Goal: Information Seeking & Learning: Learn about a topic

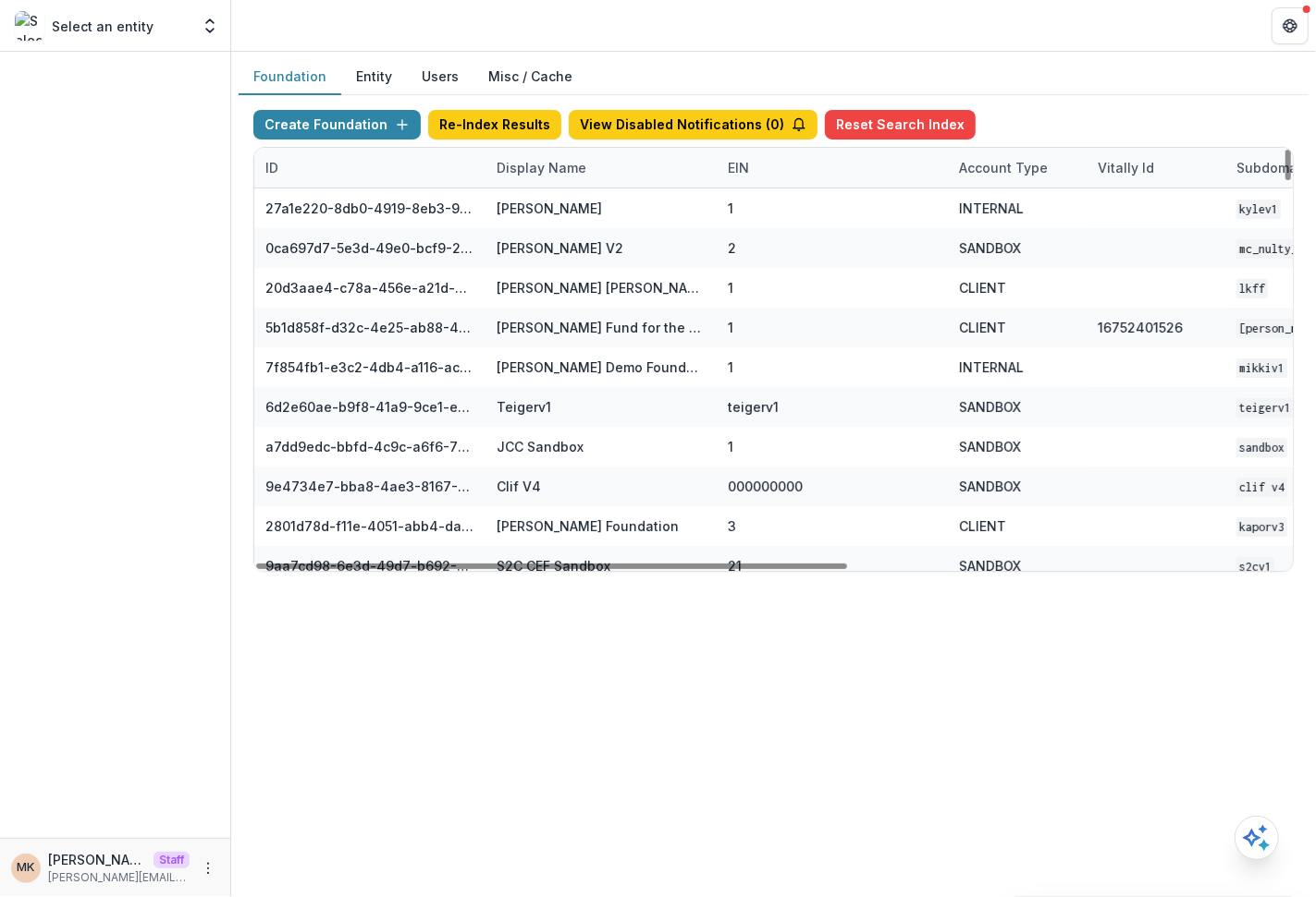
click at [549, 172] on div "Display Name" at bounding box center [541, 168] width 111 height 19
click at [546, 201] on input at bounding box center [599, 207] width 222 height 30
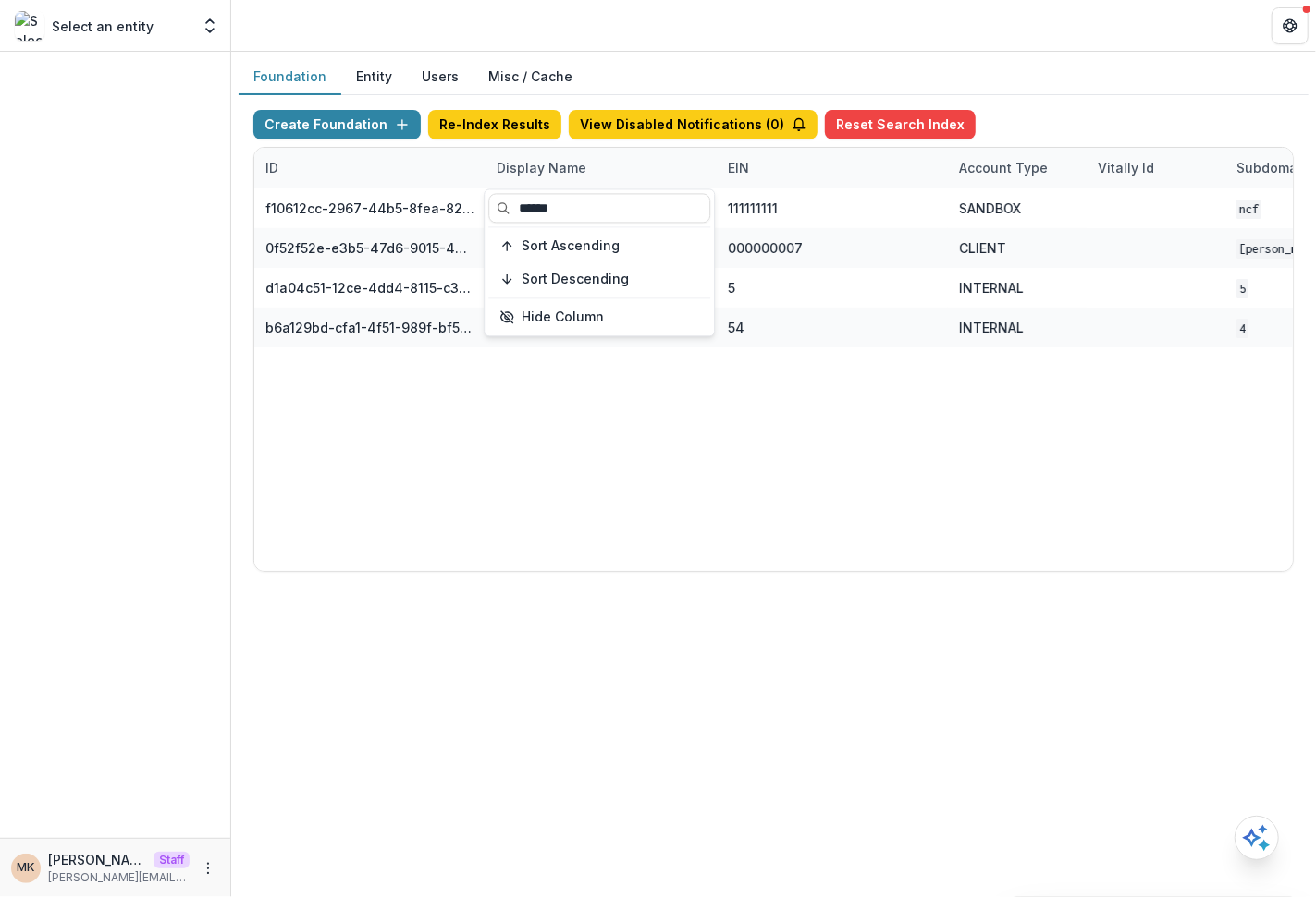
type input "******"
click at [1125, 74] on div "Foundation Entity Users Misc / Cache" at bounding box center [773, 77] width 1070 height 36
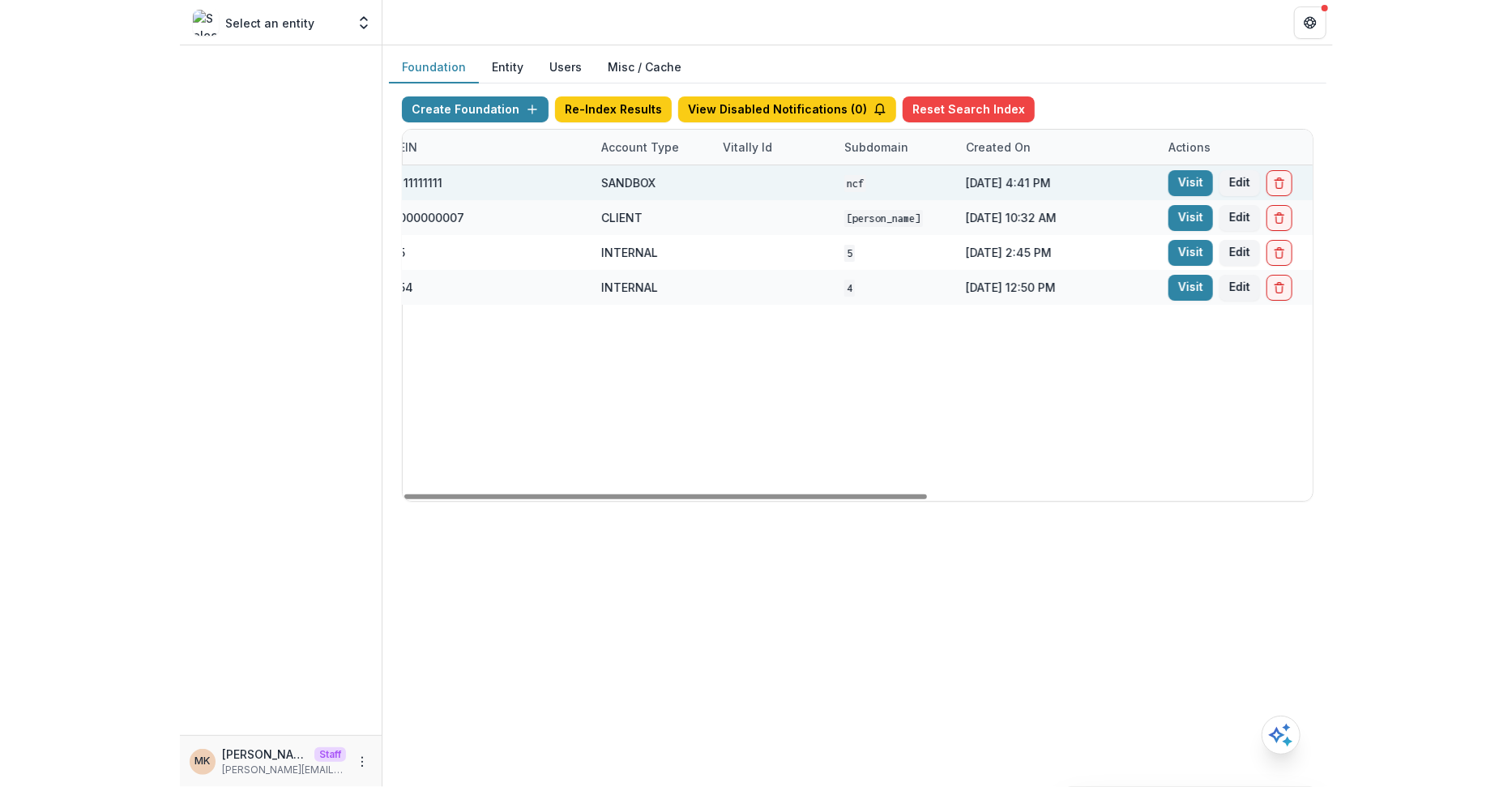
scroll to position [0, 420]
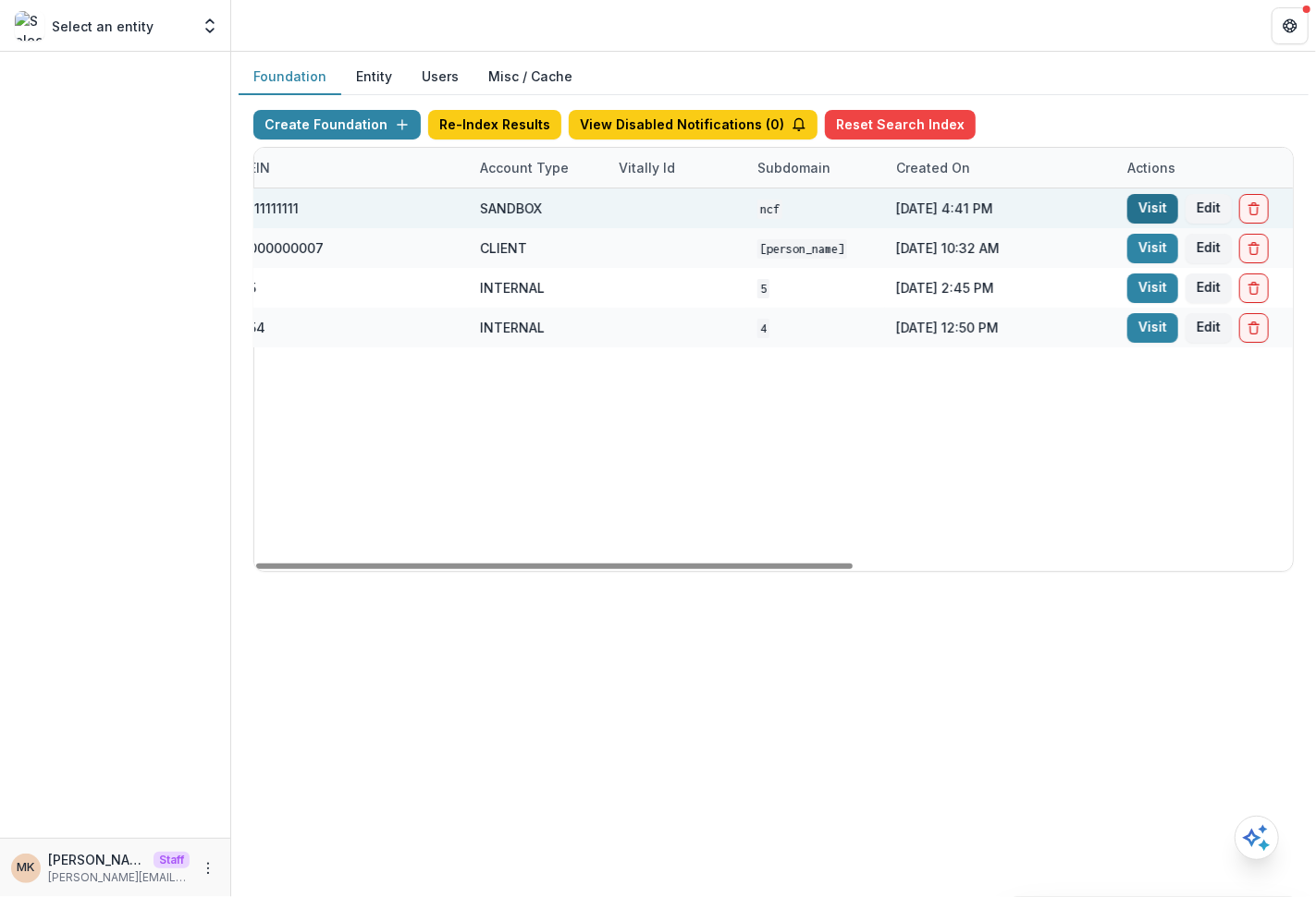
click at [1152, 211] on link "Visit" at bounding box center [1152, 208] width 50 height 30
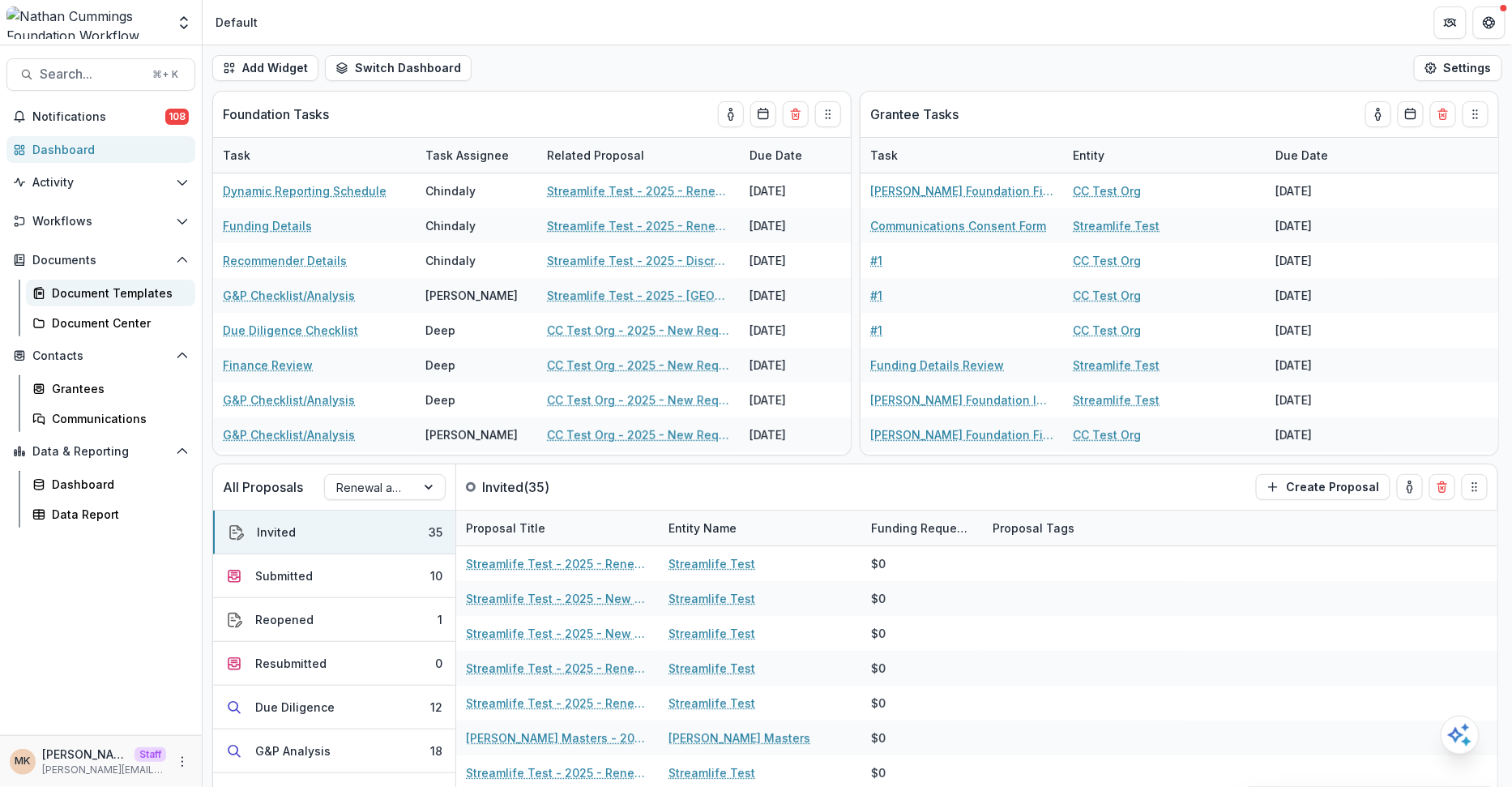
click at [99, 286] on div "Document Templates" at bounding box center [117, 293] width 131 height 17
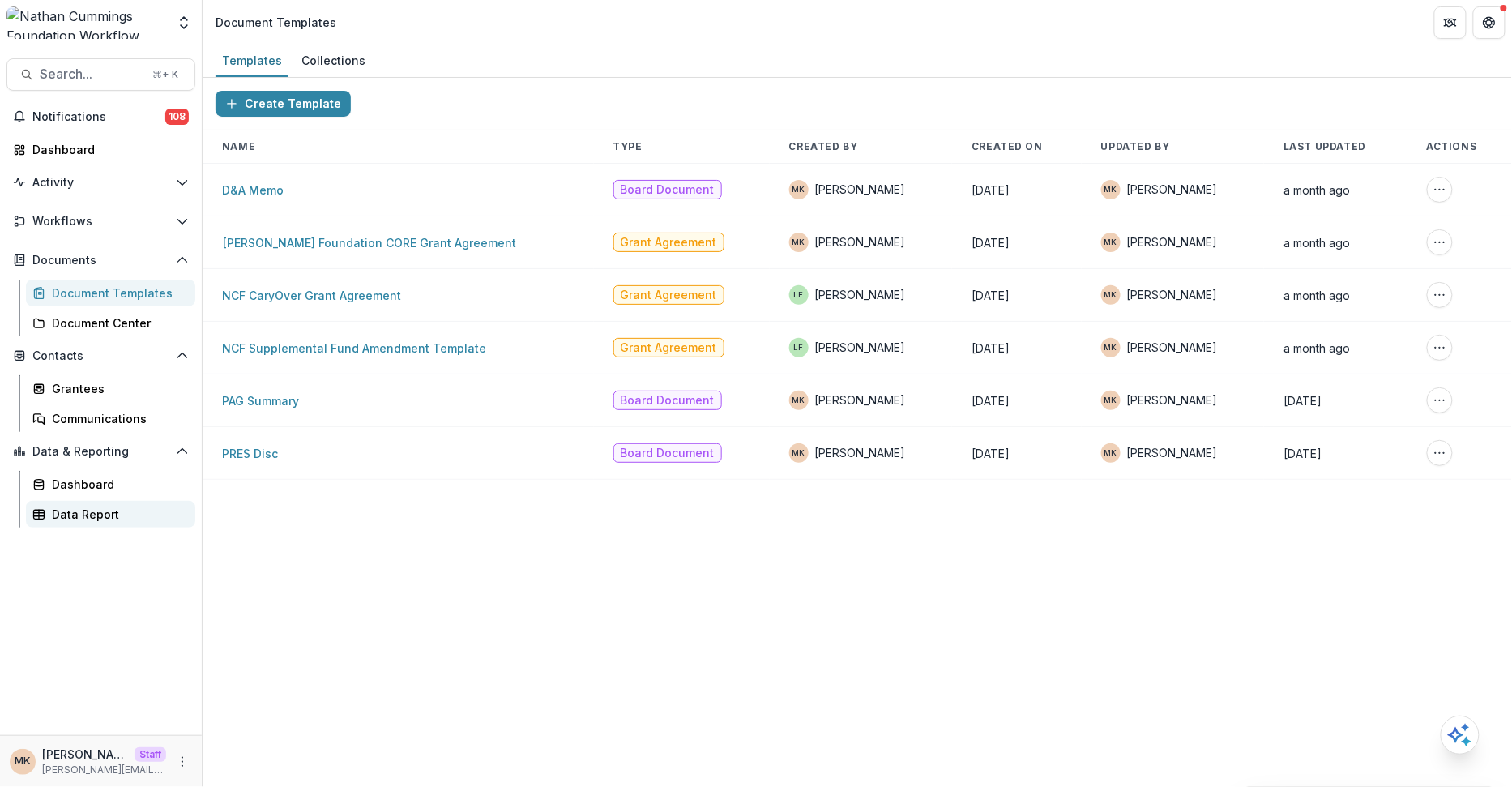
click at [113, 527] on link "Data Report" at bounding box center [110, 514] width 169 height 26
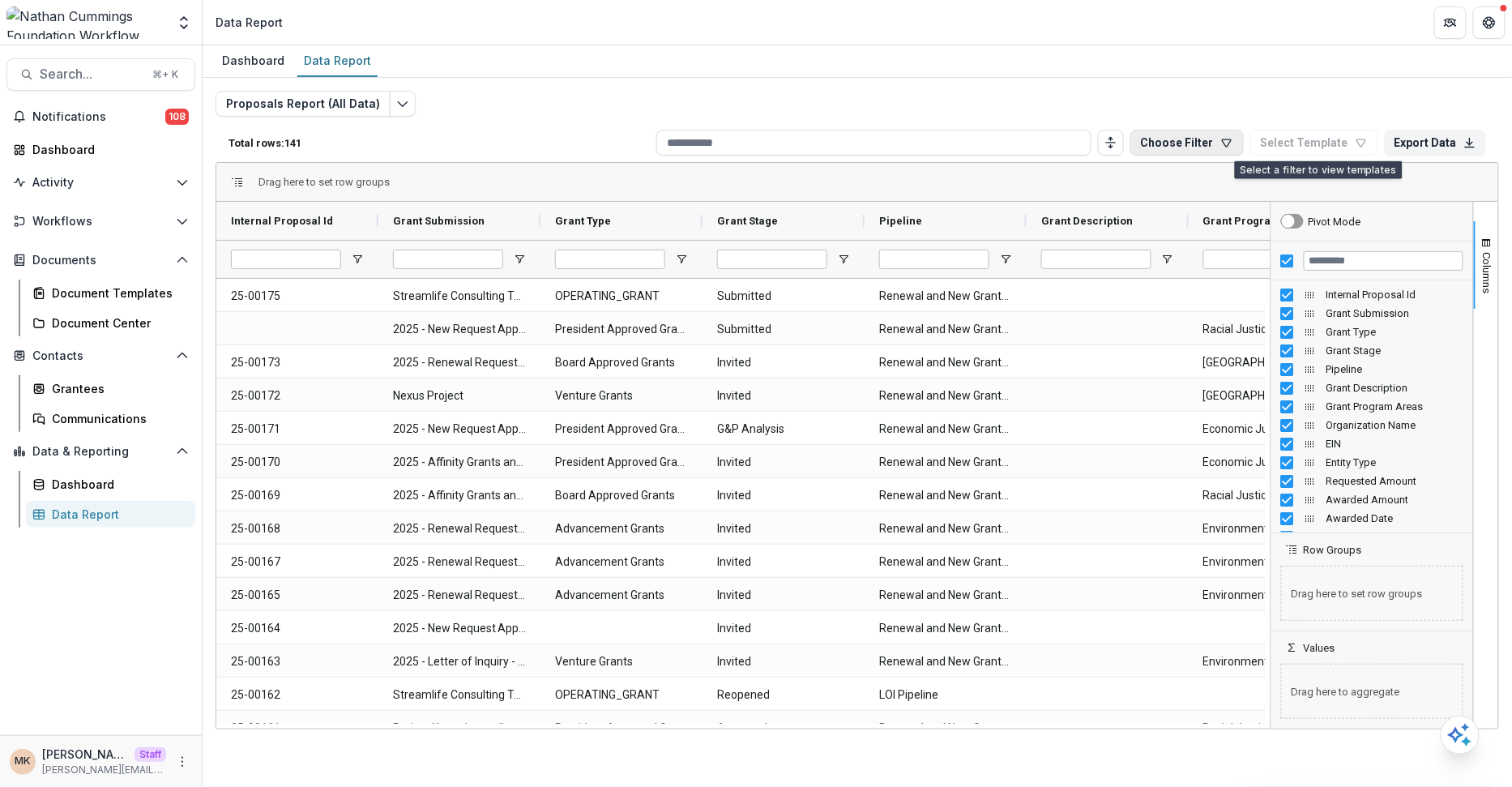
click at [1153, 144] on button "Choose Filter" at bounding box center [1188, 143] width 114 height 26
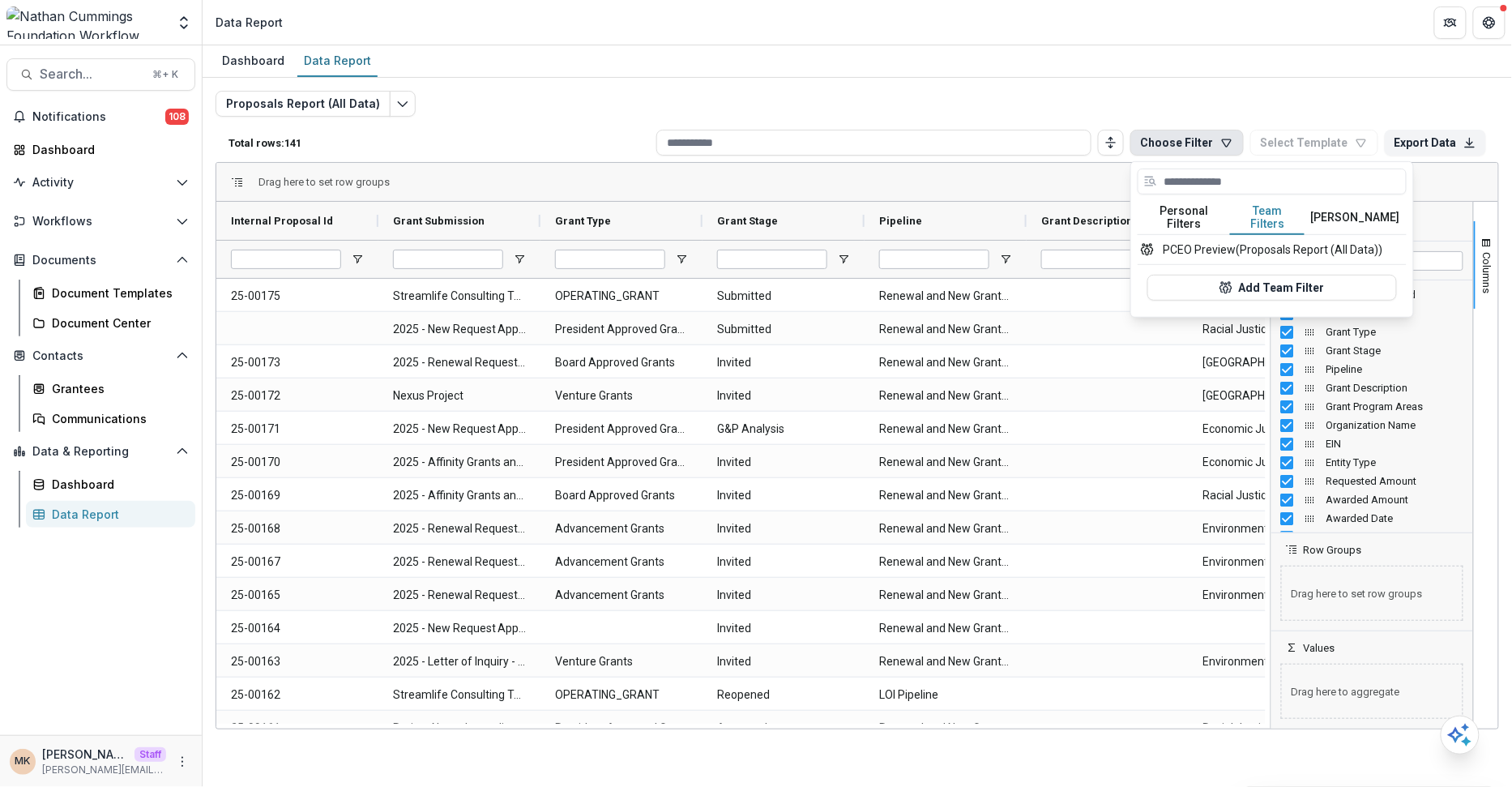
click at [1153, 204] on button "Team Filters" at bounding box center [1267, 218] width 75 height 34
click at [1153, 239] on button "PCEO Preview (Proposals Report (All Data))" at bounding box center [1272, 250] width 269 height 29
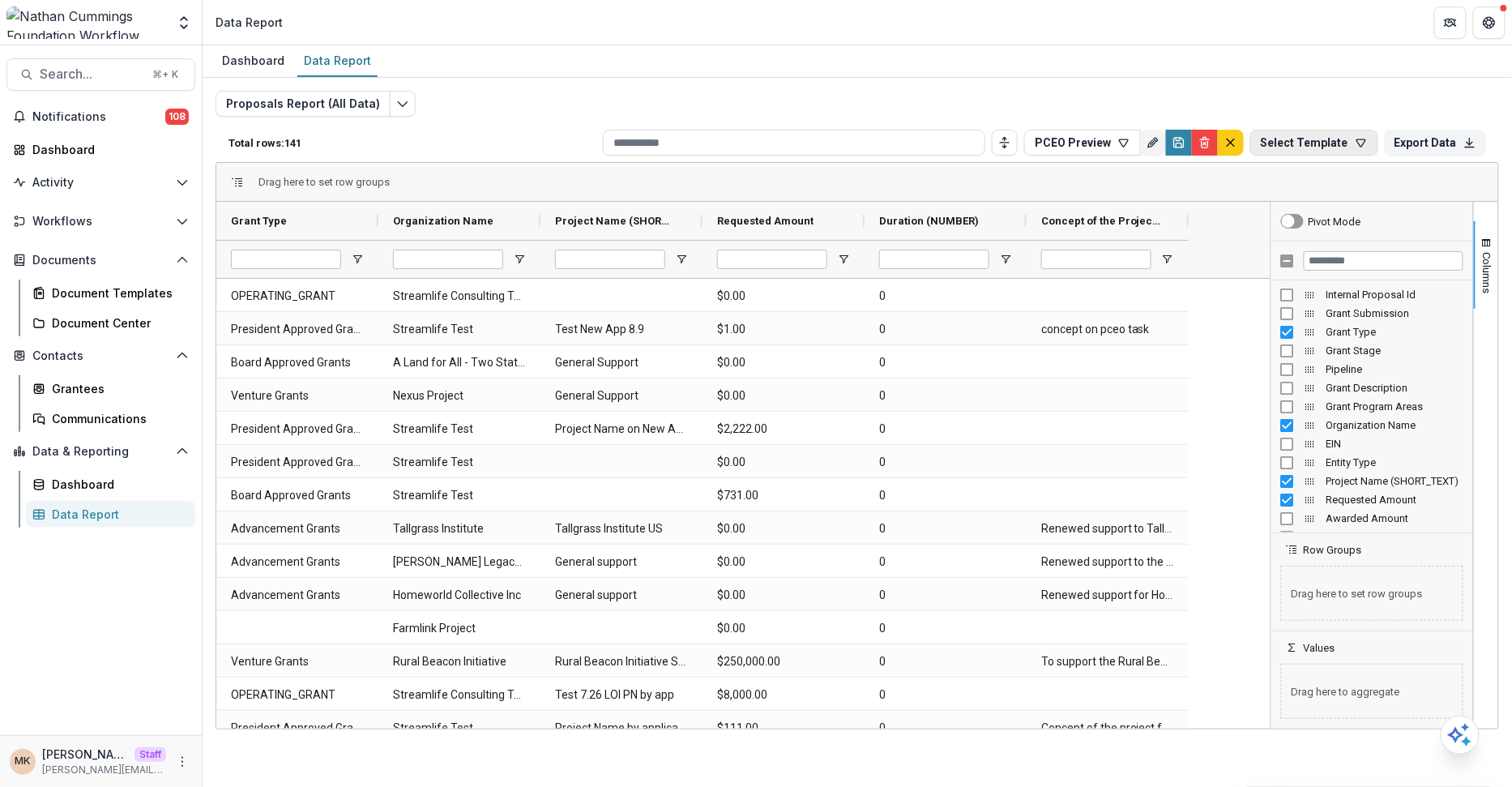
click at [1153, 147] on button "Select Template" at bounding box center [1314, 143] width 128 height 26
click at [1119, 143] on icon "button" at bounding box center [1124, 142] width 13 height 13
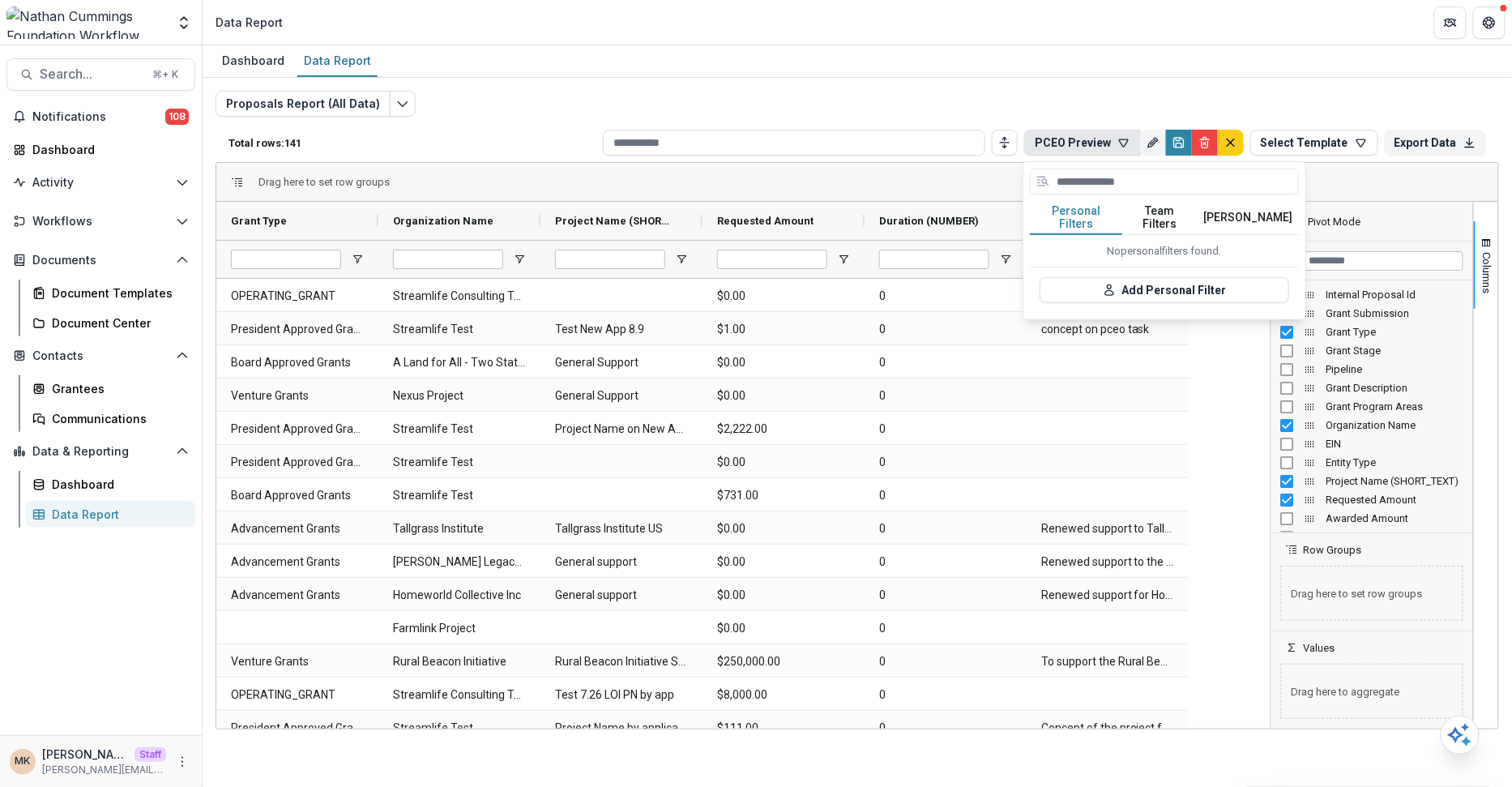
click at [1153, 207] on button "Team Filters" at bounding box center [1159, 218] width 75 height 34
click at [1153, 62] on div "Dashboard Data Report" at bounding box center [858, 61] width 1310 height 32
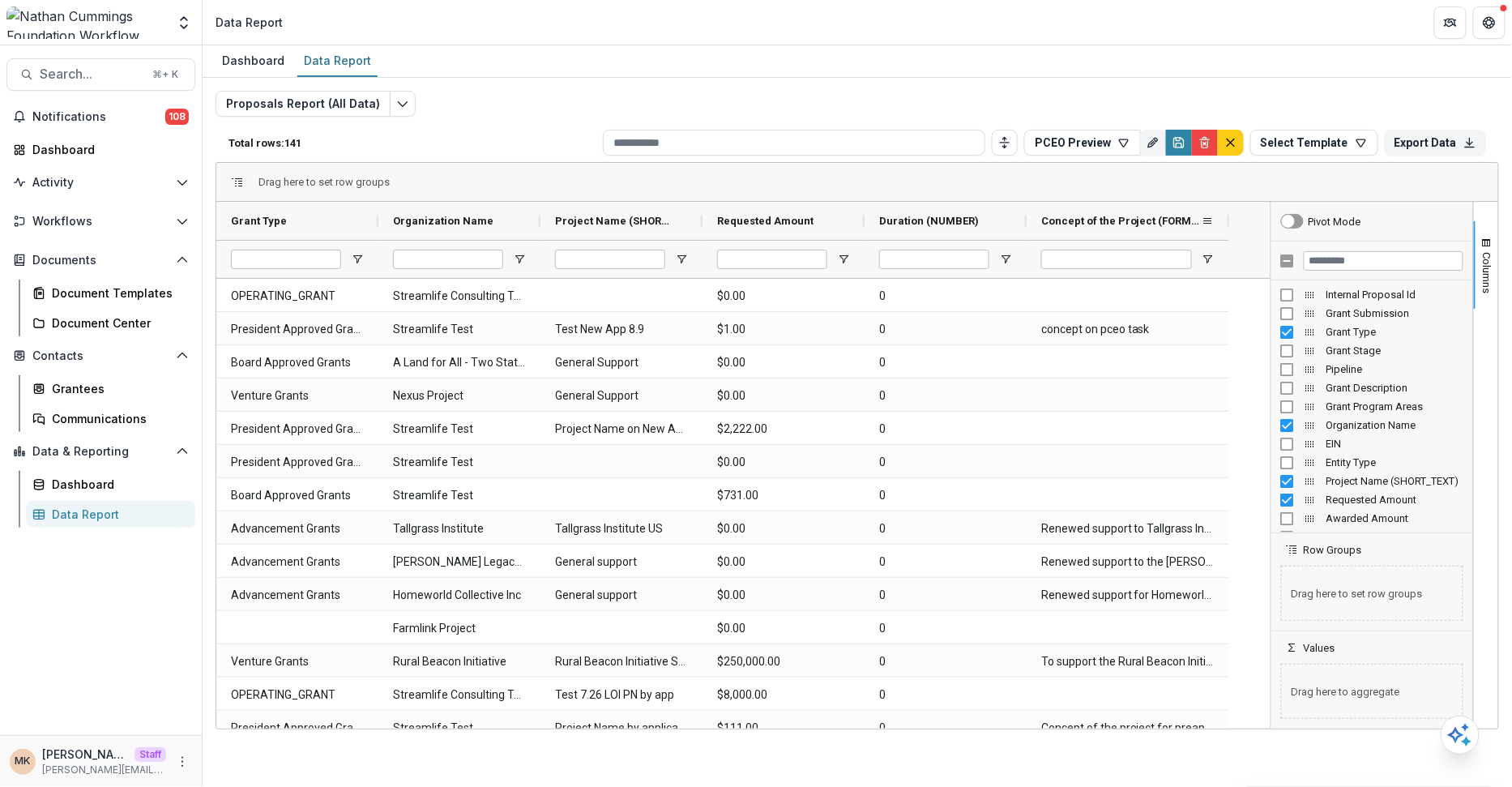
drag, startPoint x: 1188, startPoint y: 218, endPoint x: 1227, endPoint y: 215, distance: 39.1
click at [1153, 215] on div at bounding box center [1229, 221] width 7 height 38
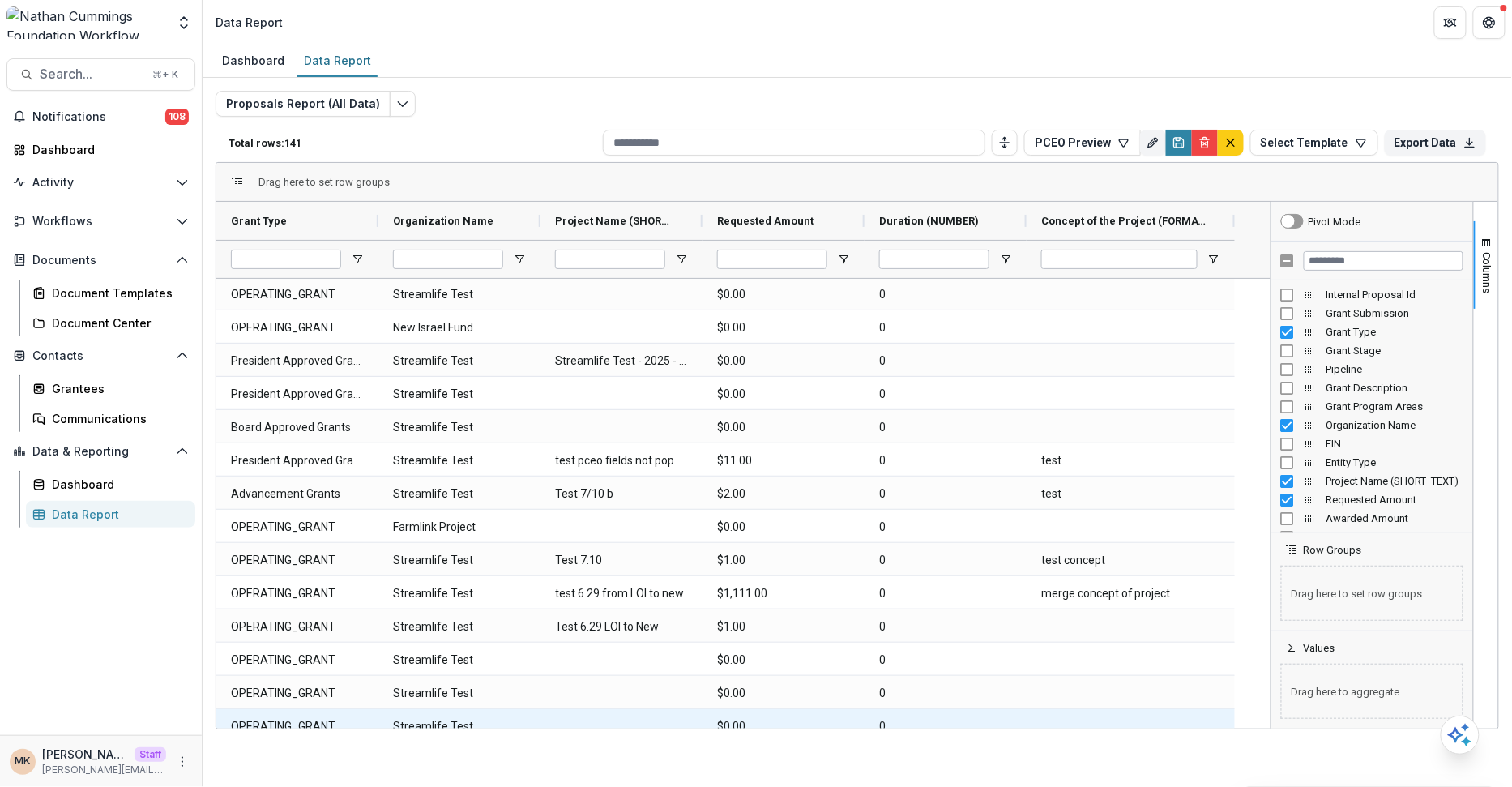
scroll to position [2409, 0]
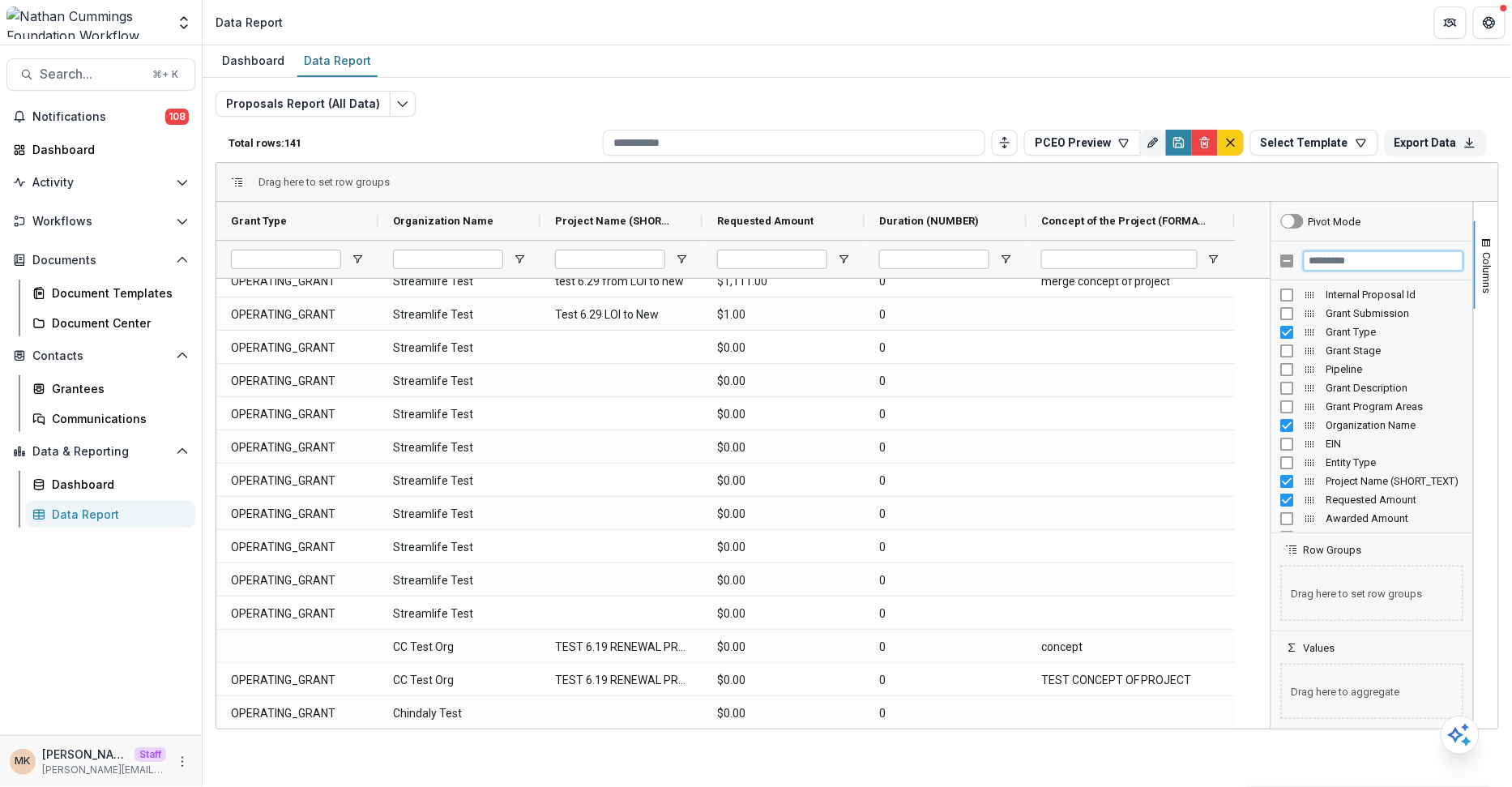
click at [1153, 252] on input "Filter Columns Input" at bounding box center [1384, 261] width 160 height 20
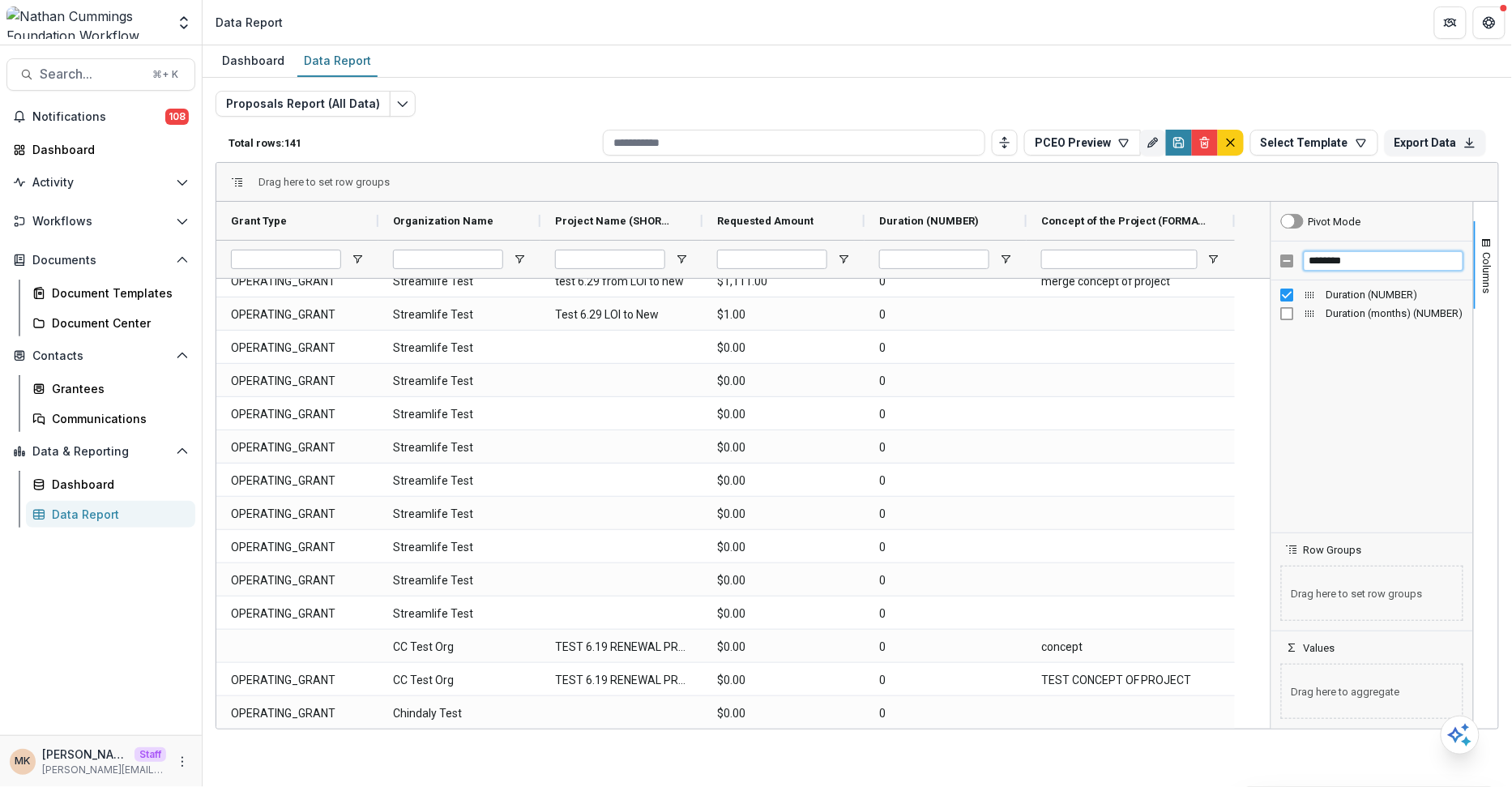
type input "********"
click at [1153, 309] on div "Duration (months) (NUMBER)" at bounding box center [1372, 314] width 183 height 19
click at [1153, 286] on div "Duration (NUMBER)" at bounding box center [1372, 295] width 183 height 19
drag, startPoint x: 1211, startPoint y: 218, endPoint x: 919, endPoint y: 223, distance: 292.0
click at [1153, 139] on icon "Save" at bounding box center [1178, 139] width 4 height 3
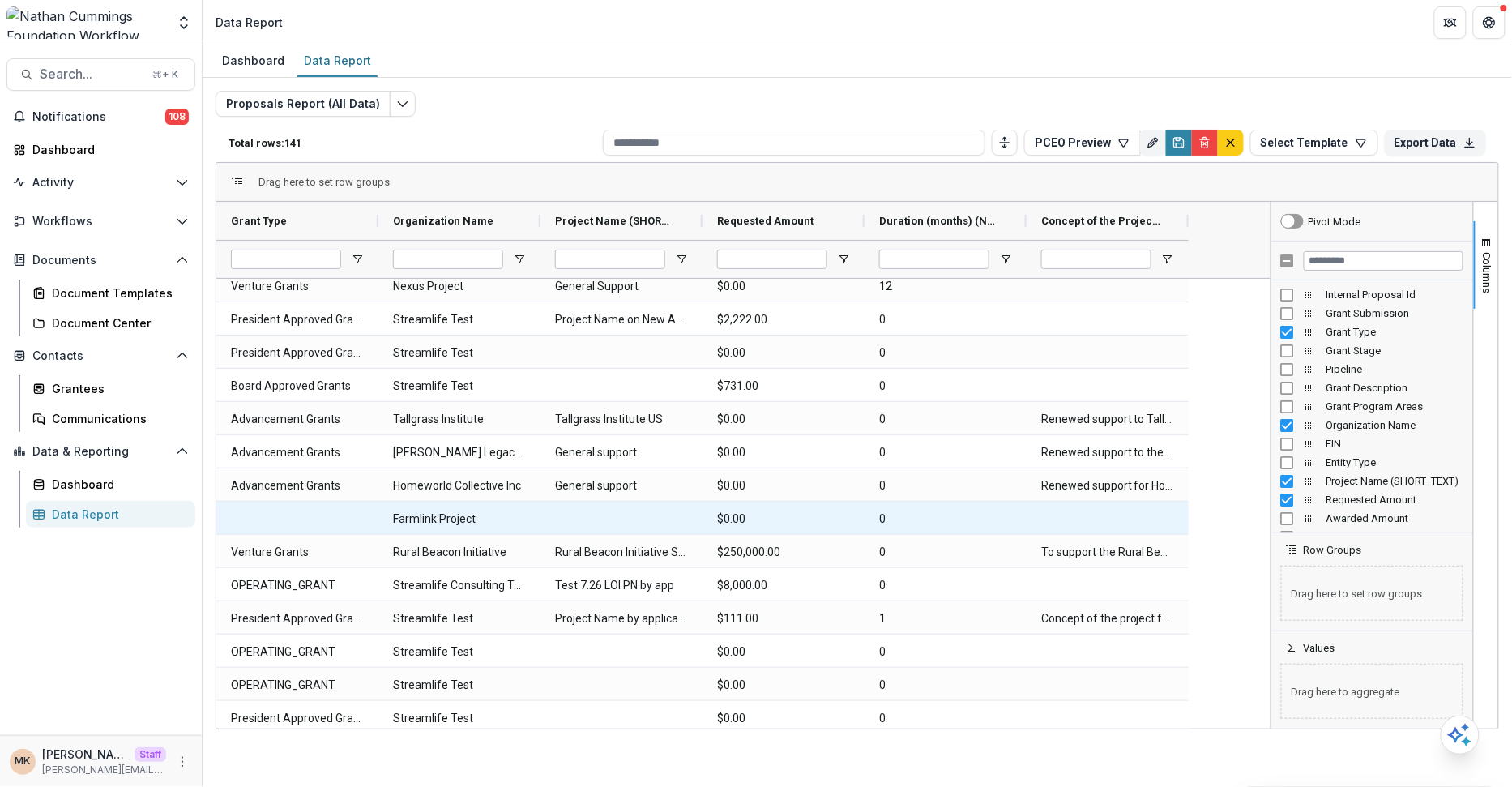
scroll to position [0, 0]
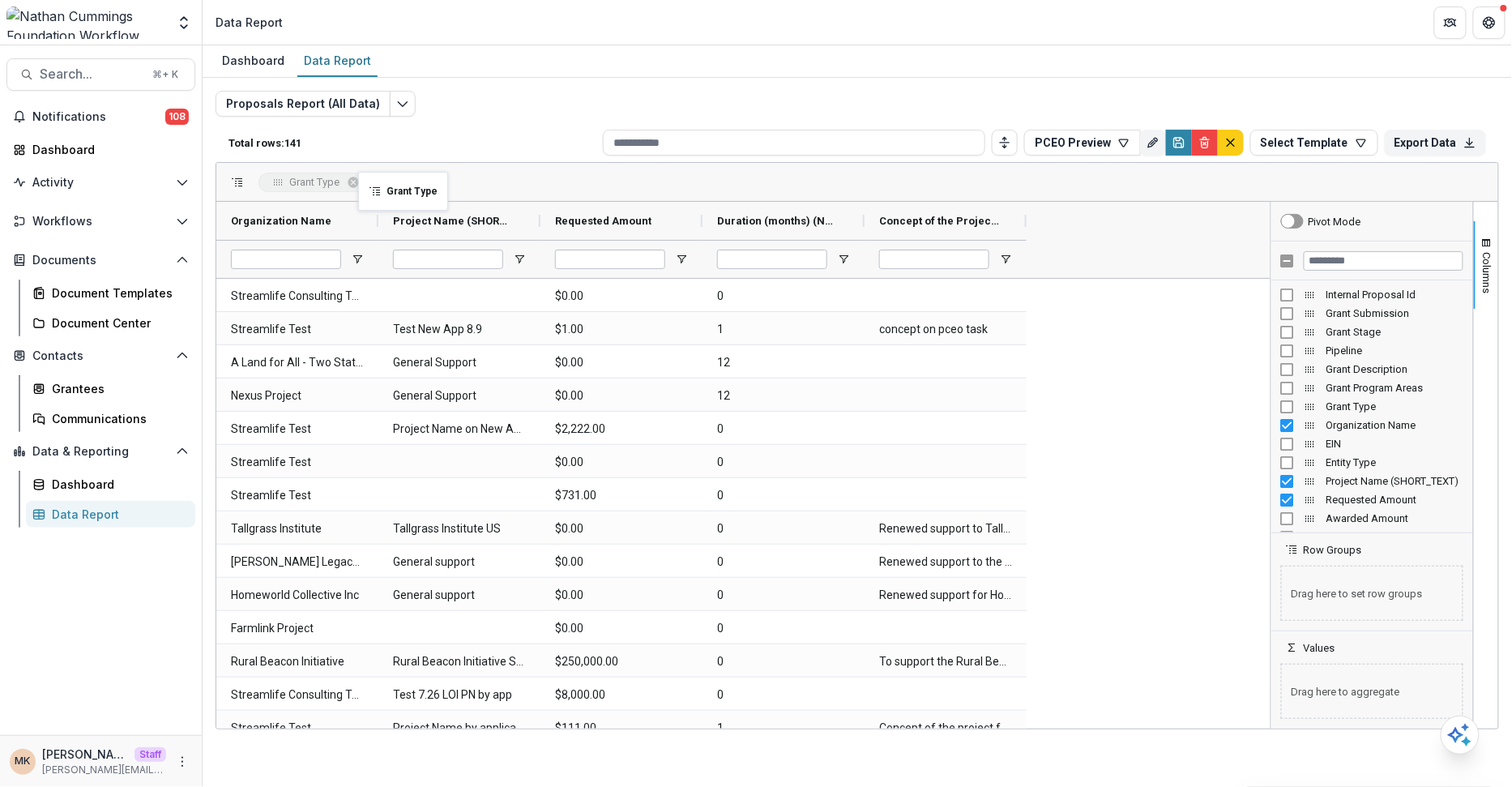
drag, startPoint x: 356, startPoint y: 218, endPoint x: 364, endPoint y: 181, distance: 37.9
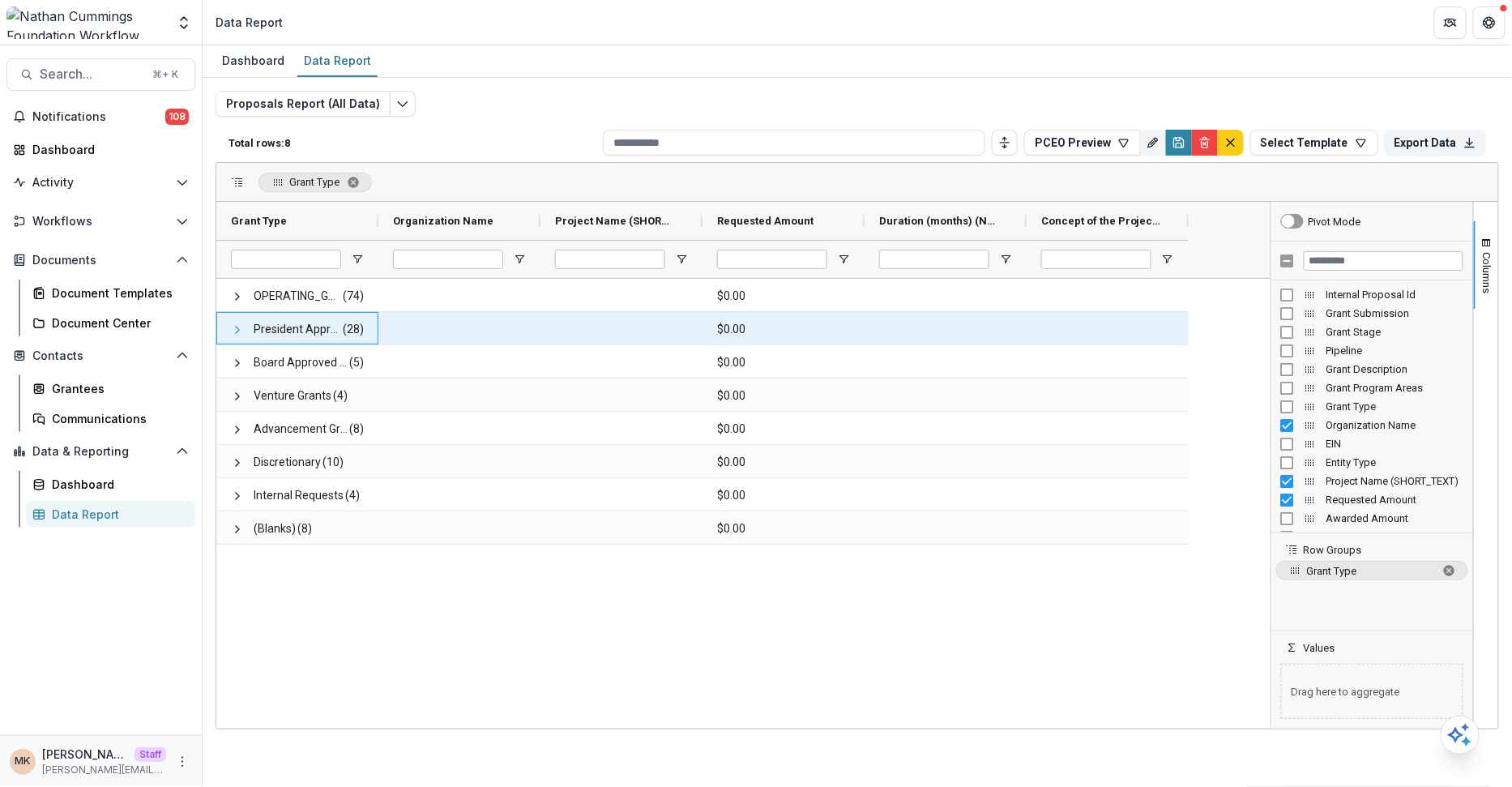
click at [236, 324] on span at bounding box center [237, 330] width 13 height 13
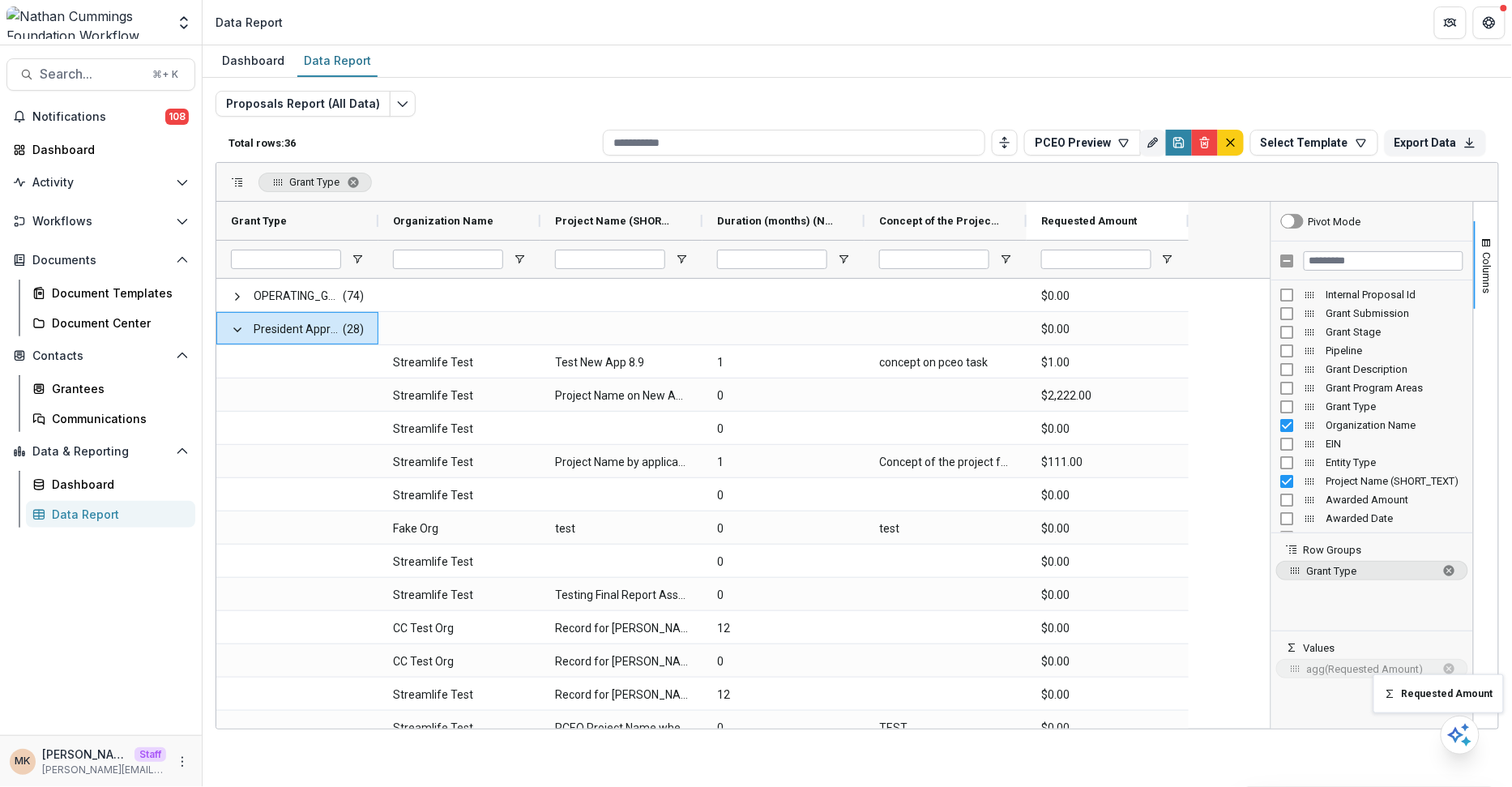
drag, startPoint x: 840, startPoint y: 223, endPoint x: 1373, endPoint y: 682, distance: 703.4
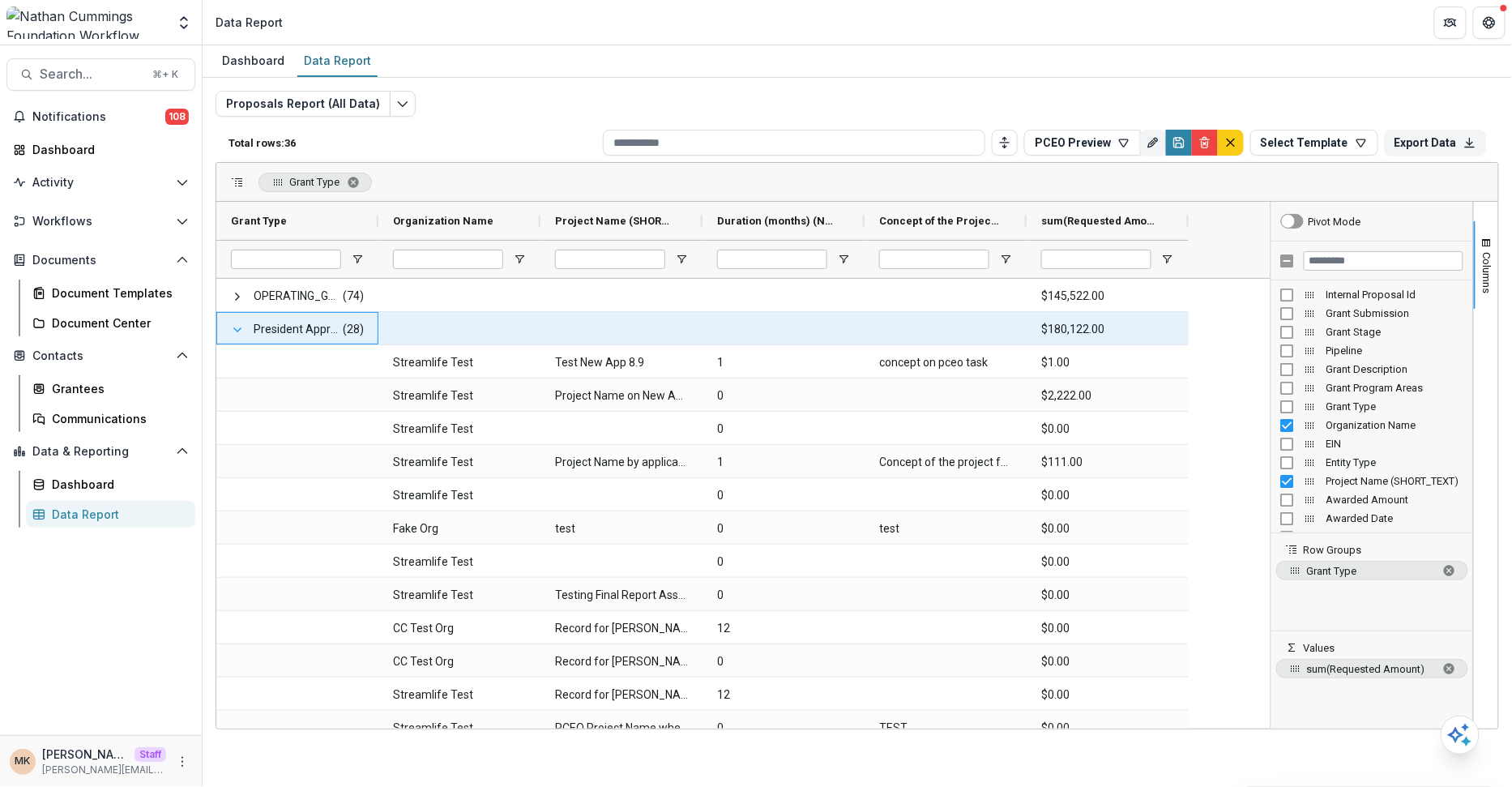
click at [236, 329] on span at bounding box center [237, 330] width 13 height 13
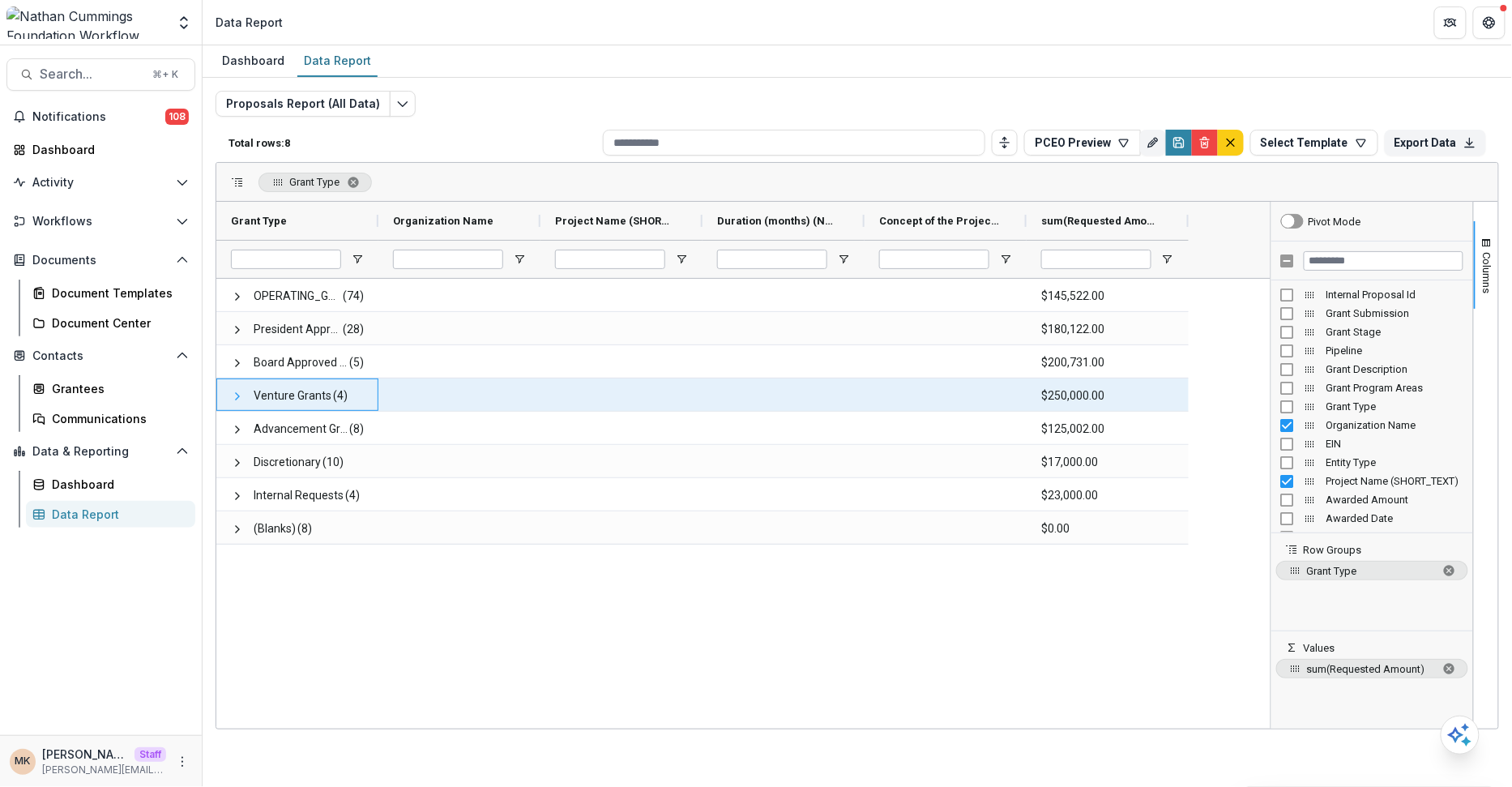
click at [235, 397] on span at bounding box center [237, 396] width 13 height 13
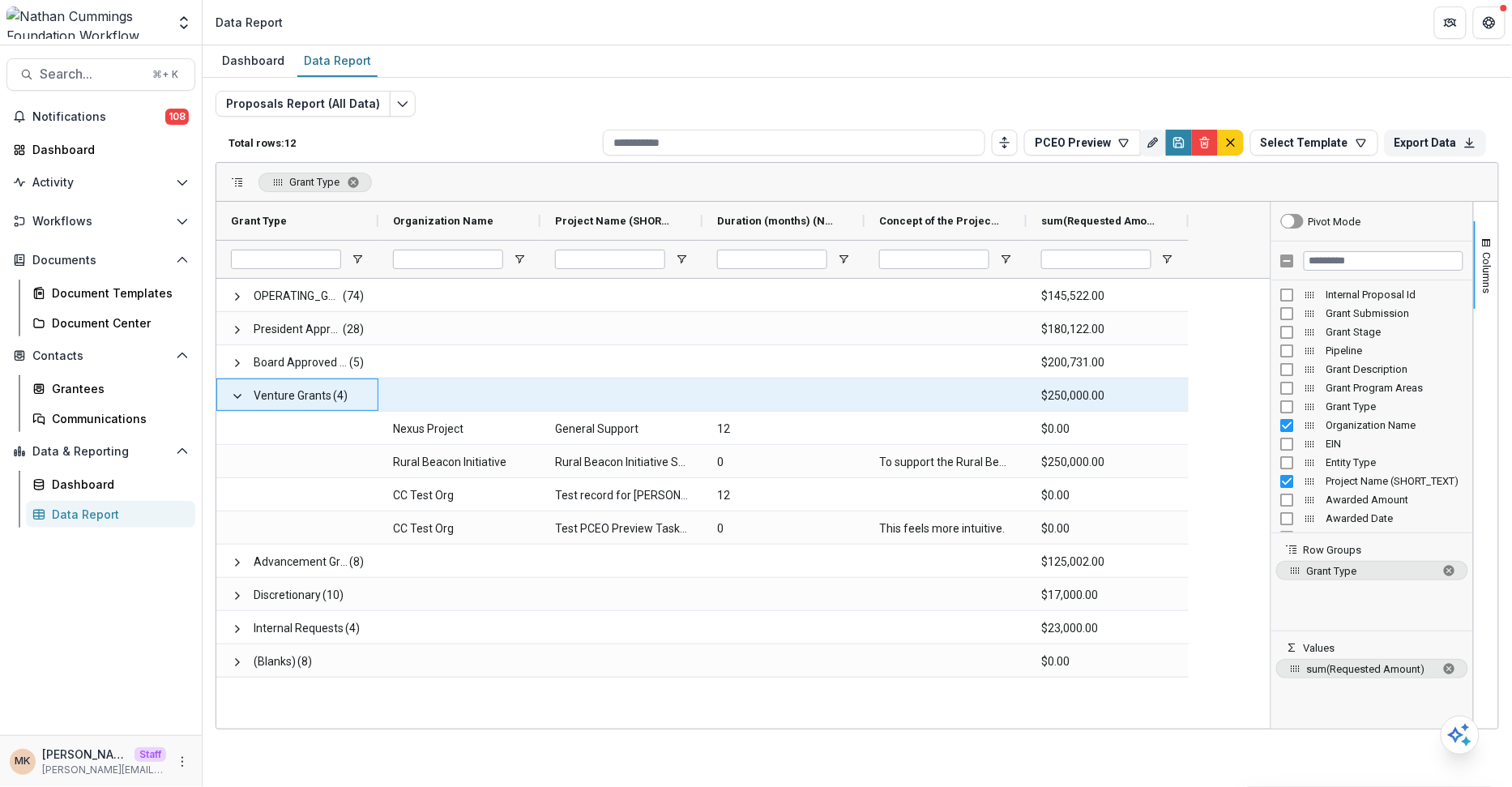
click at [235, 397] on span at bounding box center [237, 396] width 13 height 13
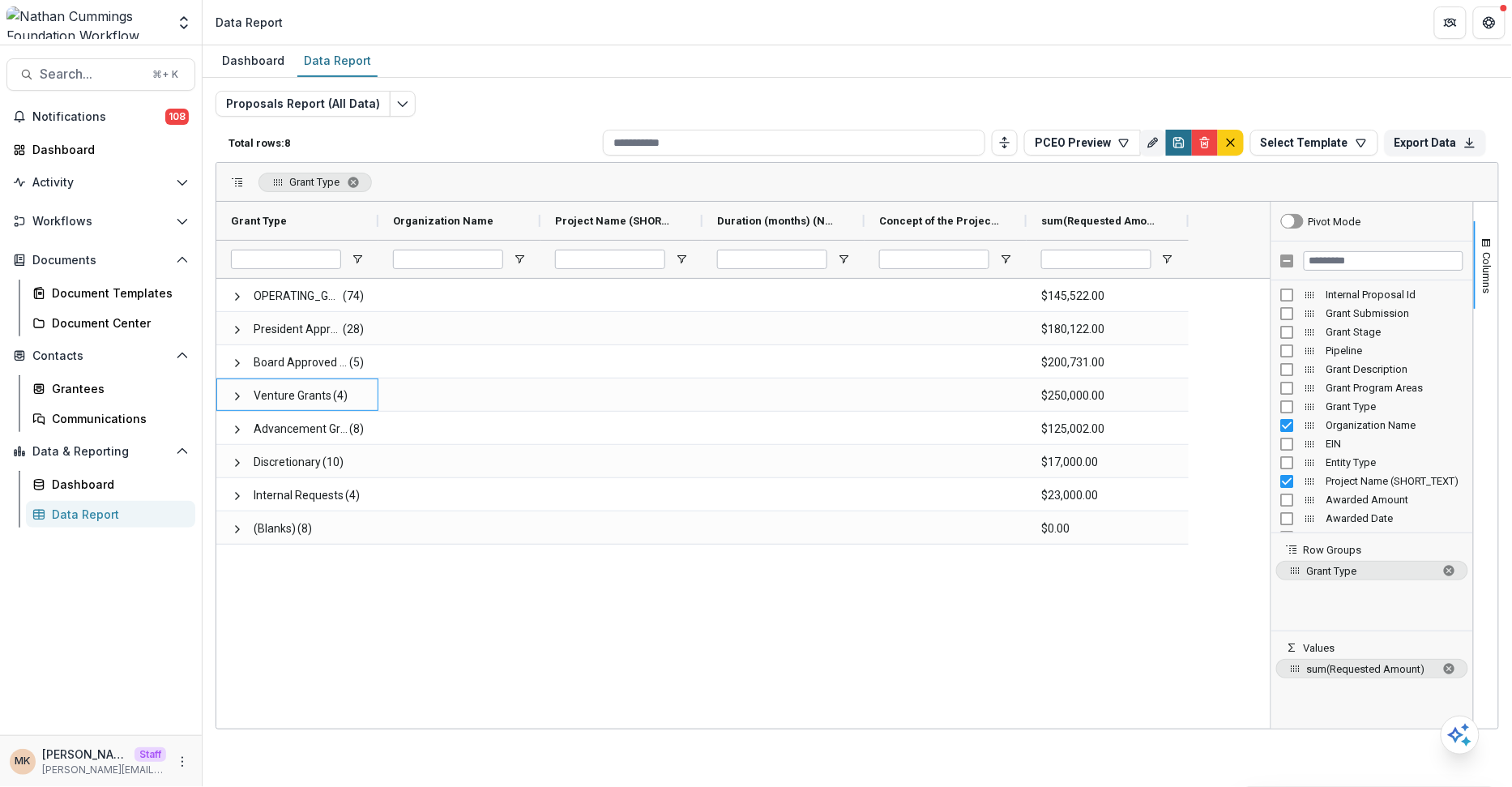
click at [1153, 149] on button "Save" at bounding box center [1179, 143] width 26 height 26
click at [1153, 138] on button "Select Template" at bounding box center [1314, 143] width 128 height 26
click at [1153, 184] on icon "Edit" at bounding box center [1374, 179] width 13 height 13
click at [1153, 138] on button "PCEO Preview" at bounding box center [1319, 143] width 116 height 26
click at [1153, 183] on div "PCEO Preview" at bounding box center [1321, 179] width 102 height 13
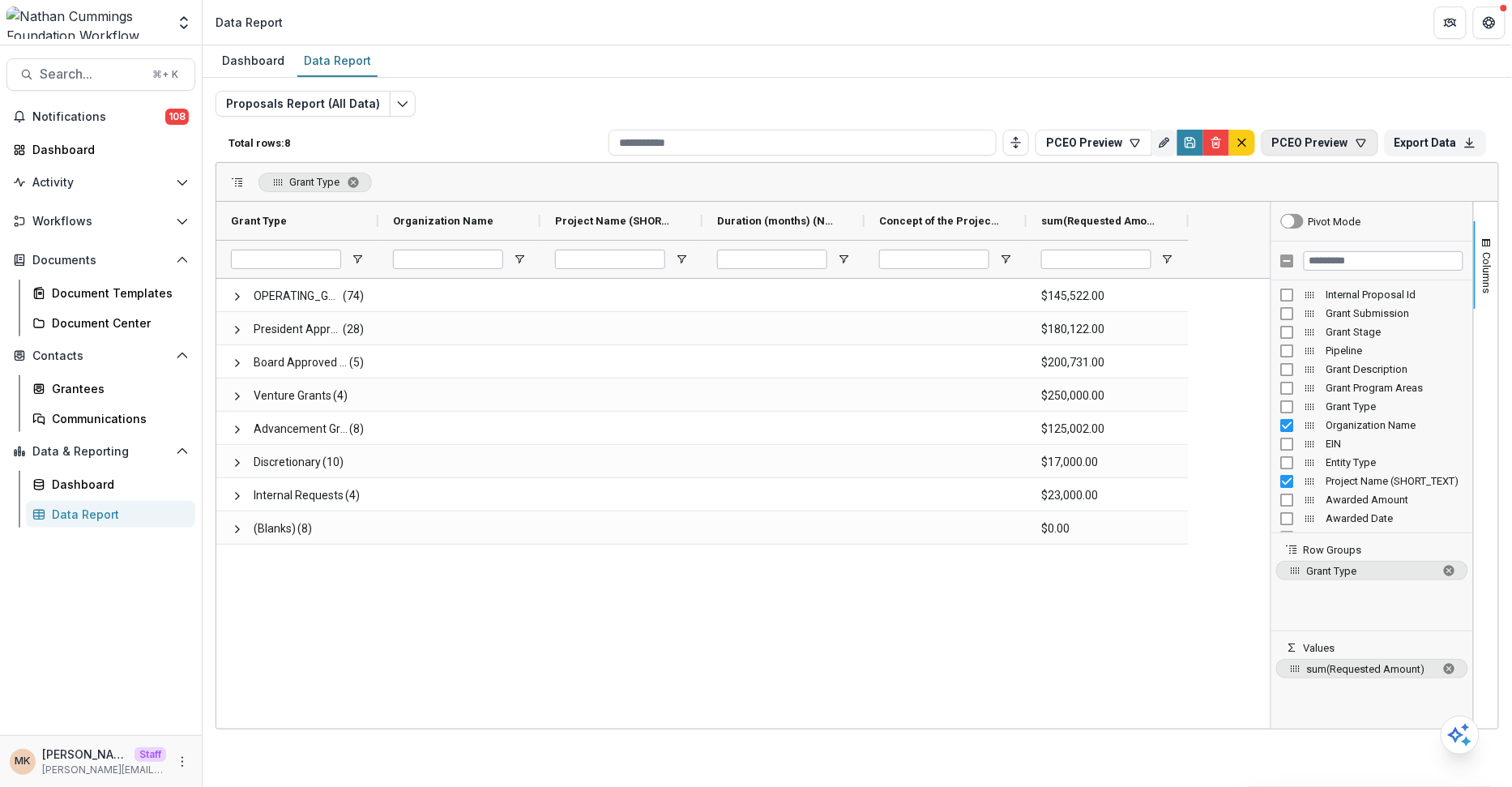
click at [1153, 141] on button "PCEO Preview" at bounding box center [1319, 143] width 116 height 26
click at [1153, 95] on div "Proposals Report (All Data) Total rows: 8 PCEO Preview Personal Filters Team Fi…" at bounding box center [857, 391] width 1284 height 600
click at [1153, 155] on div "Total rows: 8 PCEO Preview Personal Filters Team Filters Temelio Filters No per…" at bounding box center [857, 143] width 1284 height 39
click at [1153, 148] on button "Export Data" at bounding box center [1435, 143] width 101 height 26
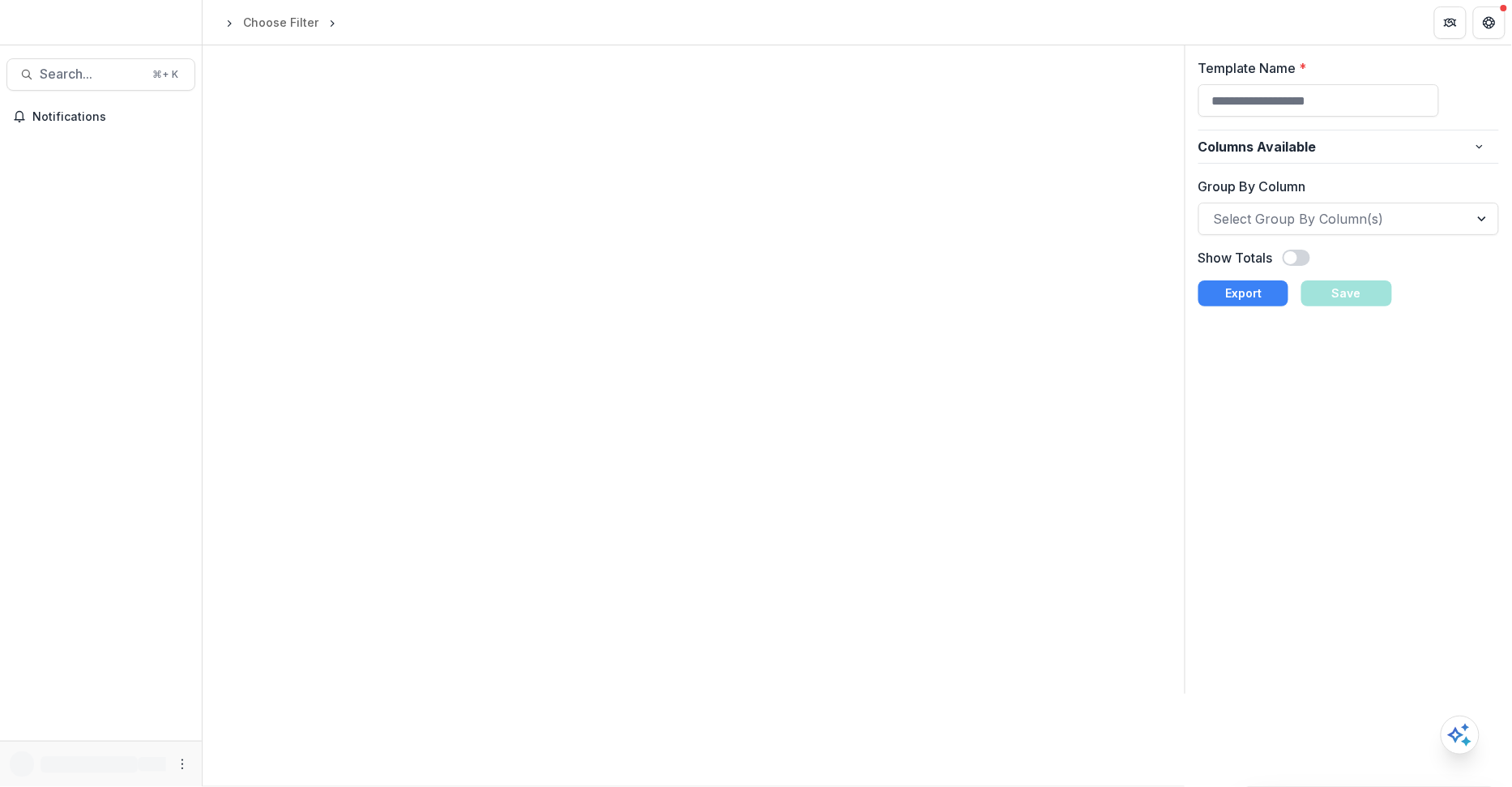
type input "**********"
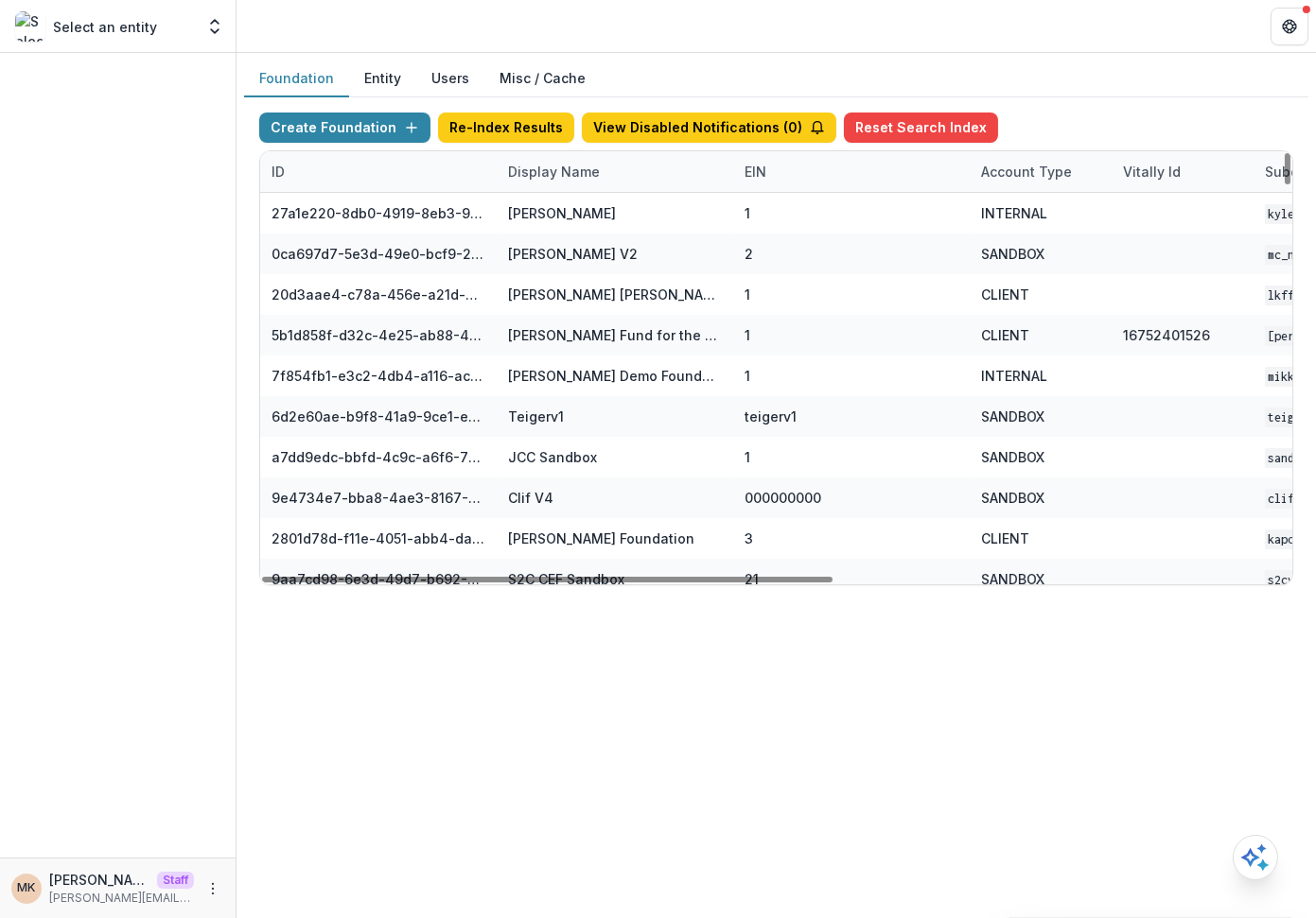
click at [596, 172] on div "Display Name" at bounding box center [553, 172] width 114 height 20
click at [597, 205] on input at bounding box center [613, 212] width 227 height 31
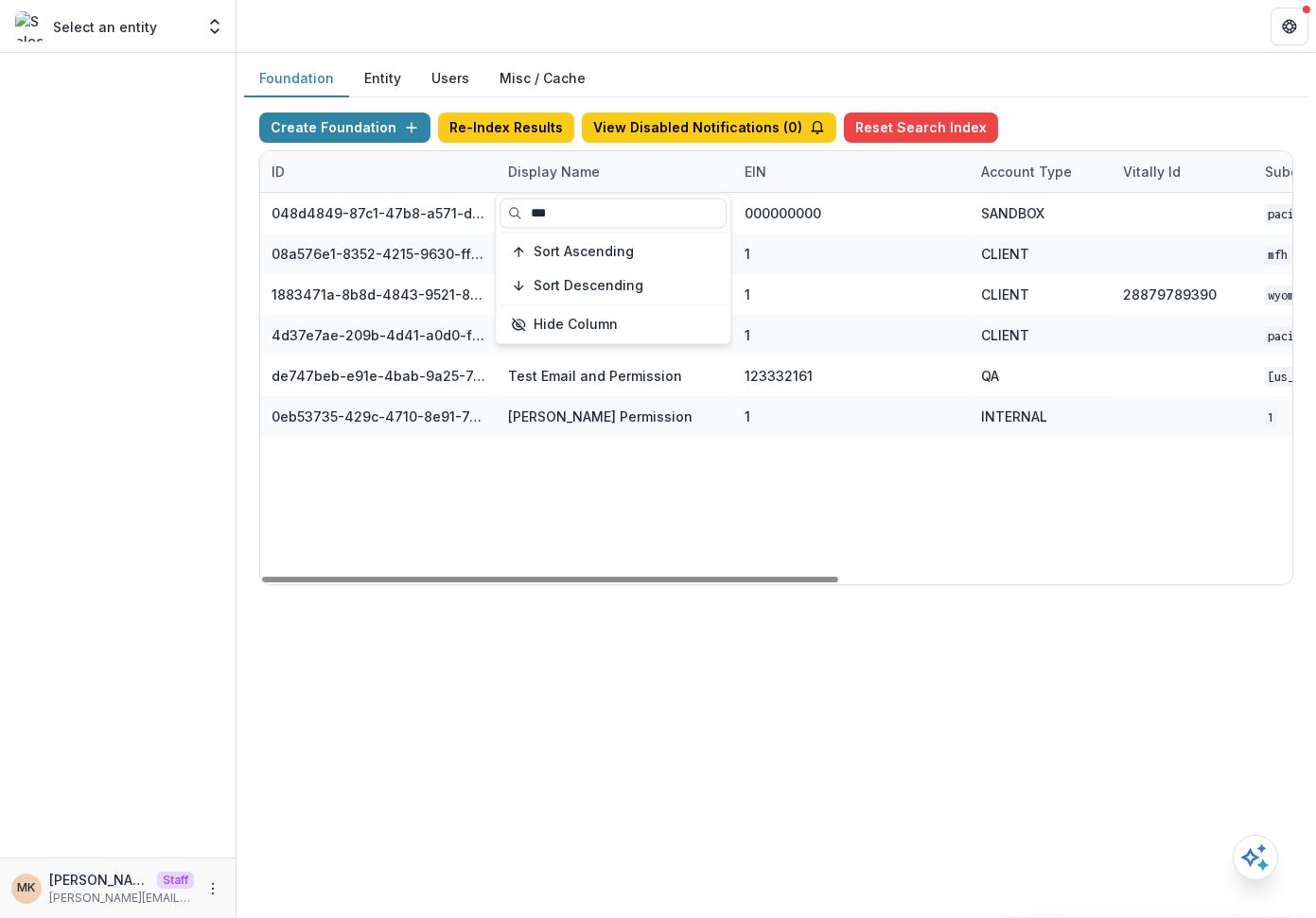
type input "***"
click at [797, 71] on div "Foundation Entity Users Misc / Cache" at bounding box center [776, 78] width 1064 height 37
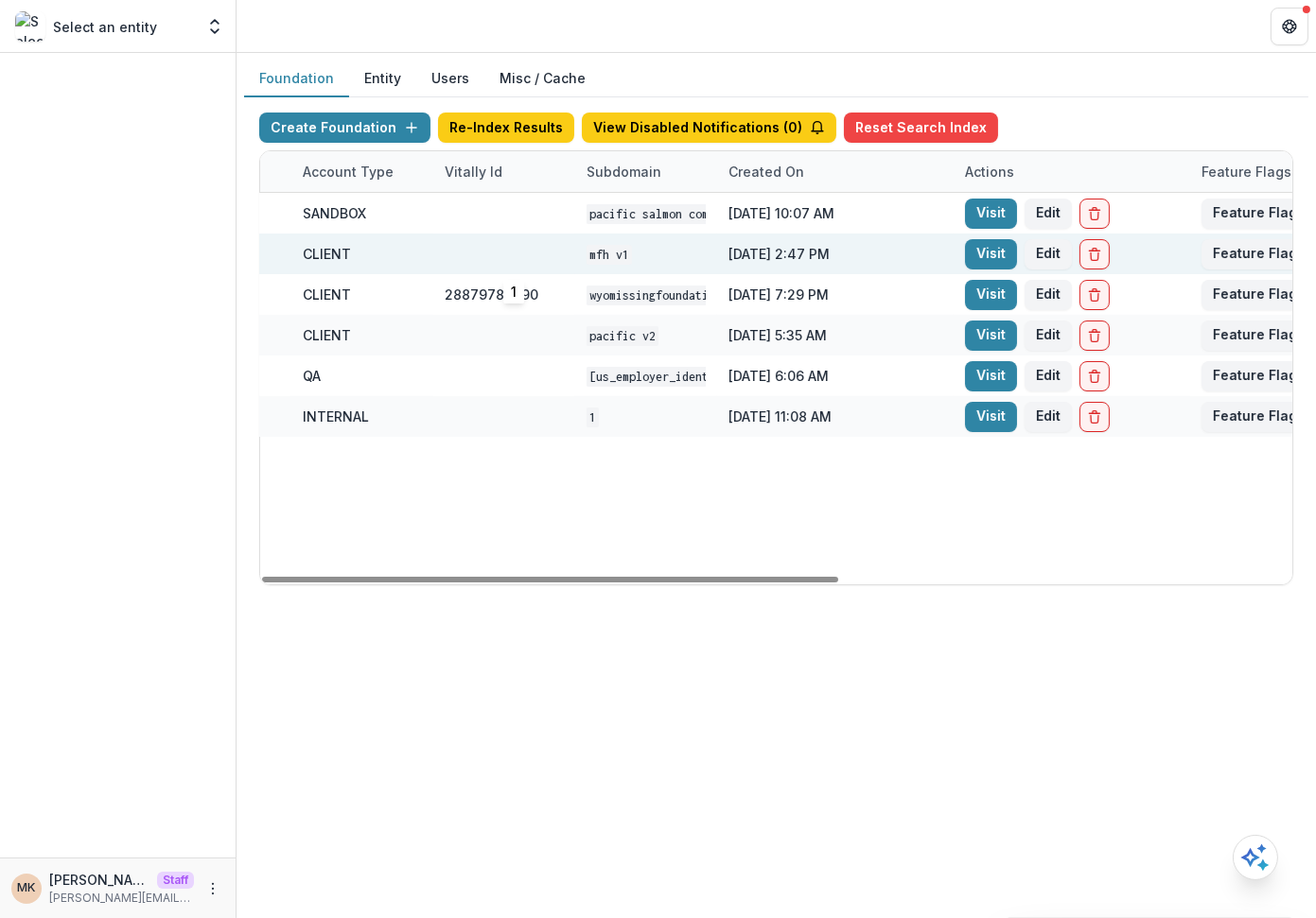
scroll to position [0, 732]
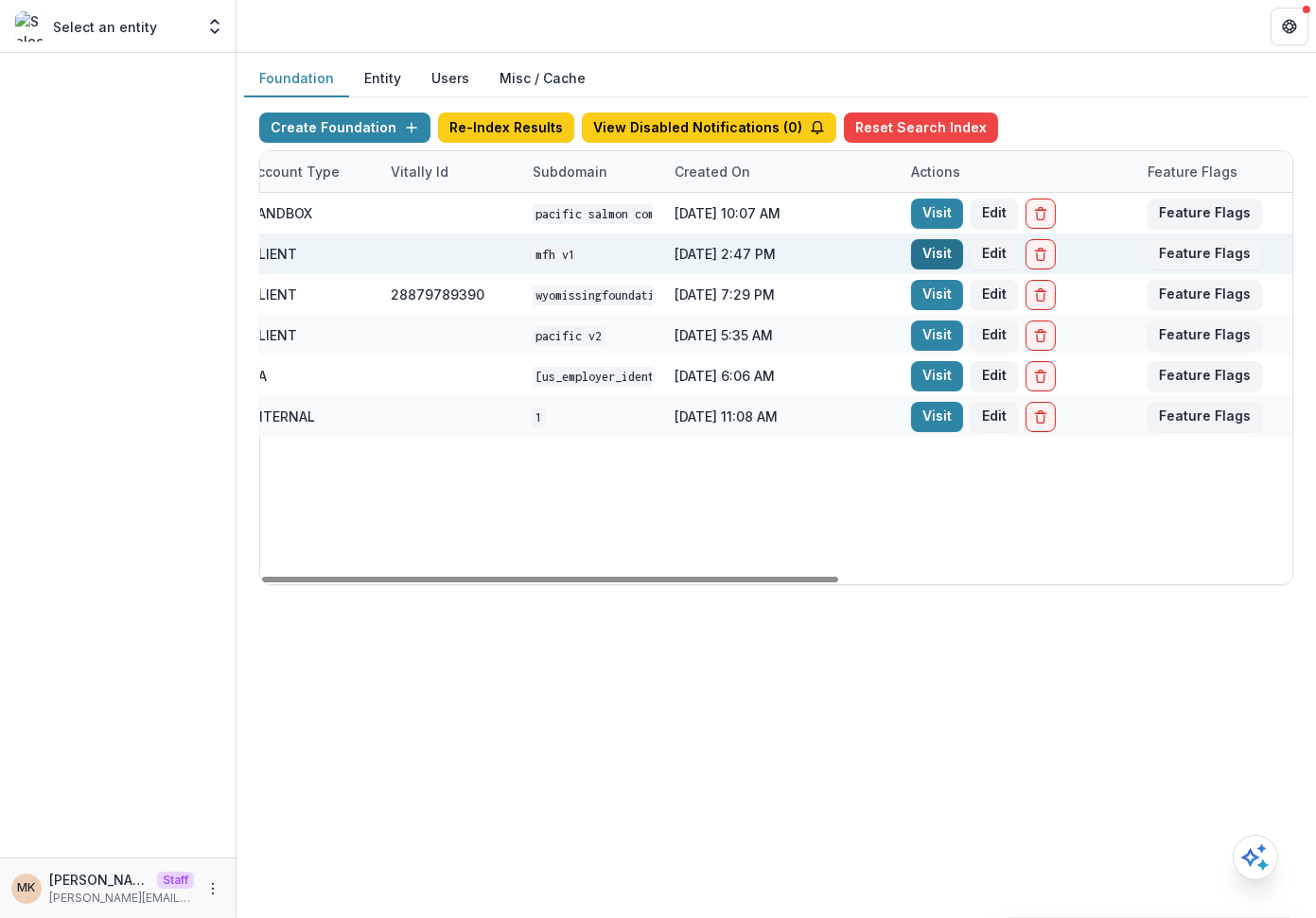
click at [920, 252] on link "Visit" at bounding box center [937, 254] width 52 height 31
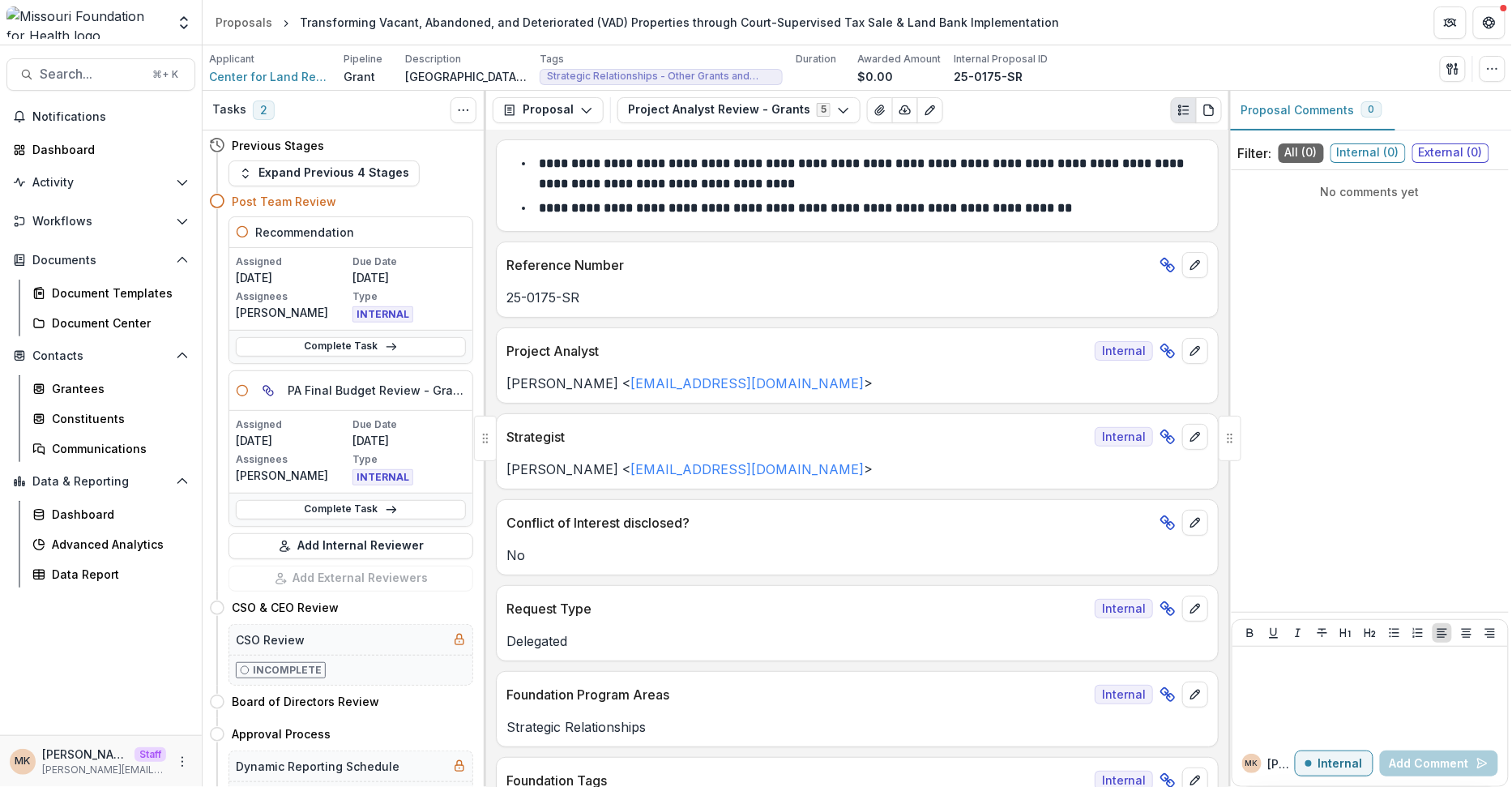
scroll to position [541, 0]
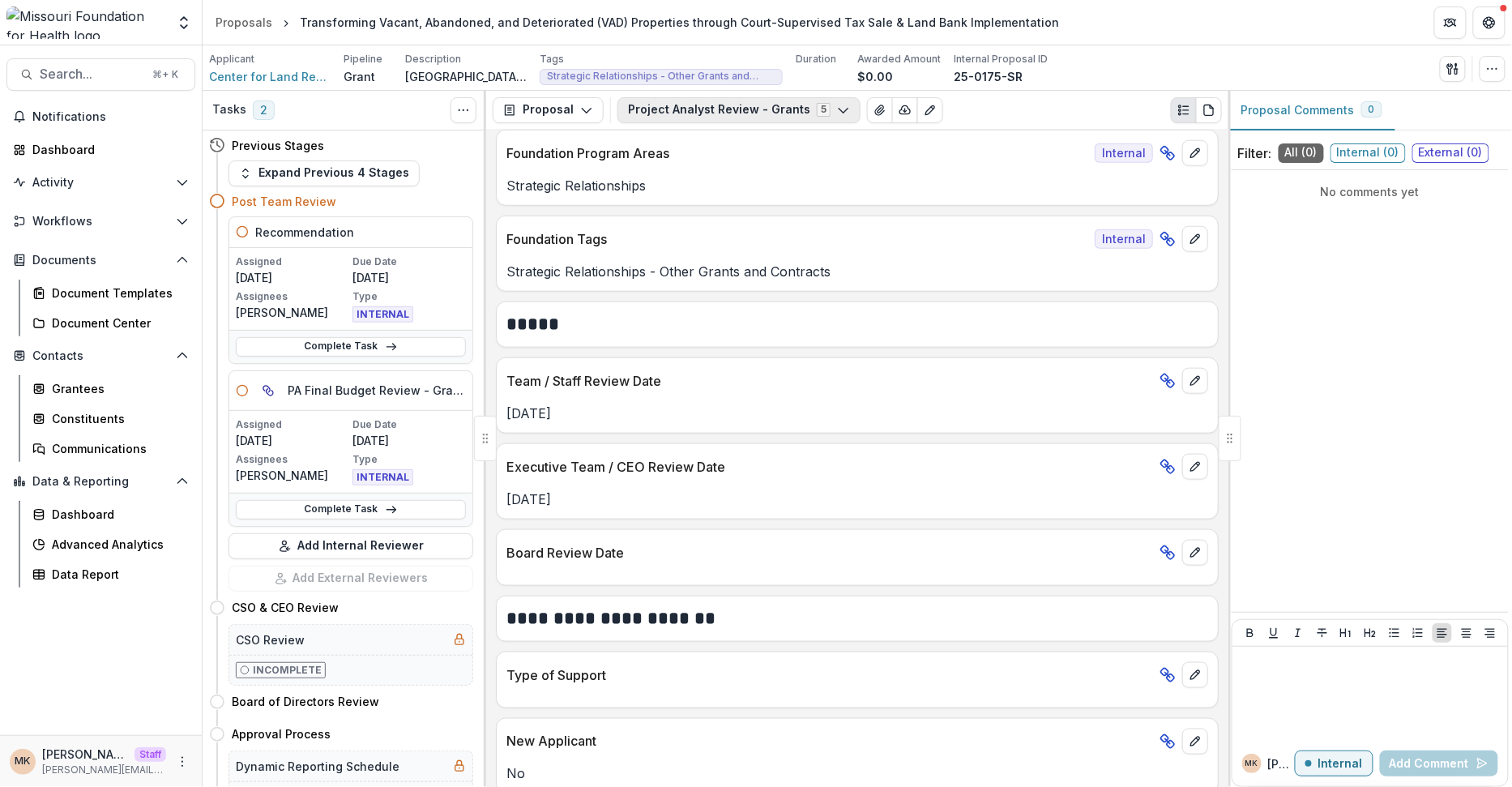
click at [736, 117] on button "Project Analyst Review - Grants 5" at bounding box center [739, 110] width 243 height 26
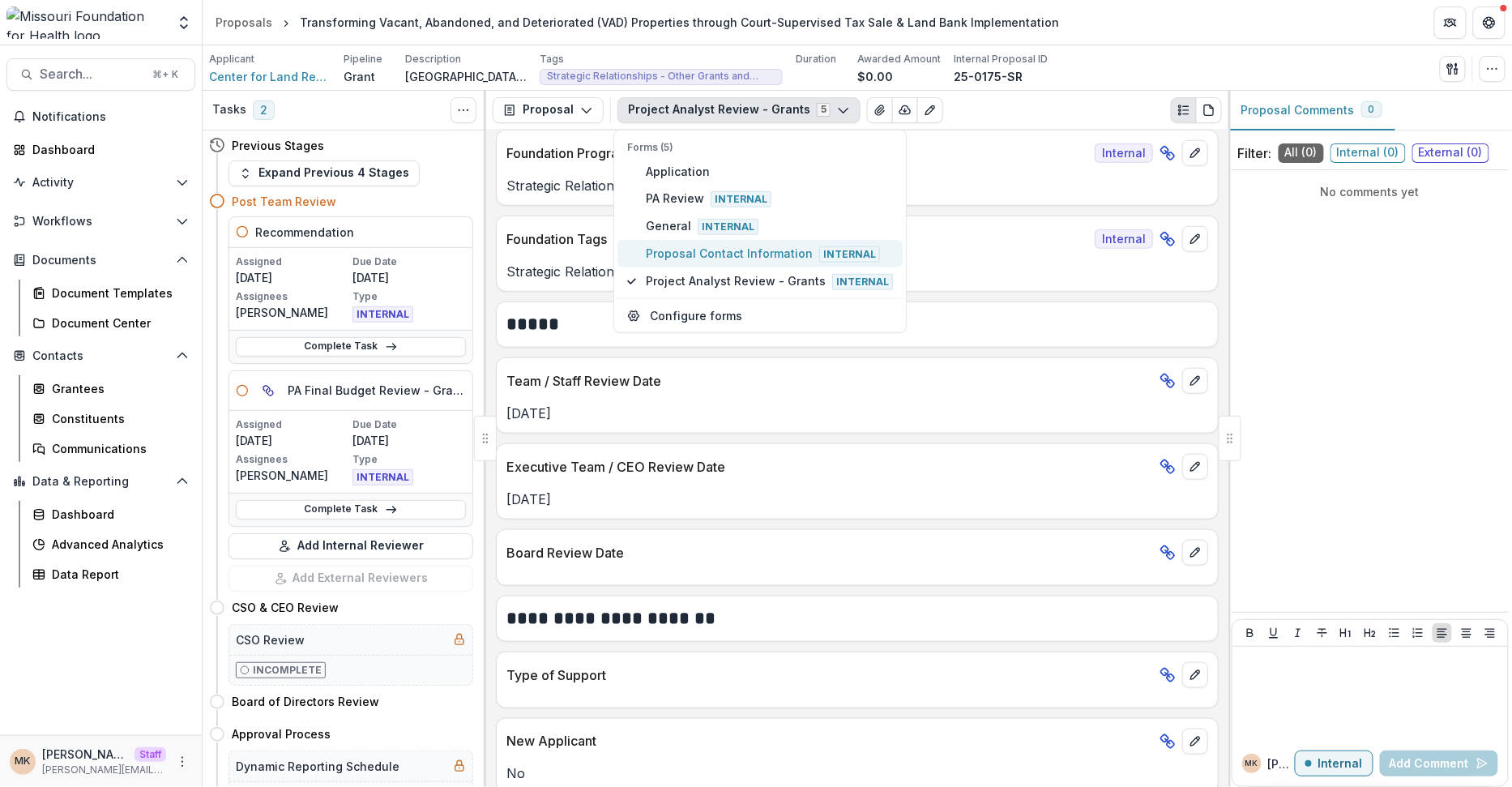
click at [742, 246] on span "Proposal Contact Information Internal" at bounding box center [769, 253] width 247 height 18
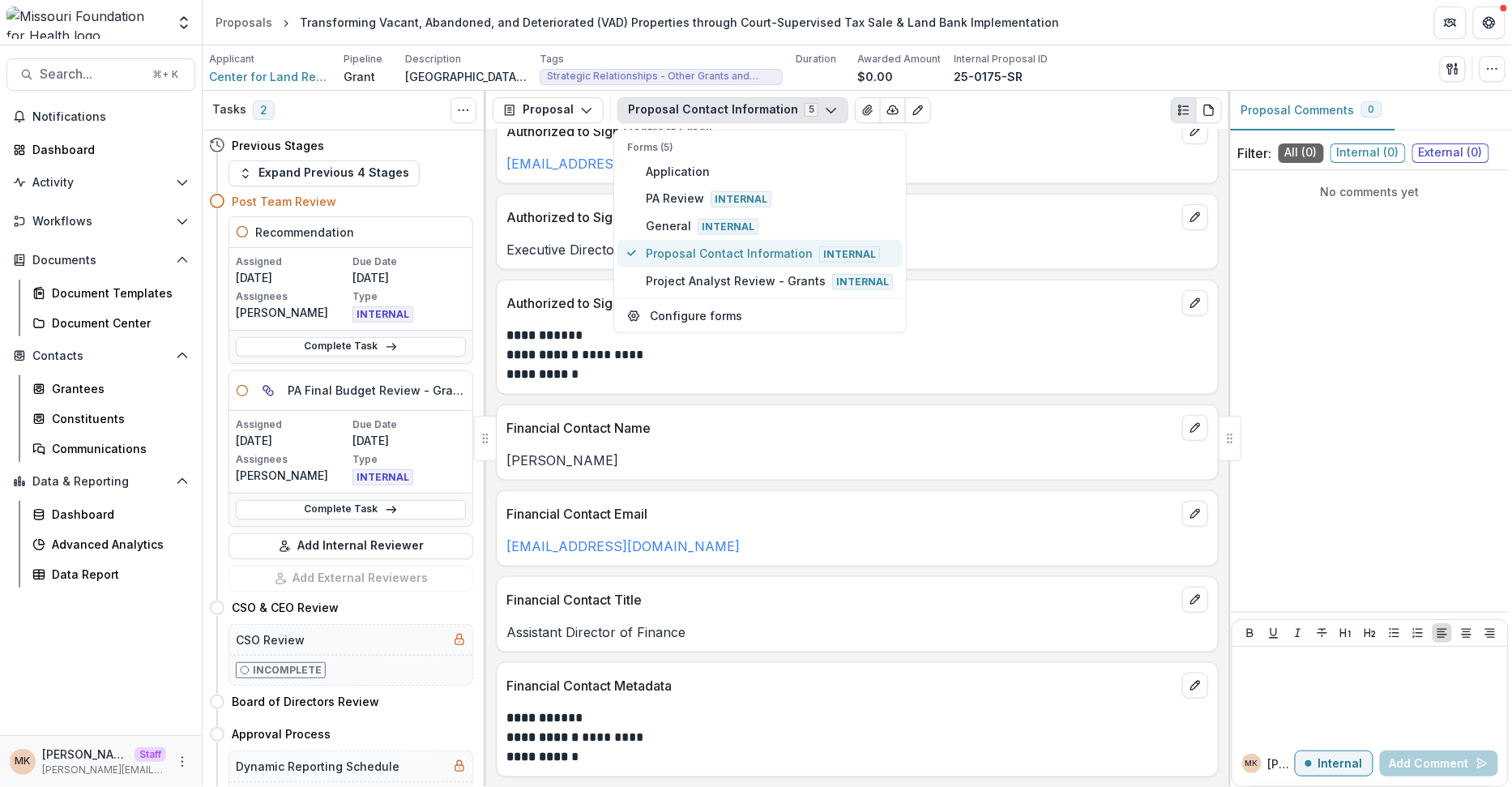
scroll to position [490, 0]
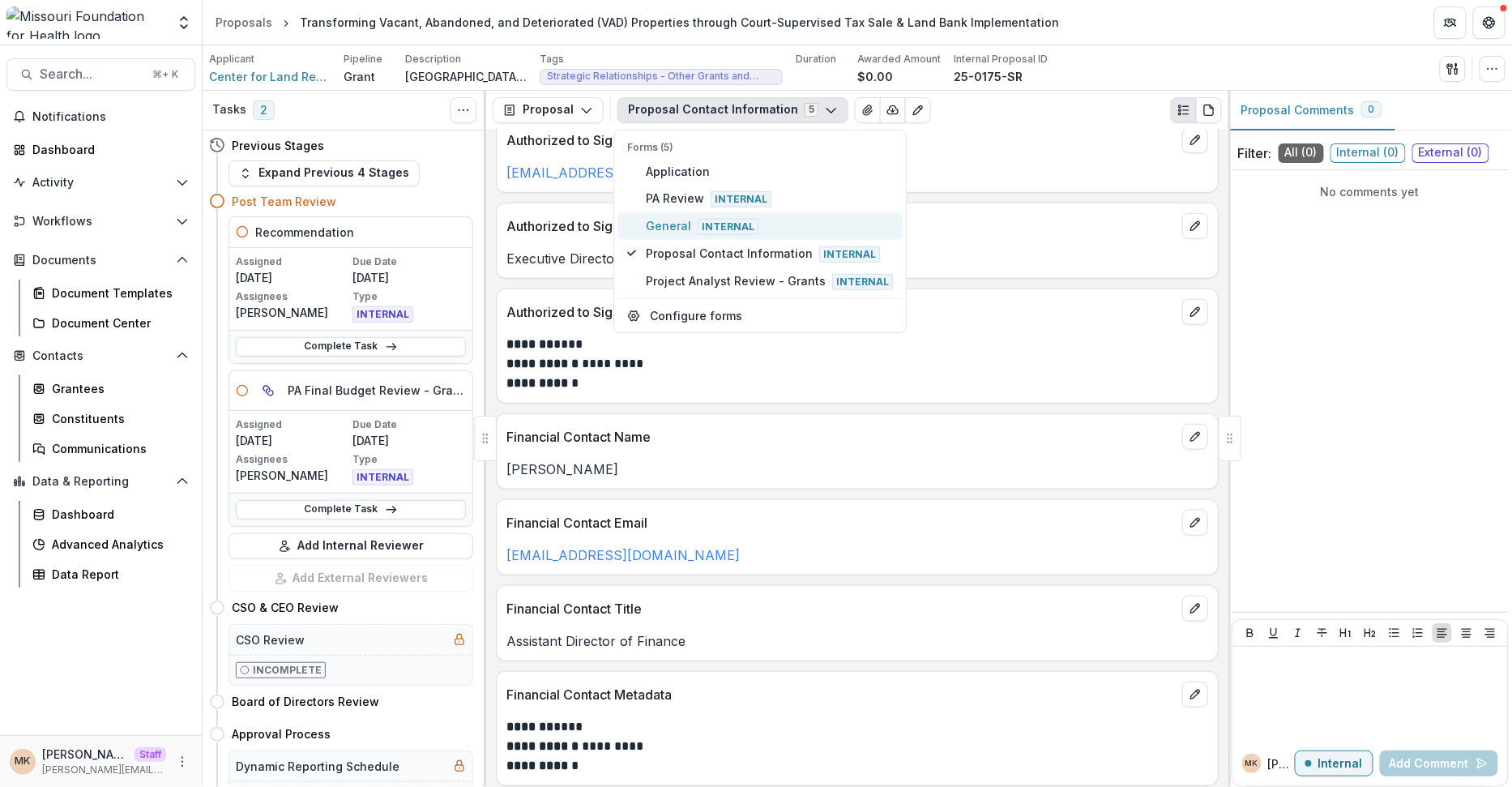
click at [773, 231] on span "General Internal" at bounding box center [769, 225] width 247 height 18
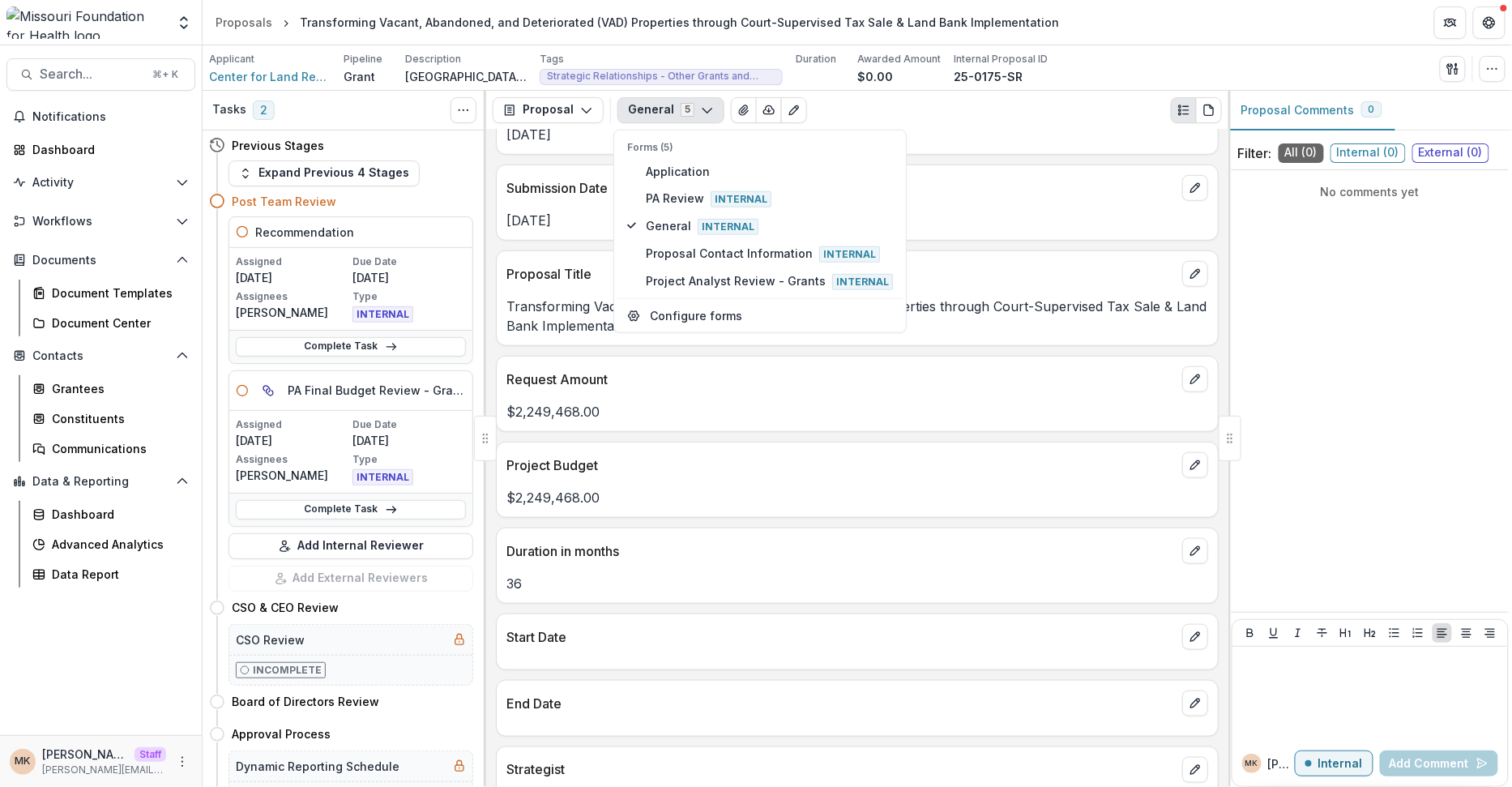
scroll to position [2995, 0]
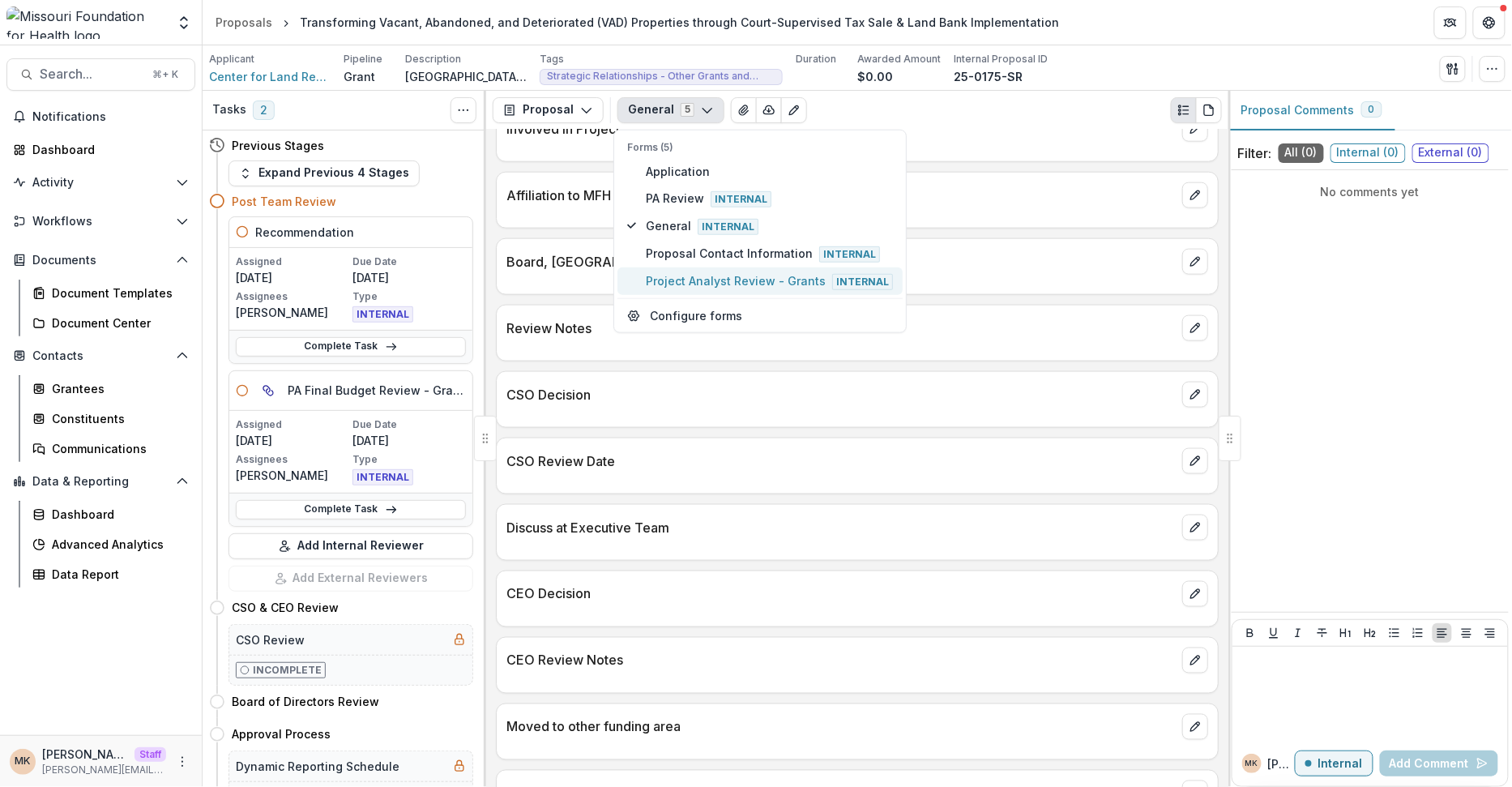
click at [679, 273] on span "Project Analyst Review - Grants Internal" at bounding box center [769, 281] width 247 height 18
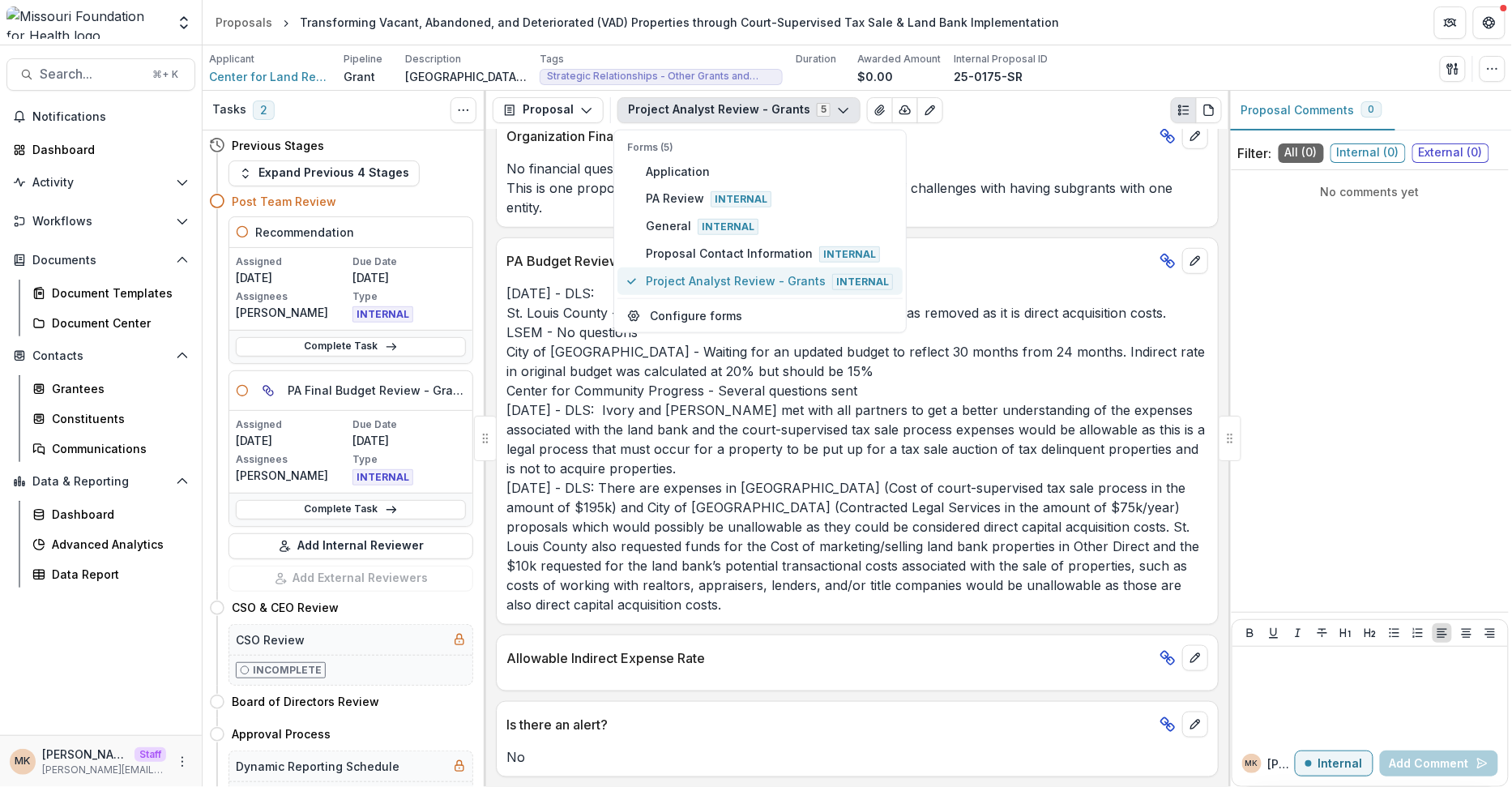
scroll to position [2655, 0]
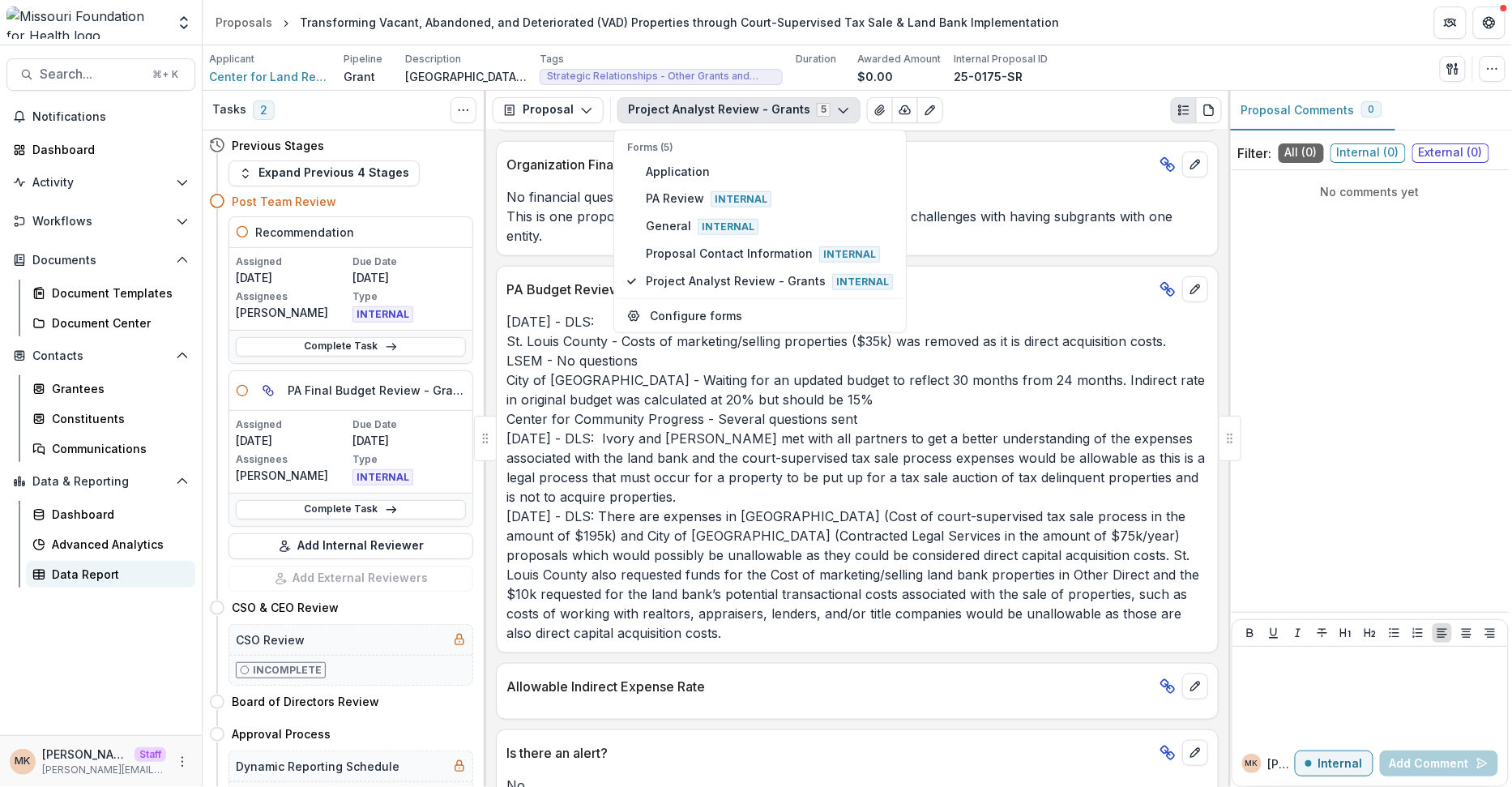
click at [117, 572] on div "Data Report" at bounding box center [117, 575] width 131 height 17
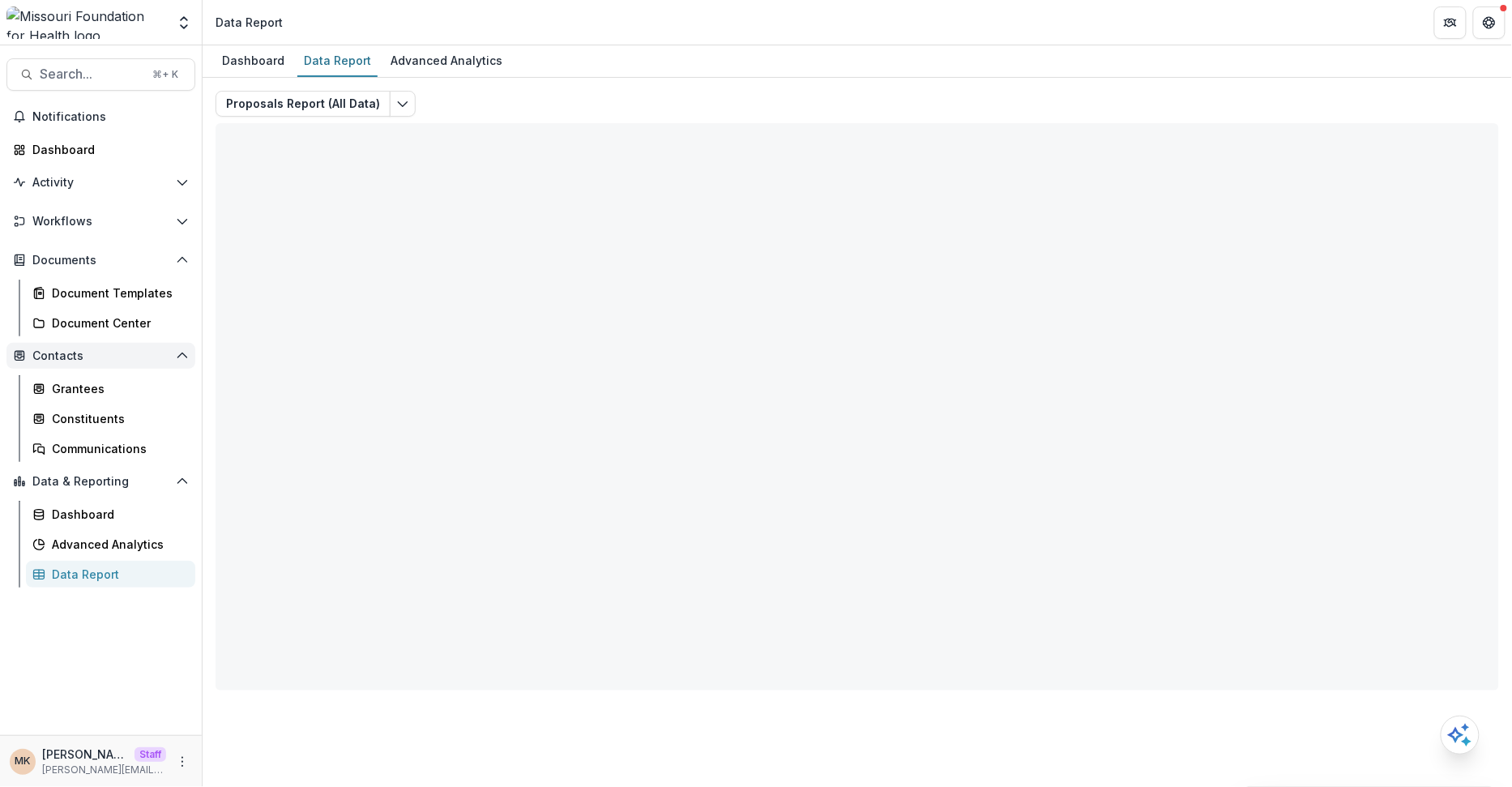
click at [80, 358] on span "Contacts" at bounding box center [100, 356] width 137 height 14
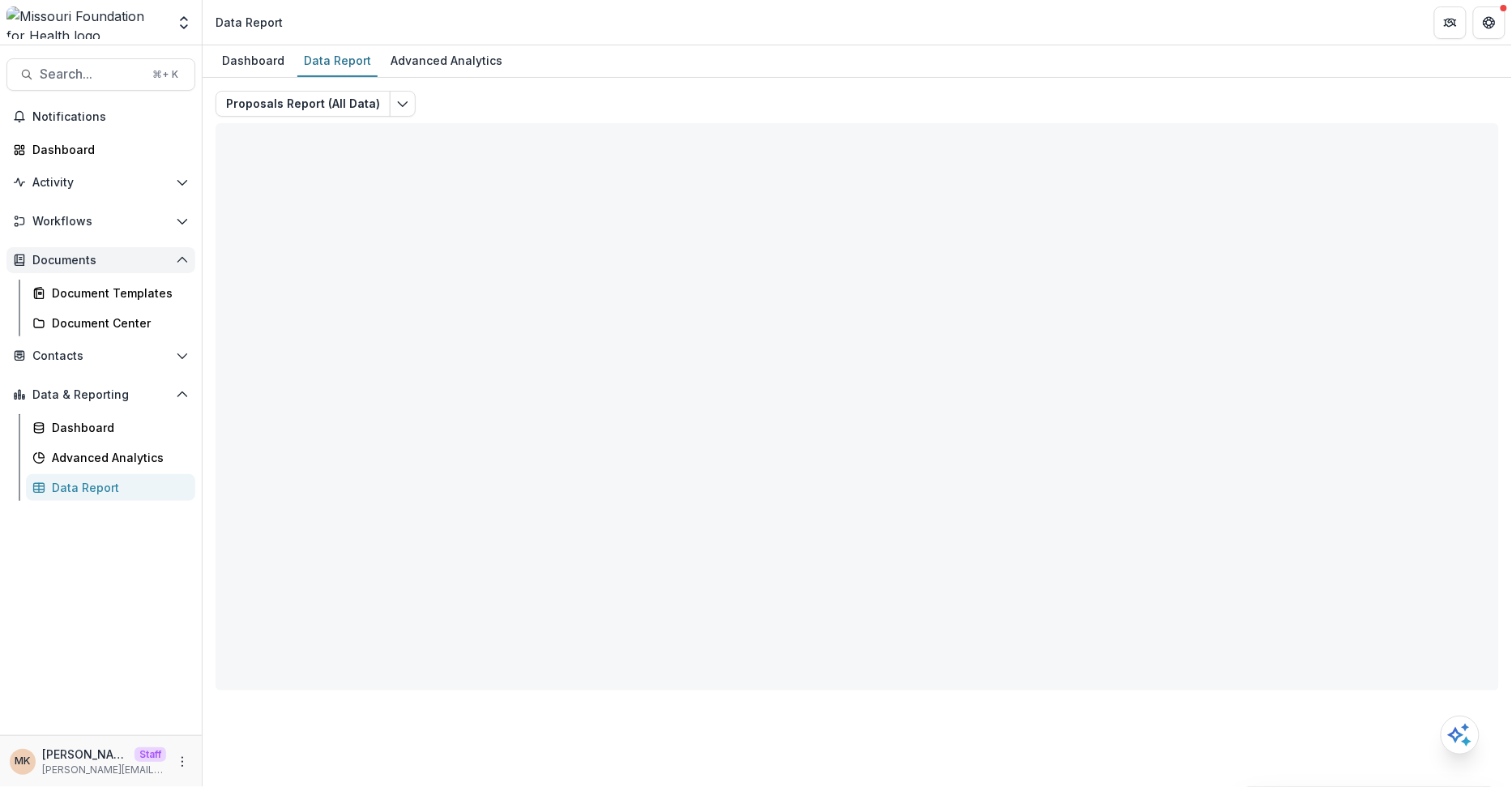
click at [72, 258] on span "Documents" at bounding box center [100, 261] width 137 height 14
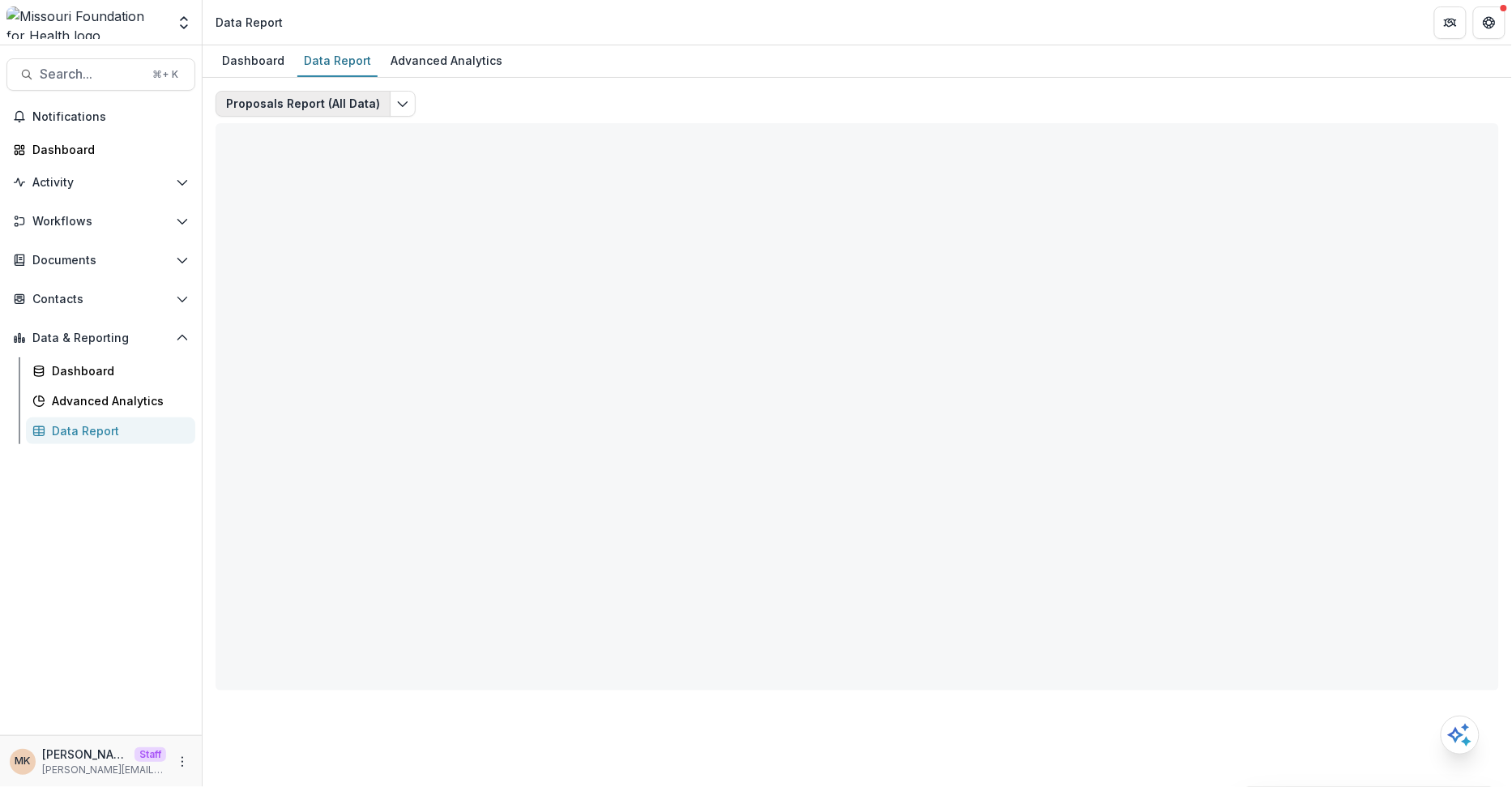
click at [343, 106] on button "Proposals Report (All Data)" at bounding box center [303, 104] width 175 height 26
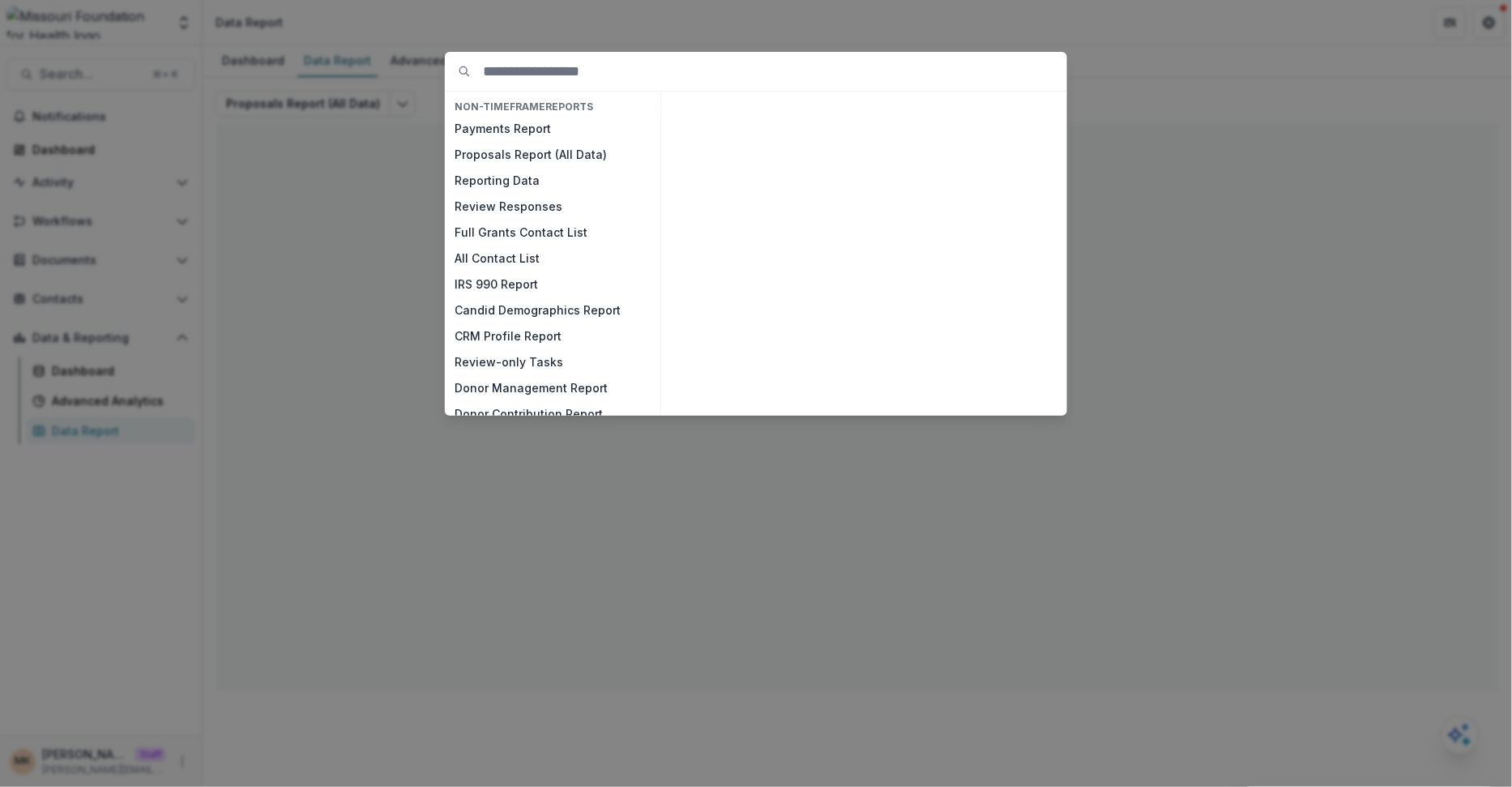
click at [403, 161] on div "NON-TIMEFRAME Reports Payments Report Proposals Report (All Data) Reporting Dat…" at bounding box center [756, 394] width 1512 height 787
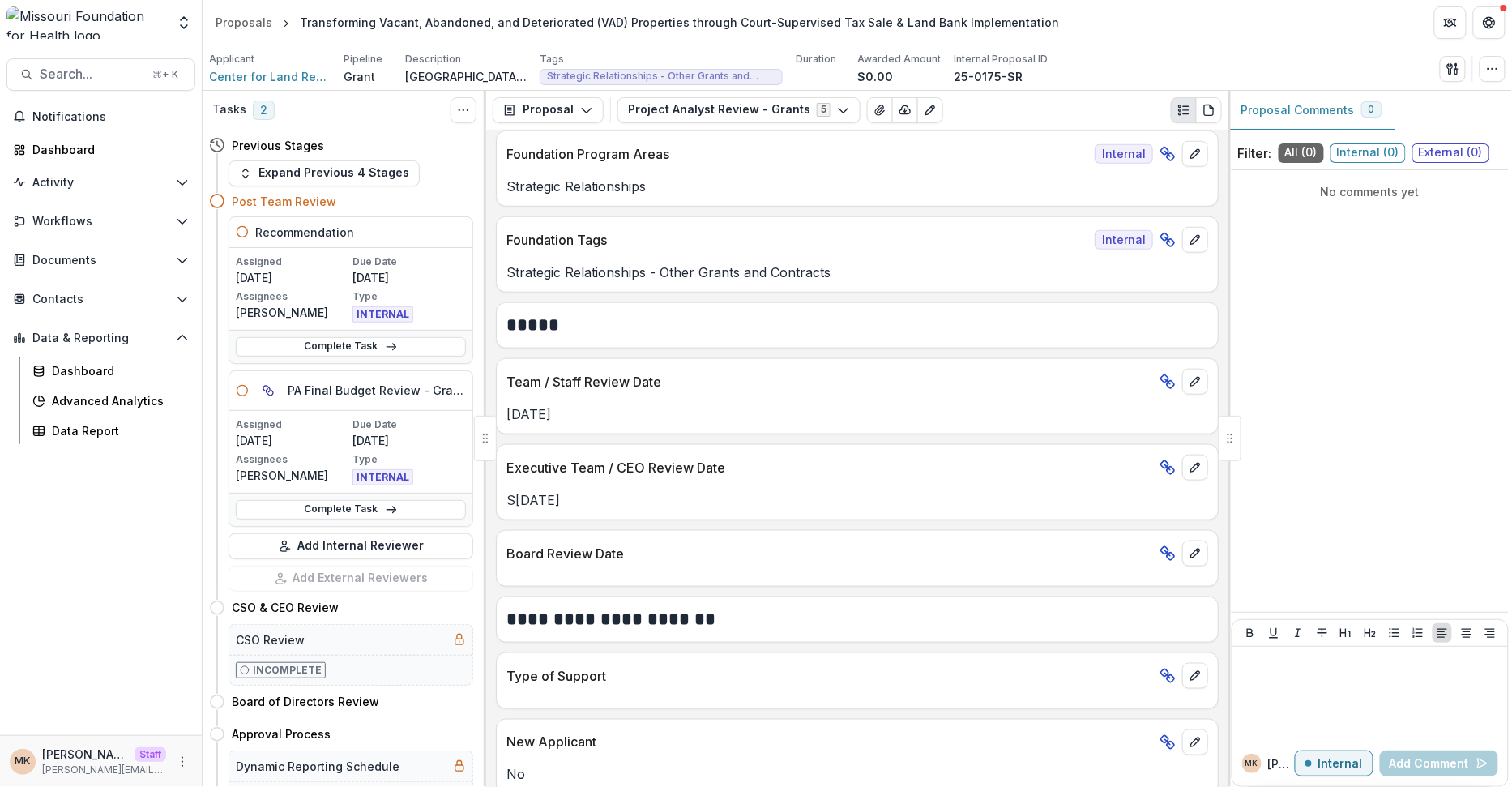
scroll to position [661, 0]
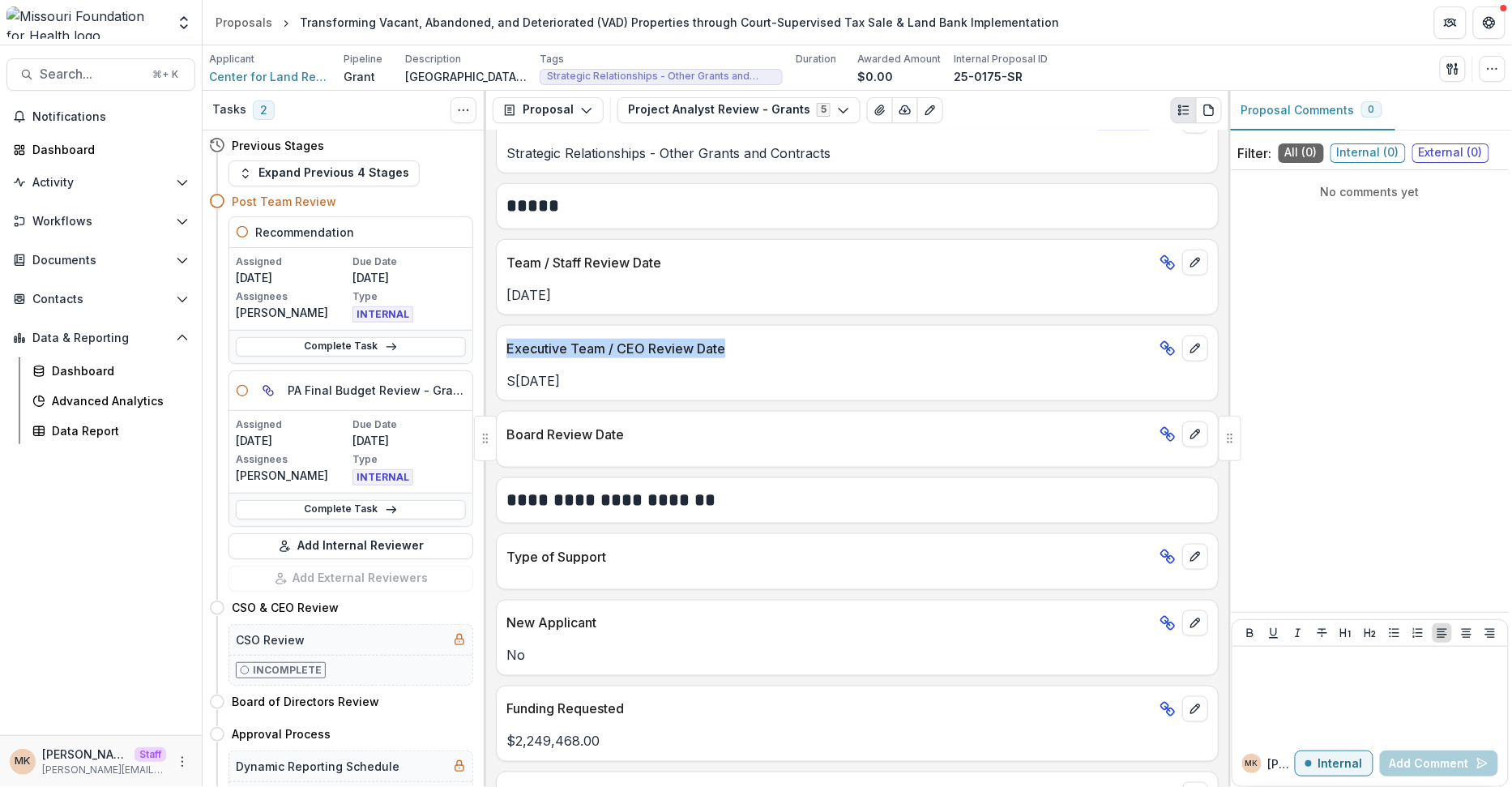
drag, startPoint x: 724, startPoint y: 336, endPoint x: 502, endPoint y: 335, distance: 222.0
click at [502, 335] on div "Executive Team / CEO Review Date" at bounding box center [857, 344] width 721 height 36
copy p "Executive Team / CEO Review Date"
click at [680, 326] on div "Executive Team / CEO Review Date" at bounding box center [857, 344] width 721 height 36
drag, startPoint x: 714, startPoint y: 337, endPoint x: 498, endPoint y: 345, distance: 216.1
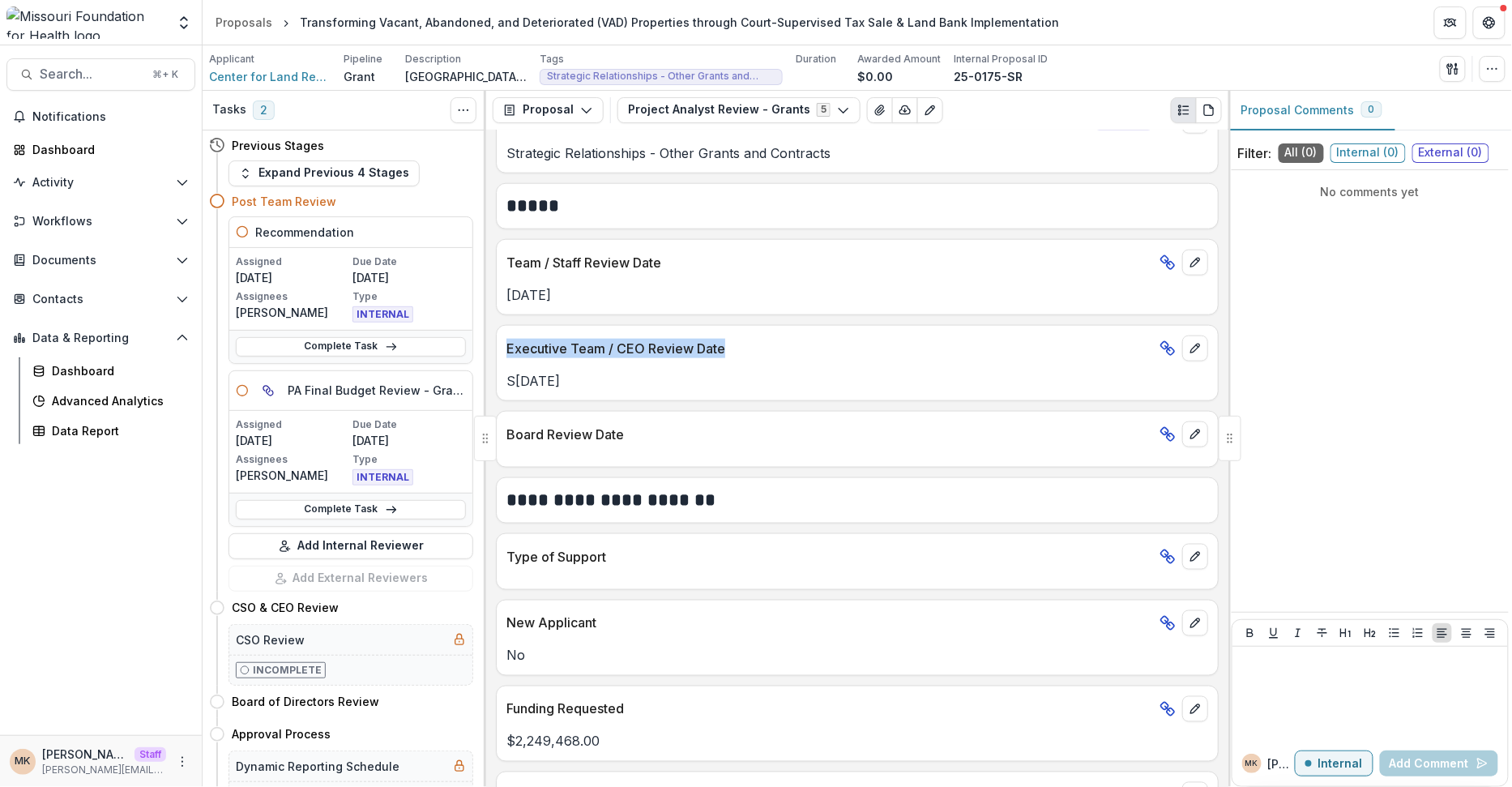
click at [498, 345] on div "Executive Team / CEO Review Date" at bounding box center [857, 344] width 721 height 36
copy p "Executive Team / CEO Review Date"
click at [745, 346] on p "Executive Team / CEO Review Date" at bounding box center [829, 348] width 646 height 20
drag, startPoint x: 741, startPoint y: 342, endPoint x: 494, endPoint y: 346, distance: 247.0
click at [493, 344] on div "**********" at bounding box center [857, 459] width 742 height 657
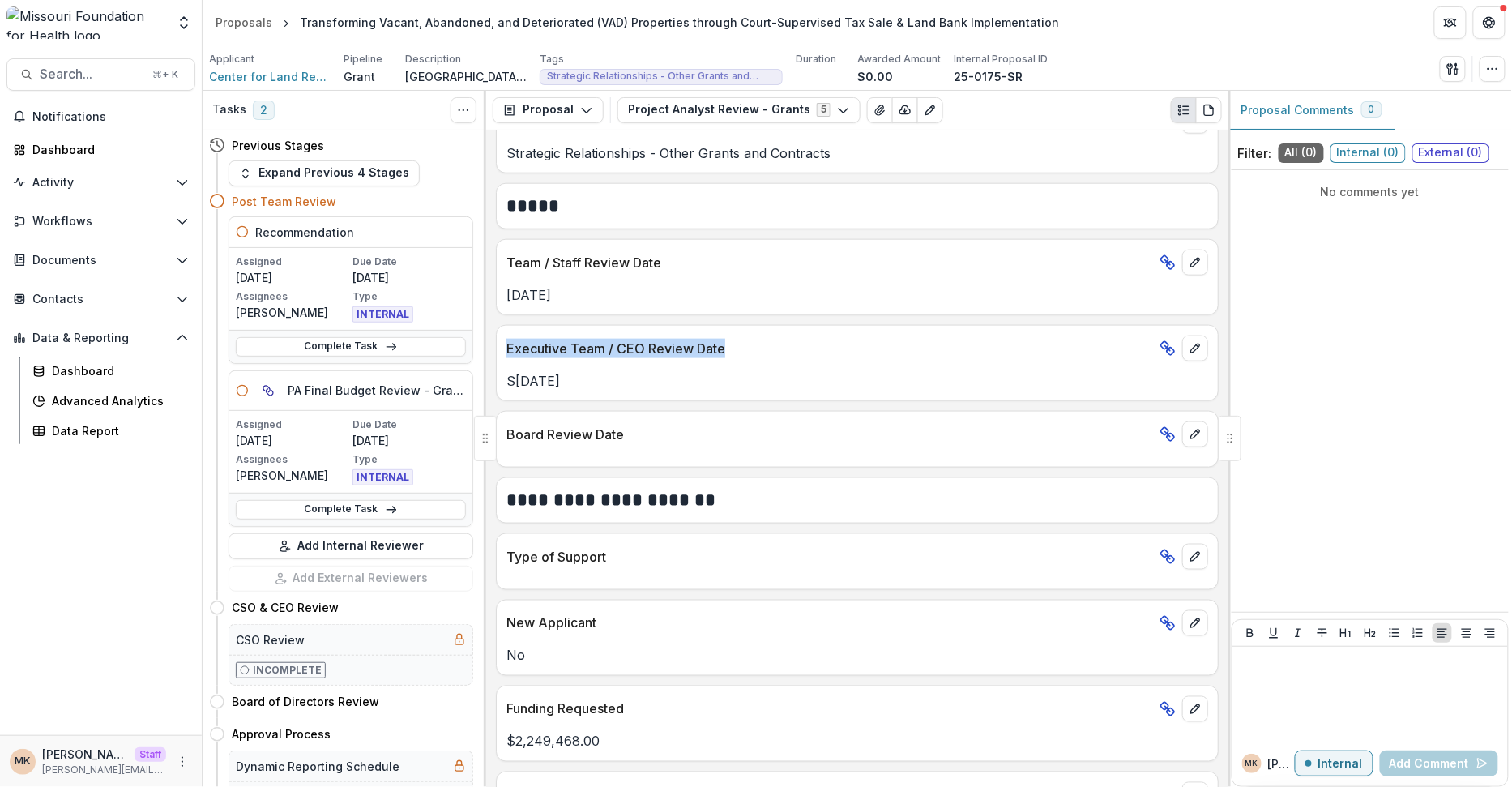
copy p "Executive Team / CEO Review Date"
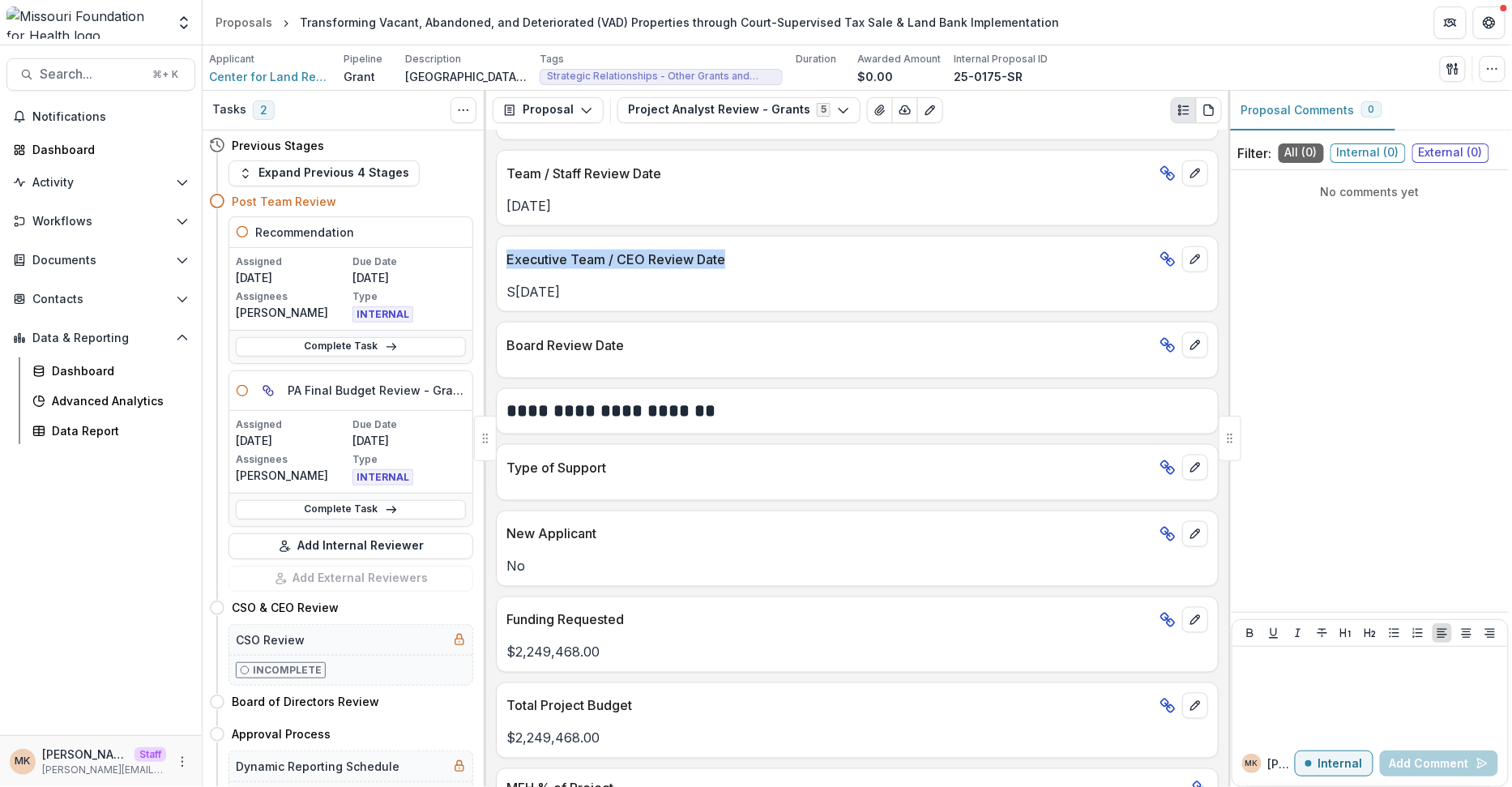
scroll to position [774, 0]
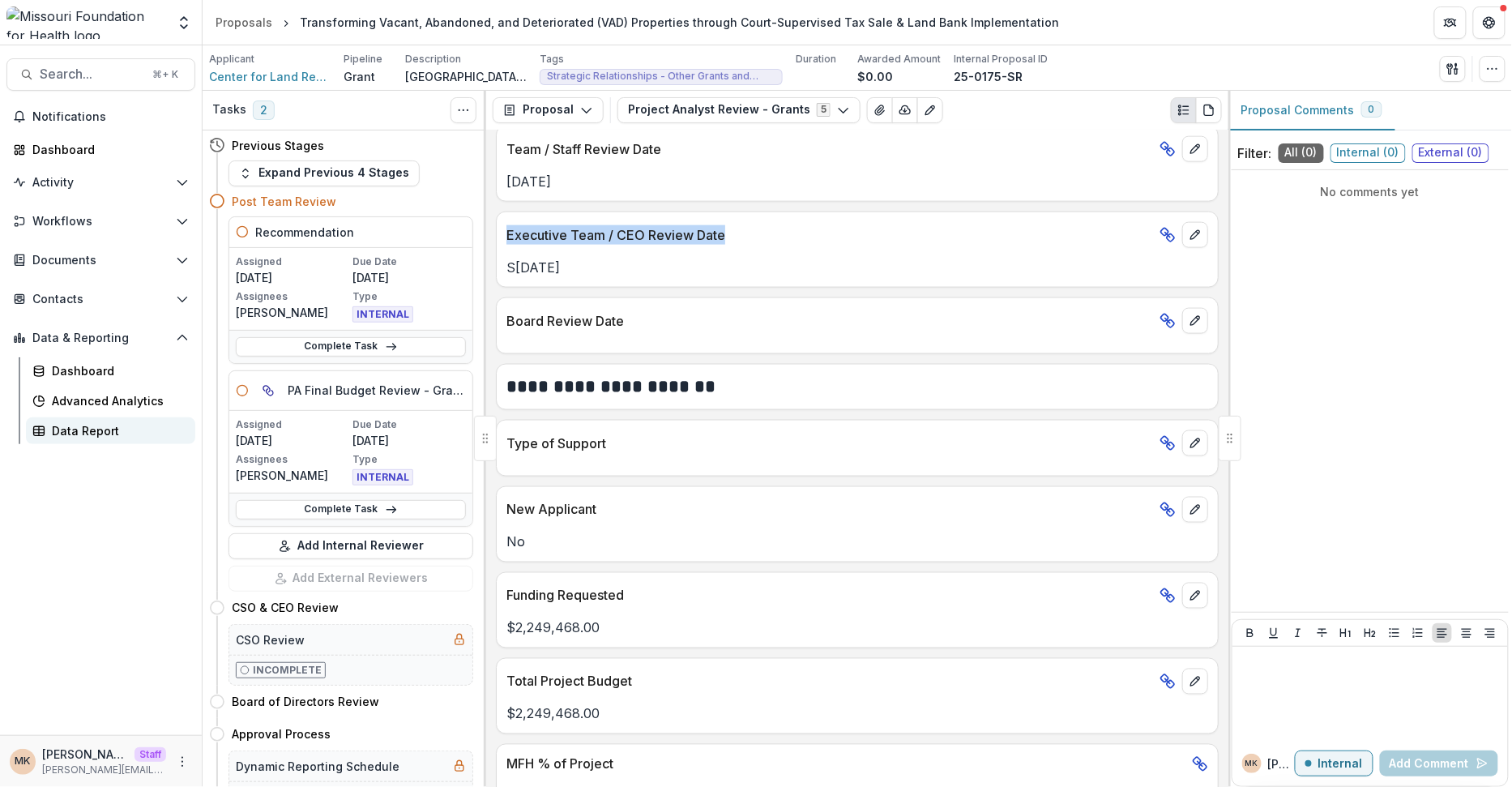
click at [133, 433] on div "Data Report" at bounding box center [117, 431] width 131 height 17
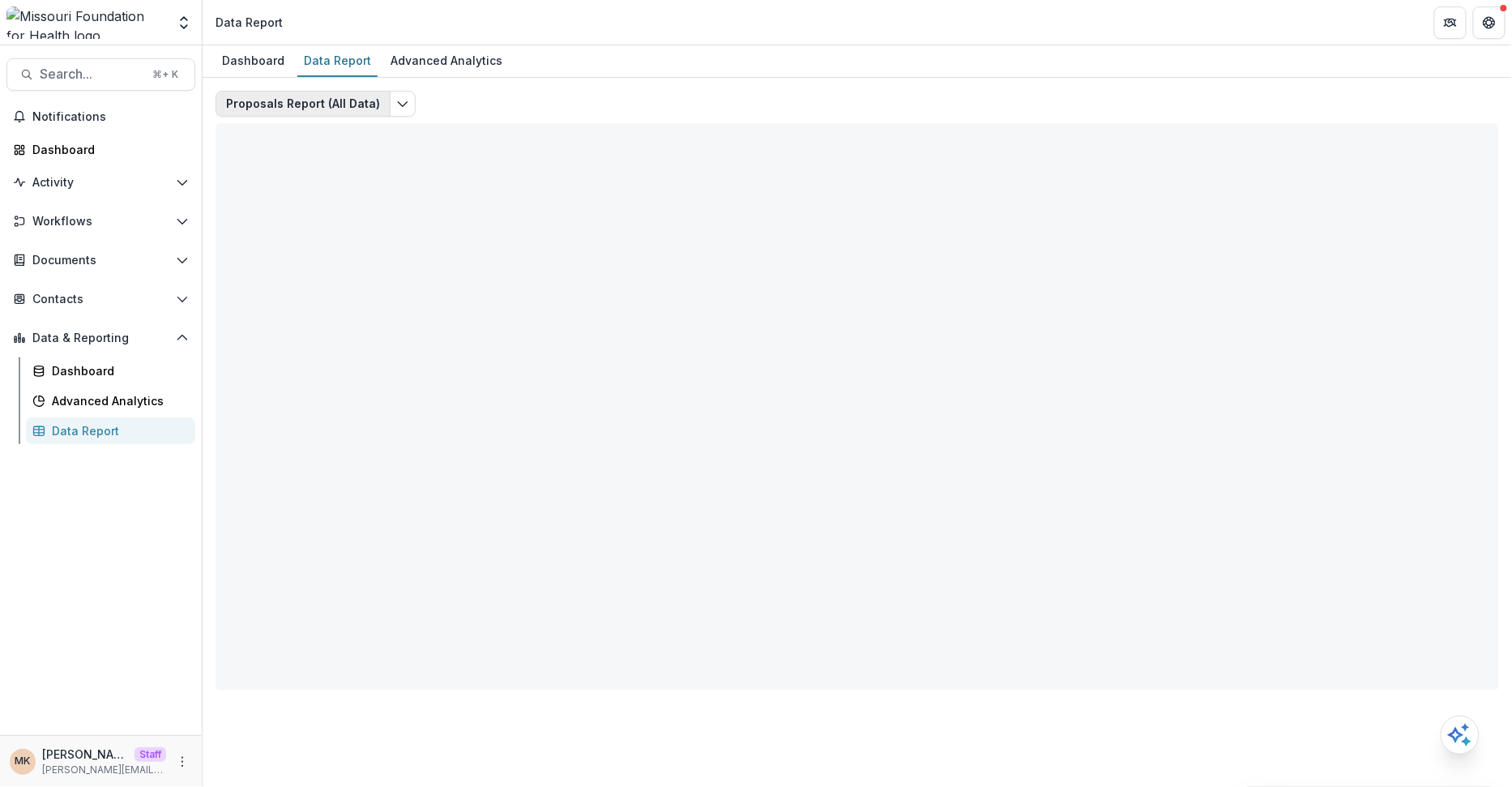
click at [320, 106] on button "Proposals Report (All Data)" at bounding box center [303, 104] width 175 height 26
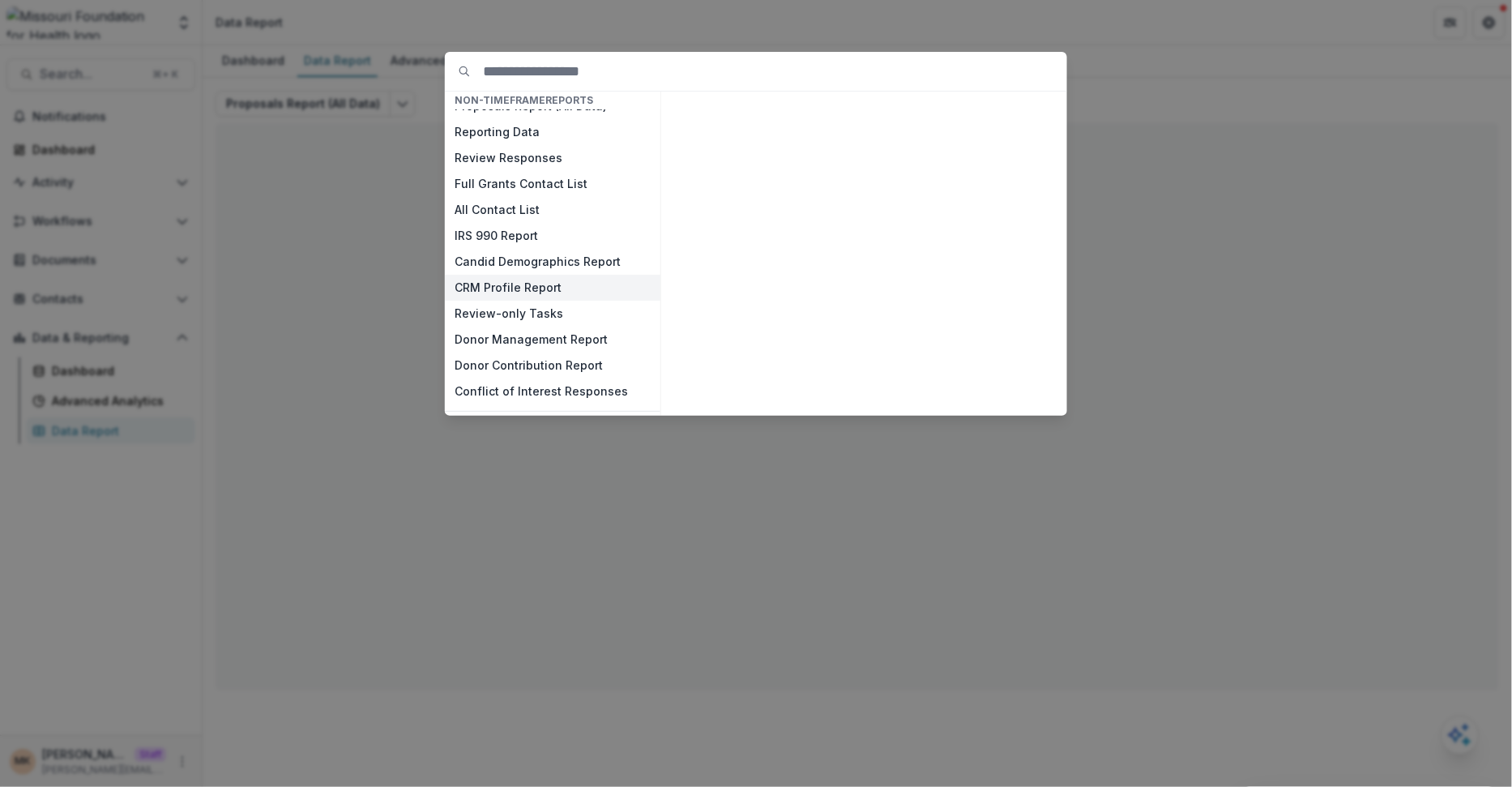
scroll to position [50, 0]
click at [556, 292] on button "CRM Profile Report" at bounding box center [553, 286] width 216 height 26
click at [1030, 392] on button "View" at bounding box center [1027, 396] width 67 height 26
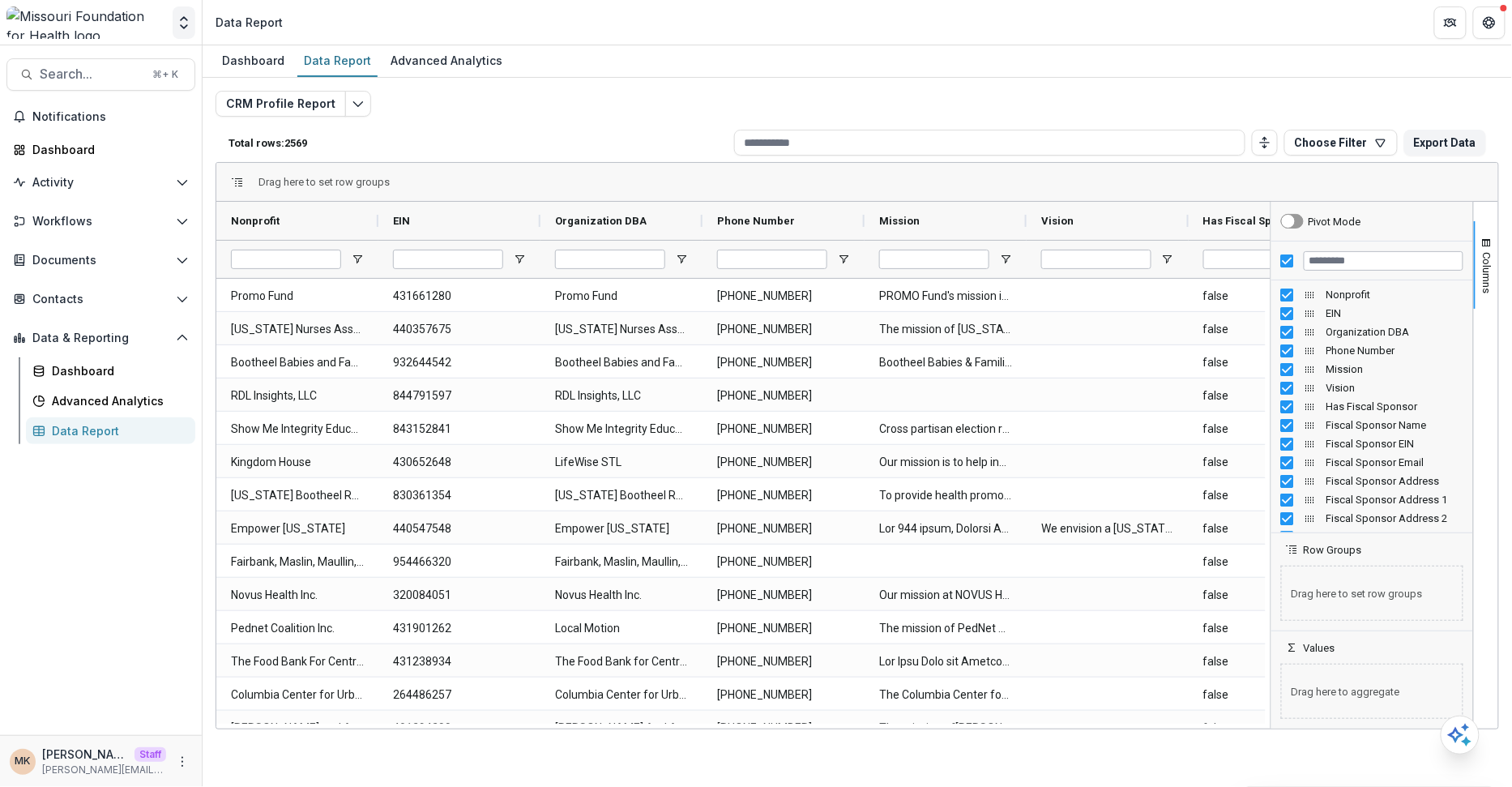
click at [183, 24] on icon "Open entity switcher" at bounding box center [183, 22] width 16 height 16
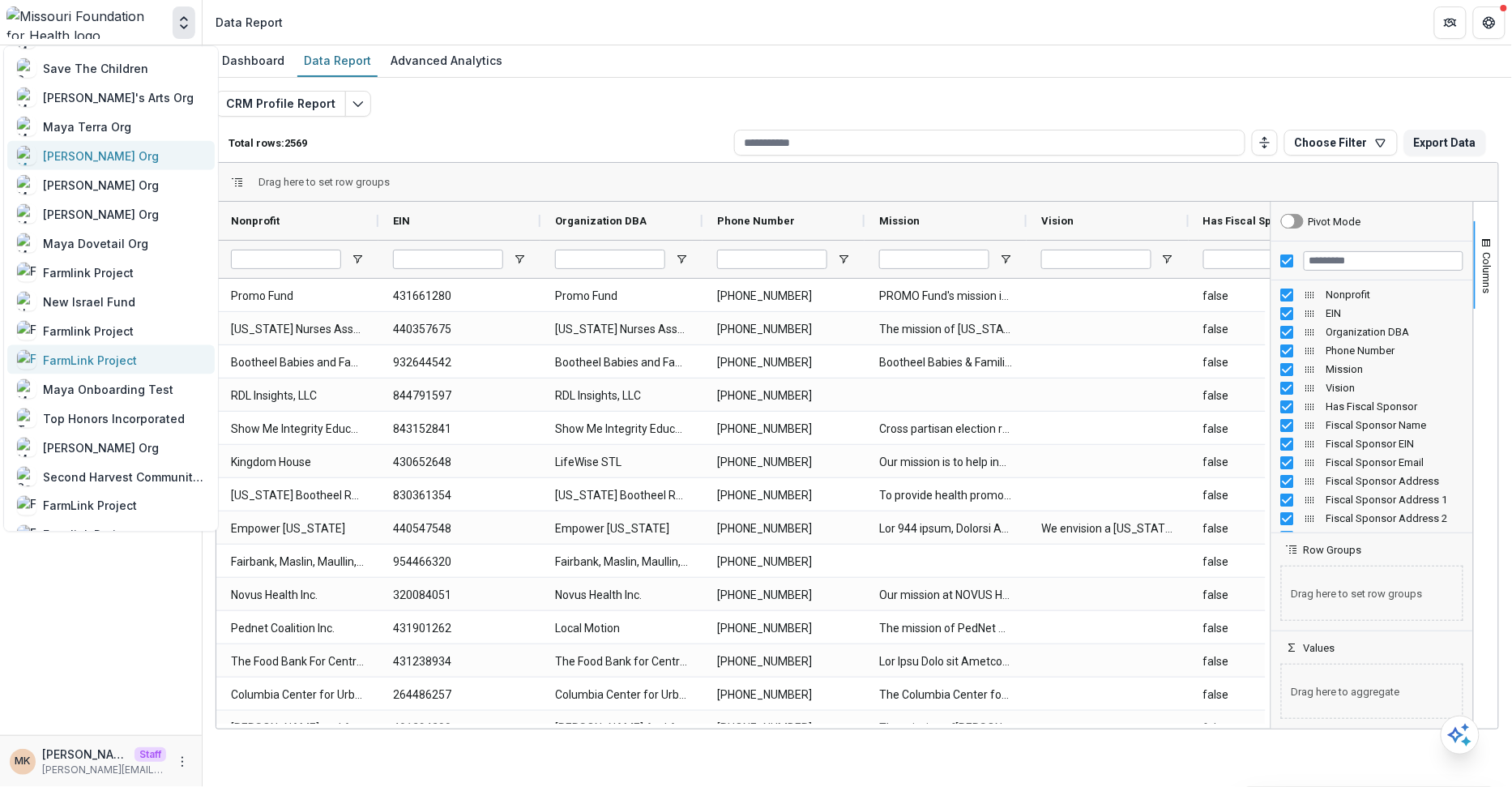
scroll to position [894, 0]
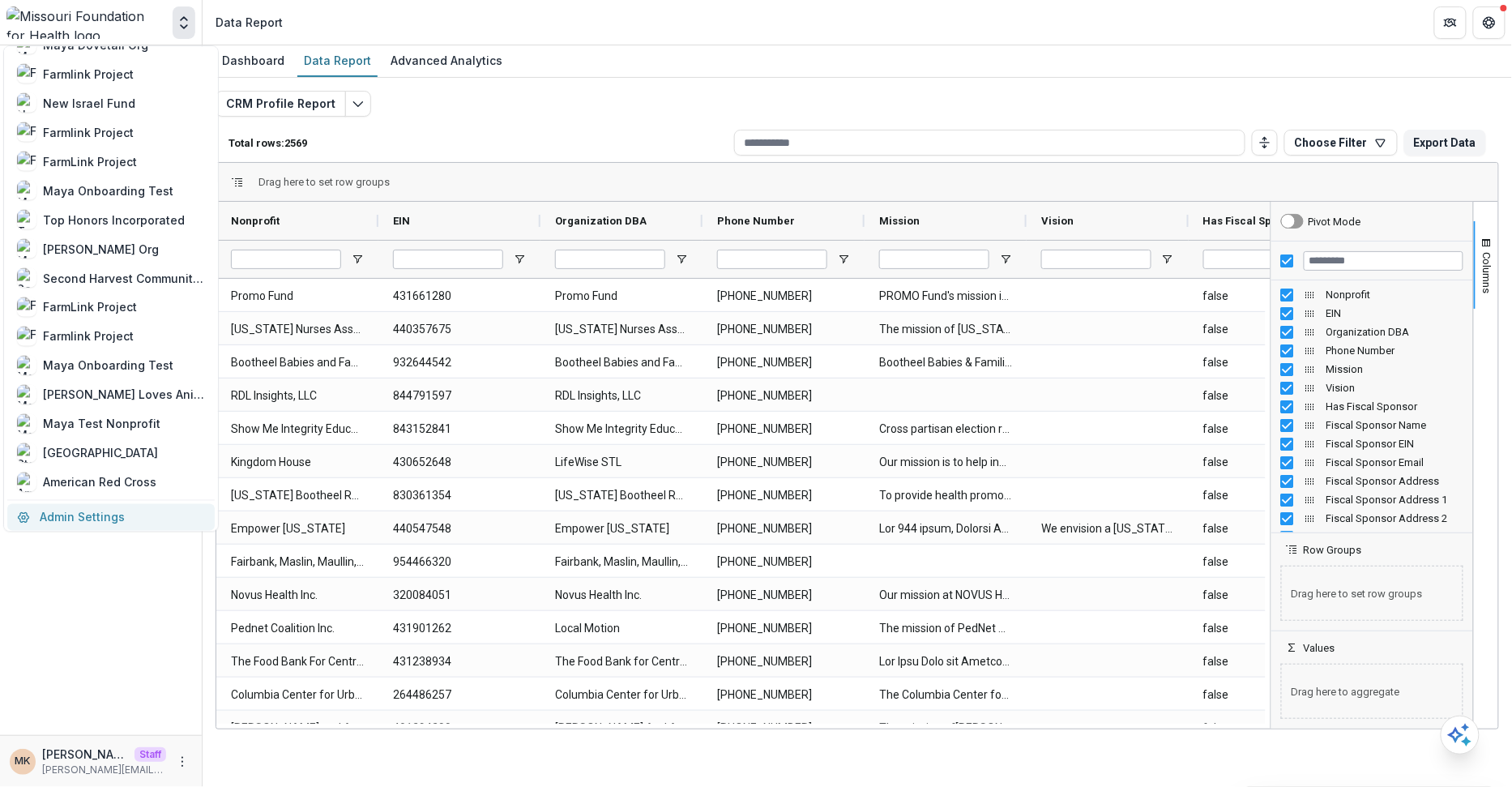
click at [89, 512] on link "Admin Settings" at bounding box center [111, 516] width 207 height 26
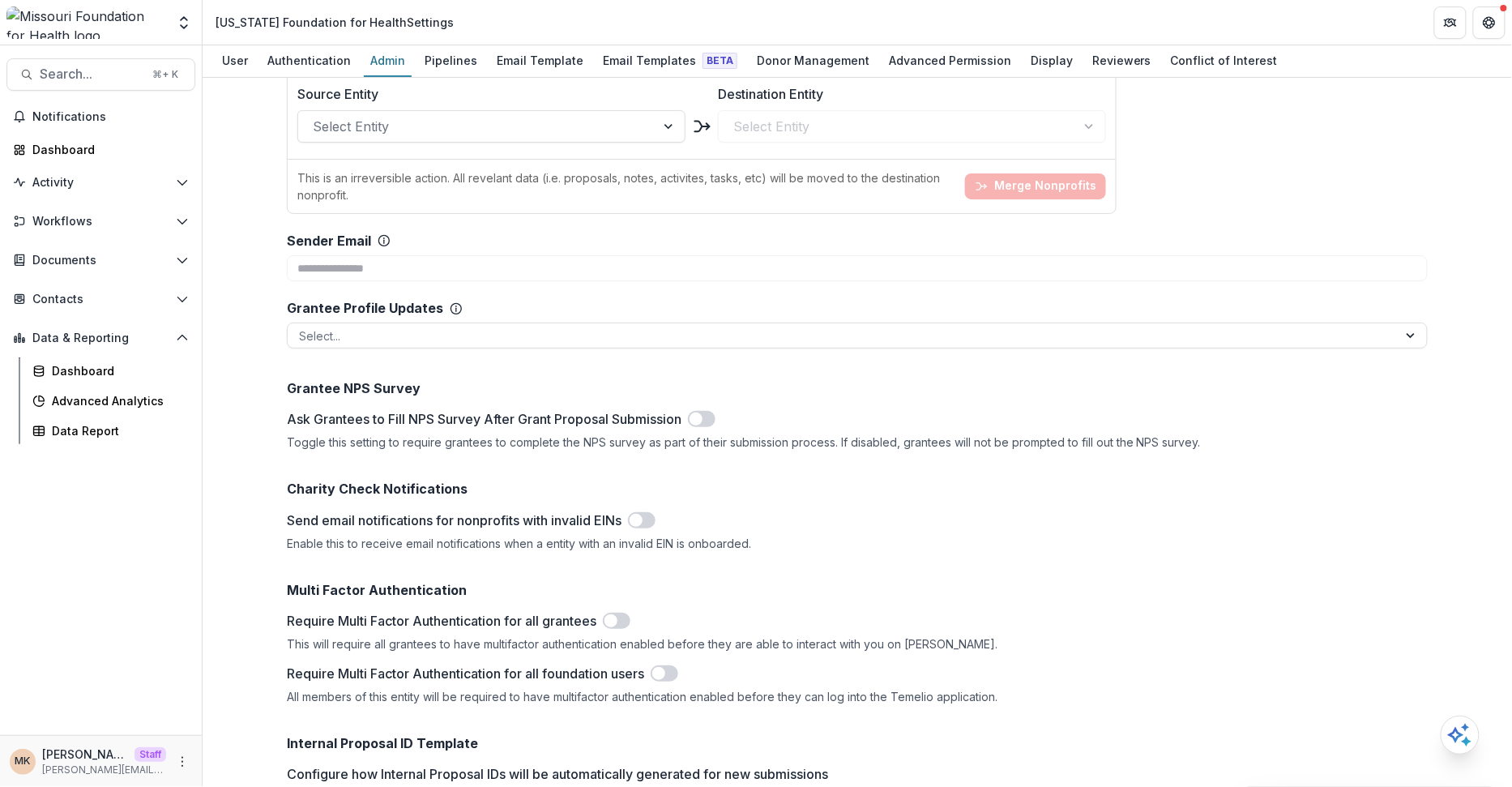
scroll to position [6014, 0]
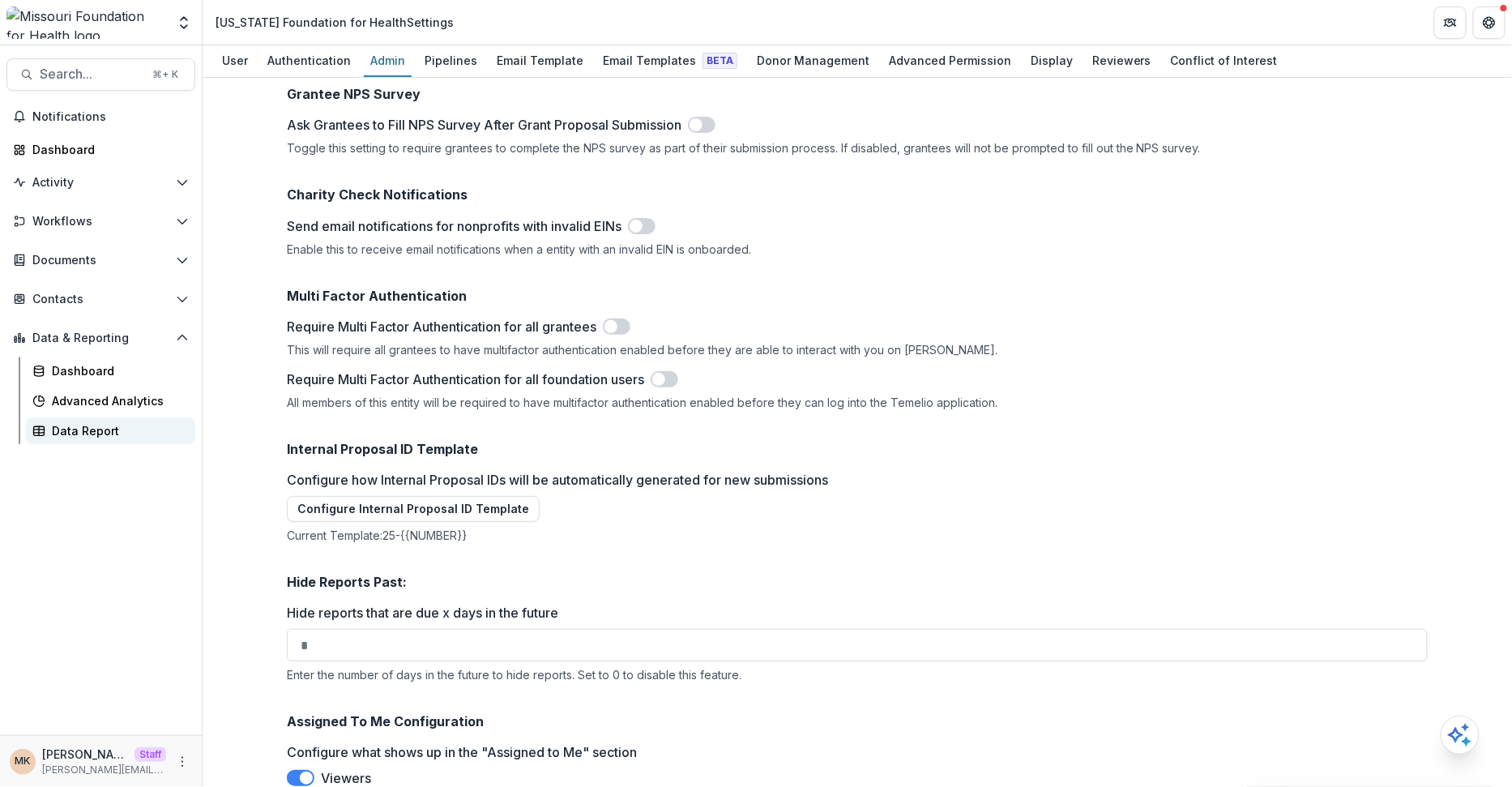
click at [86, 439] on div "Data Report" at bounding box center [117, 431] width 131 height 17
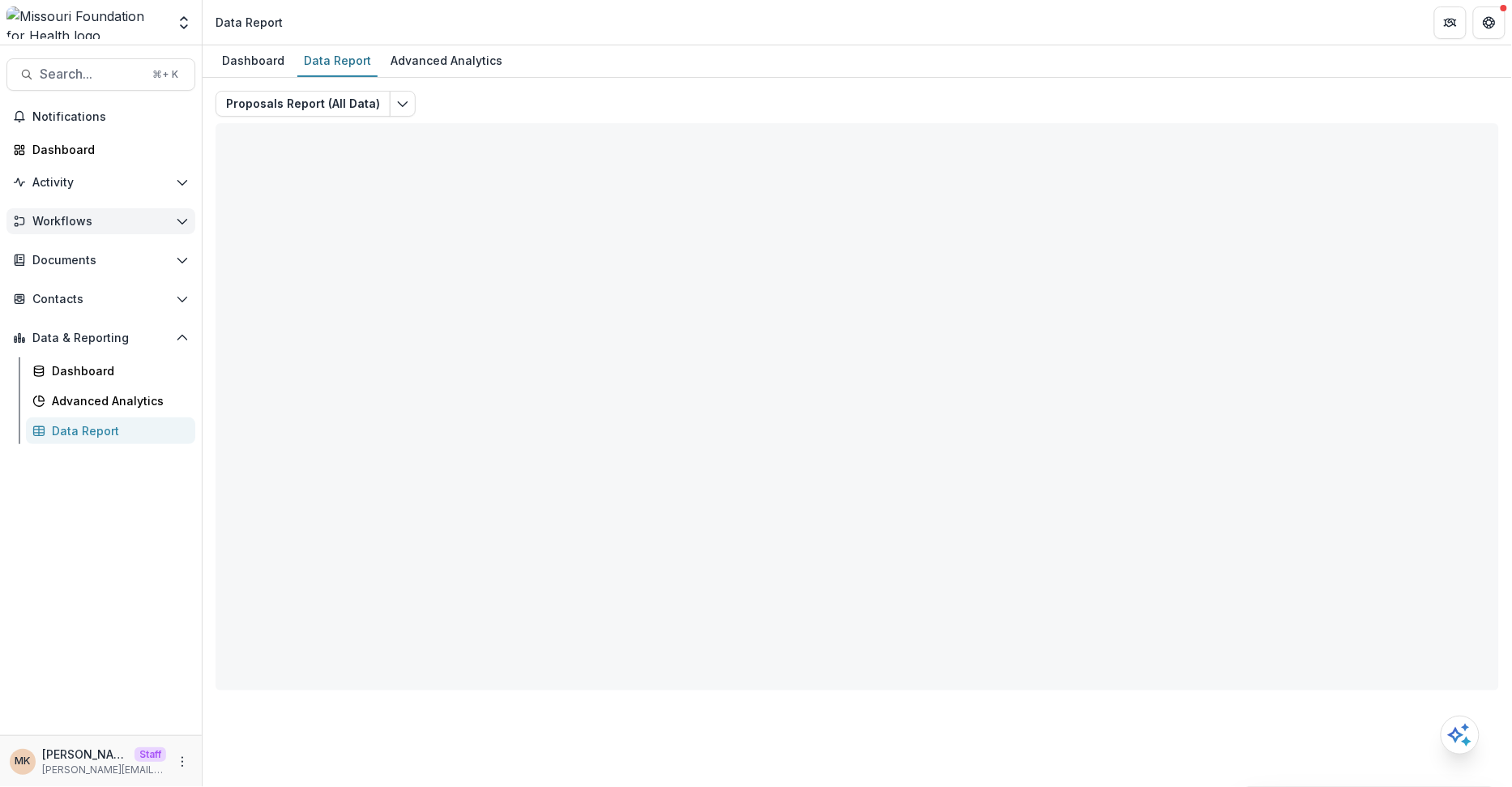
click at [85, 222] on span "Workflows" at bounding box center [100, 222] width 137 height 14
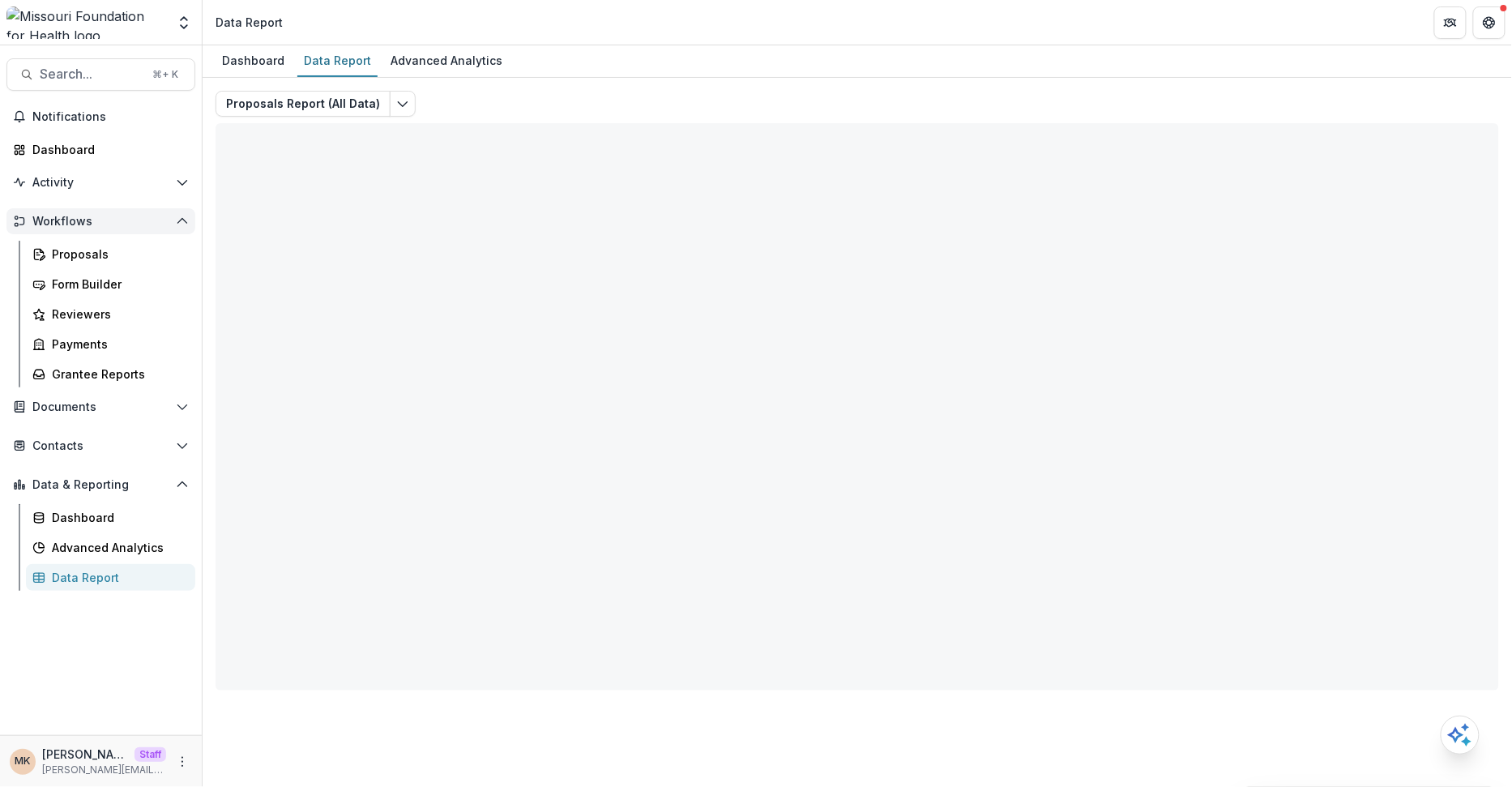
click at [86, 222] on span "Workflows" at bounding box center [100, 222] width 137 height 14
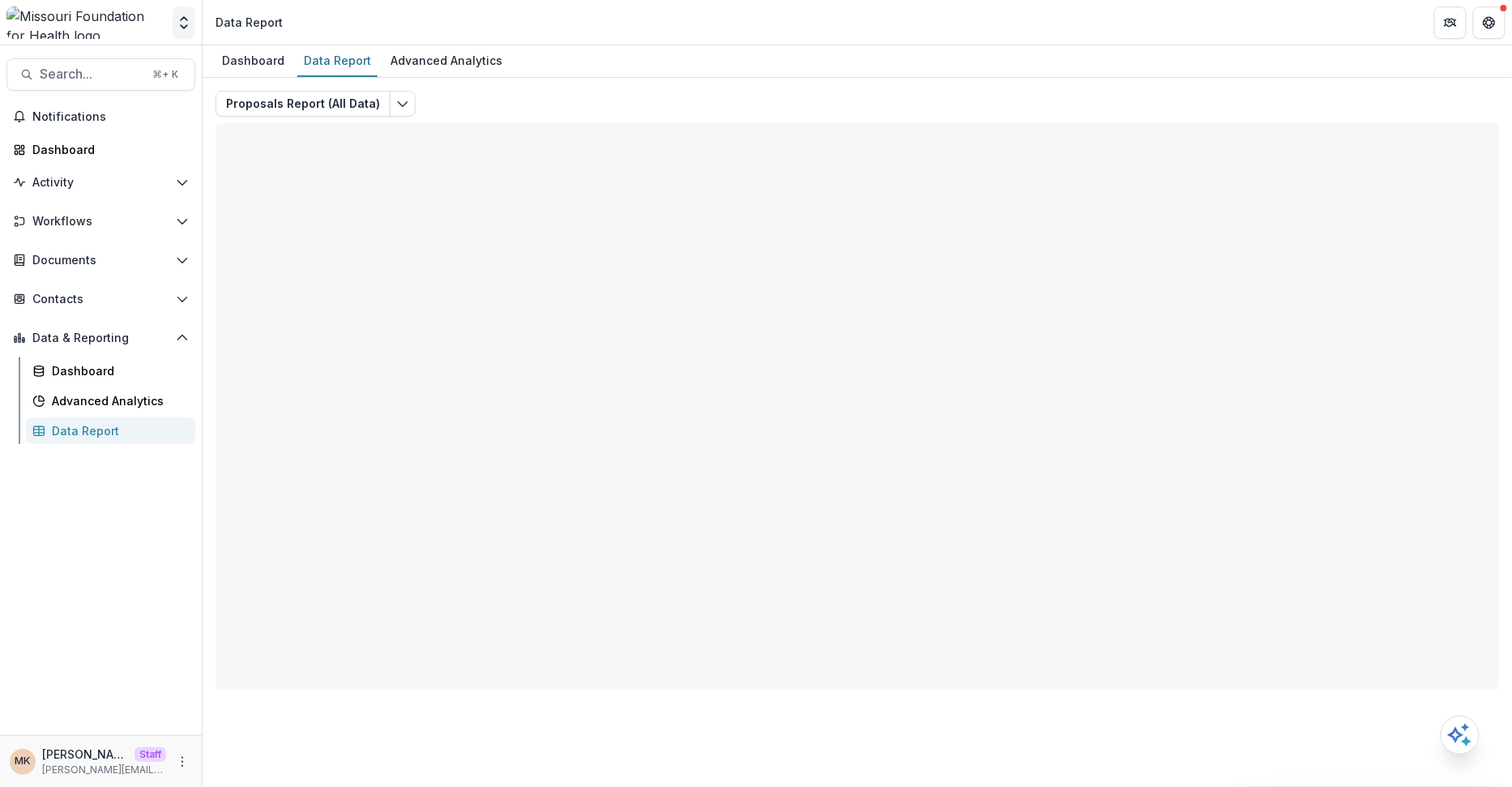
click at [185, 25] on icon "Open entity switcher" at bounding box center [183, 22] width 16 height 16
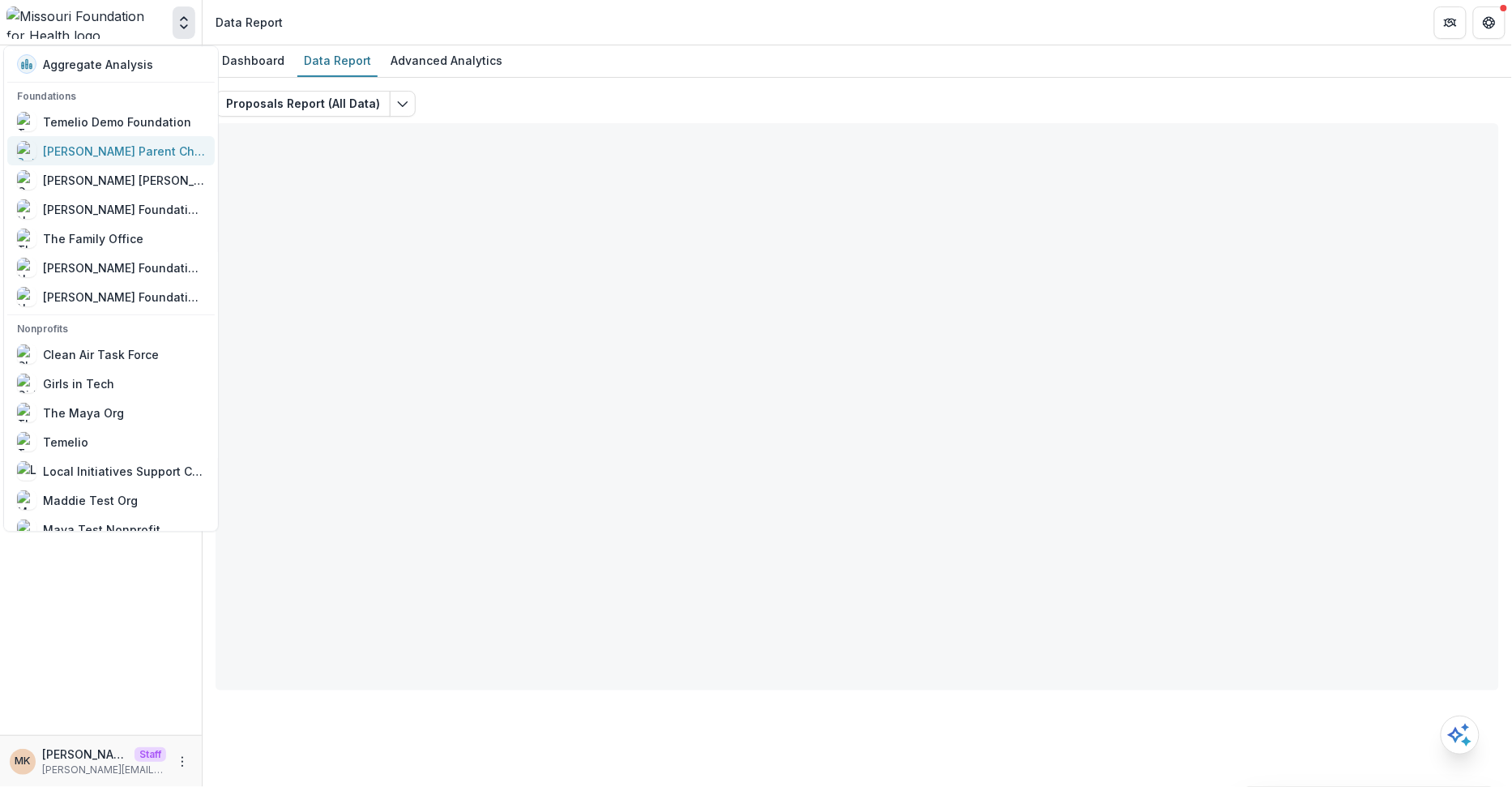
scroll to position [894, 0]
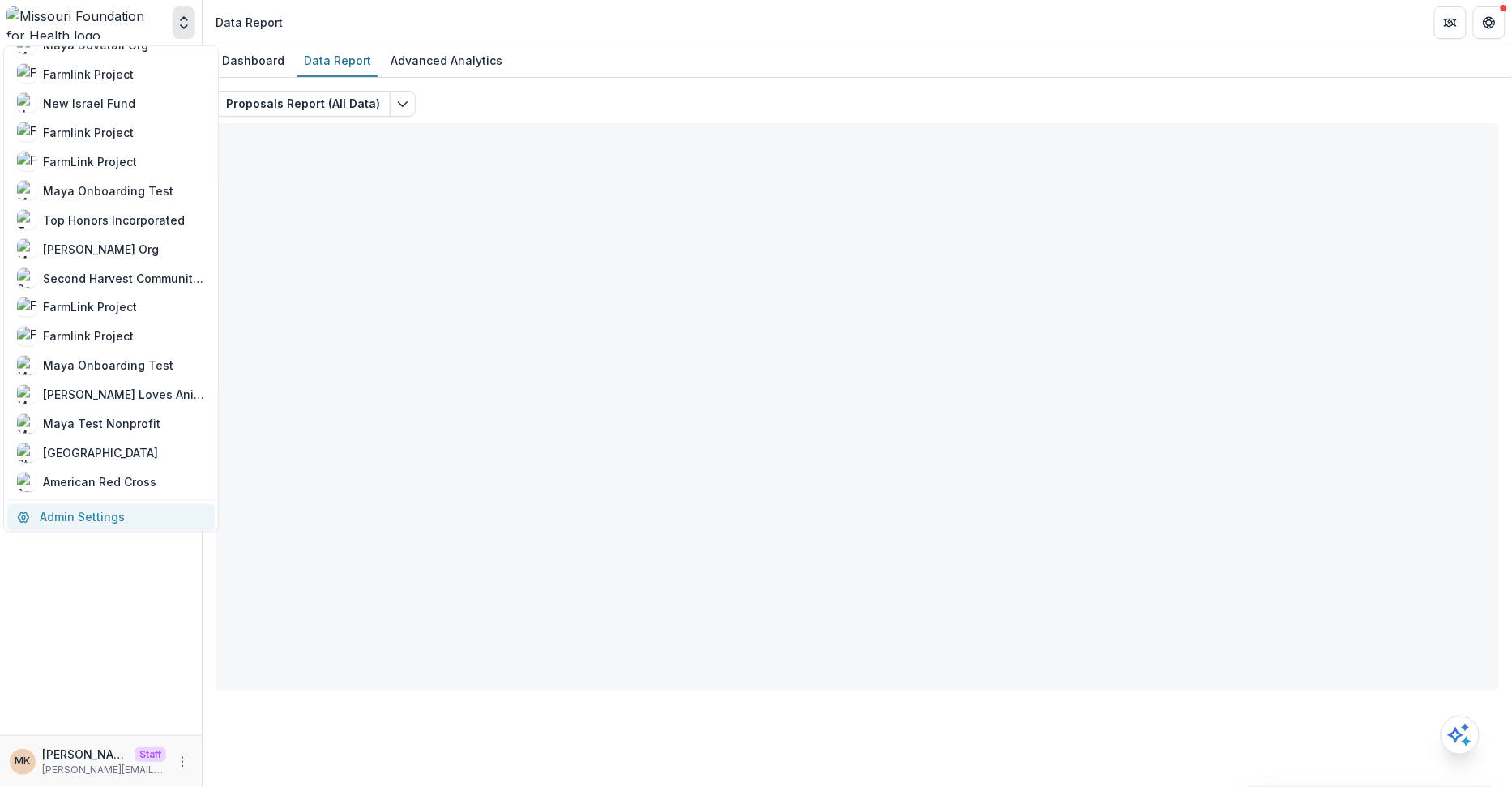
click at [95, 512] on link "Admin Settings" at bounding box center [111, 516] width 207 height 26
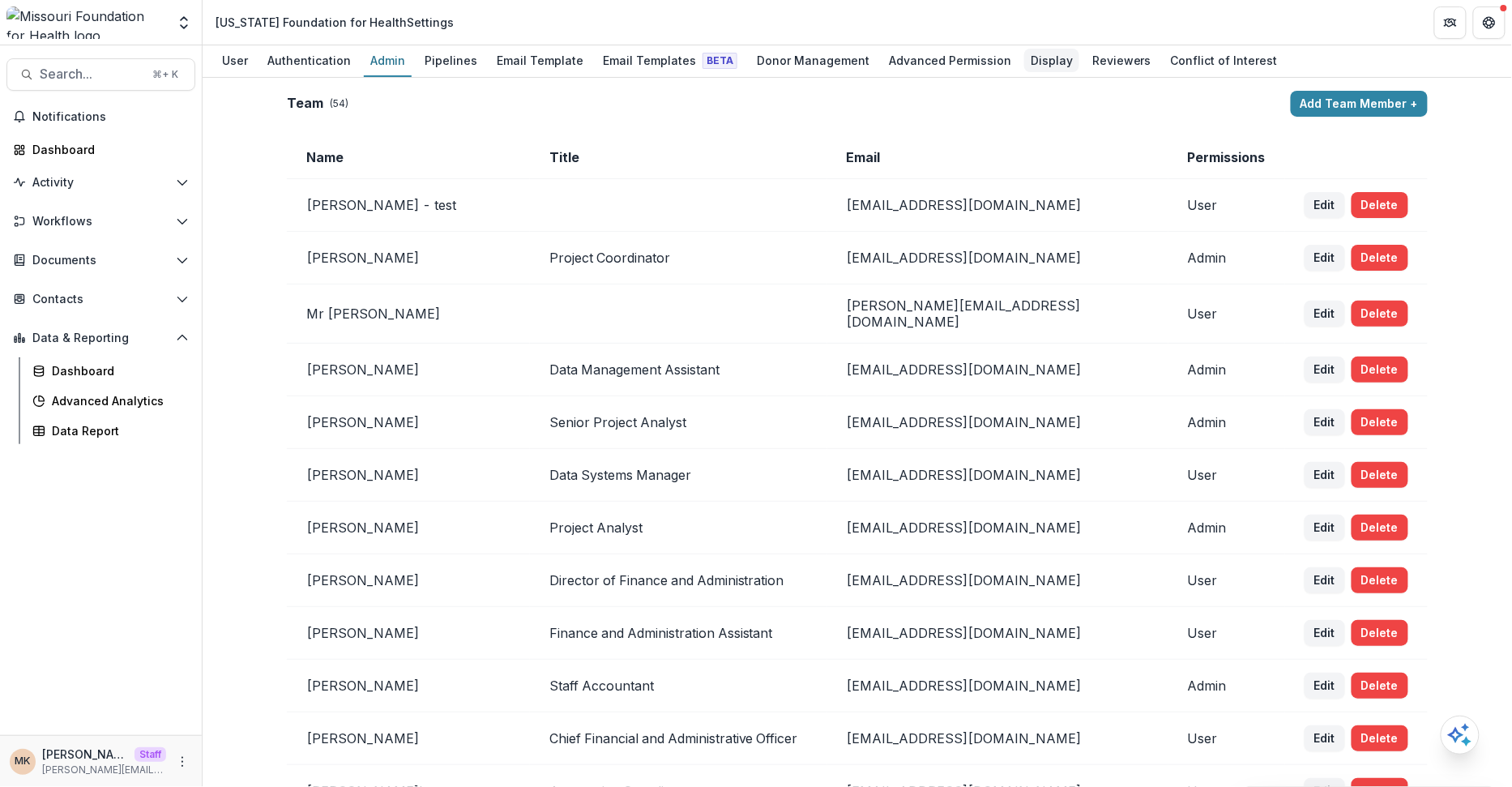
click at [1024, 75] on link "Display" at bounding box center [1052, 60] width 55 height 31
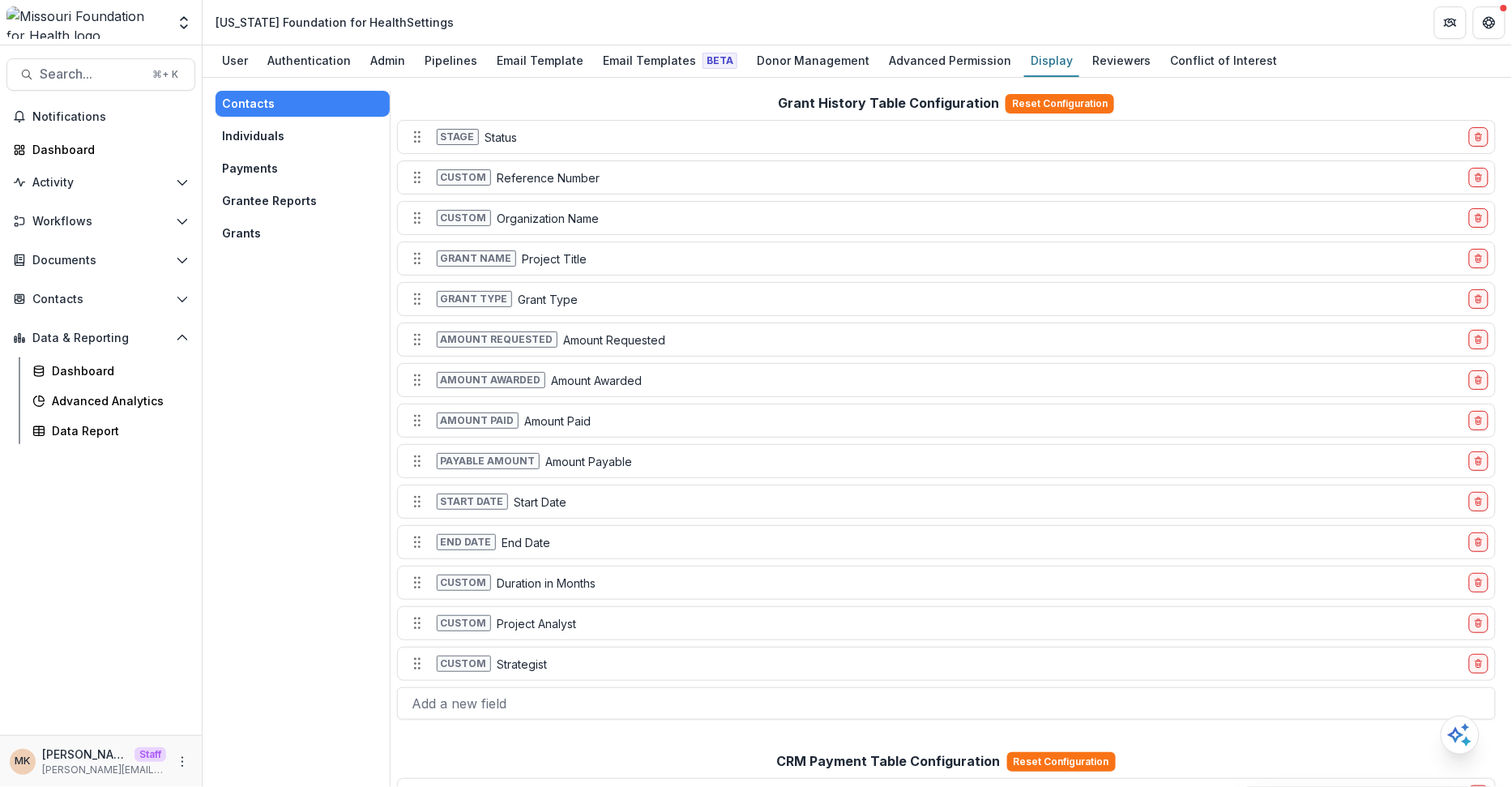
click at [294, 201] on button "Grantee Reports" at bounding box center [302, 201] width 174 height 26
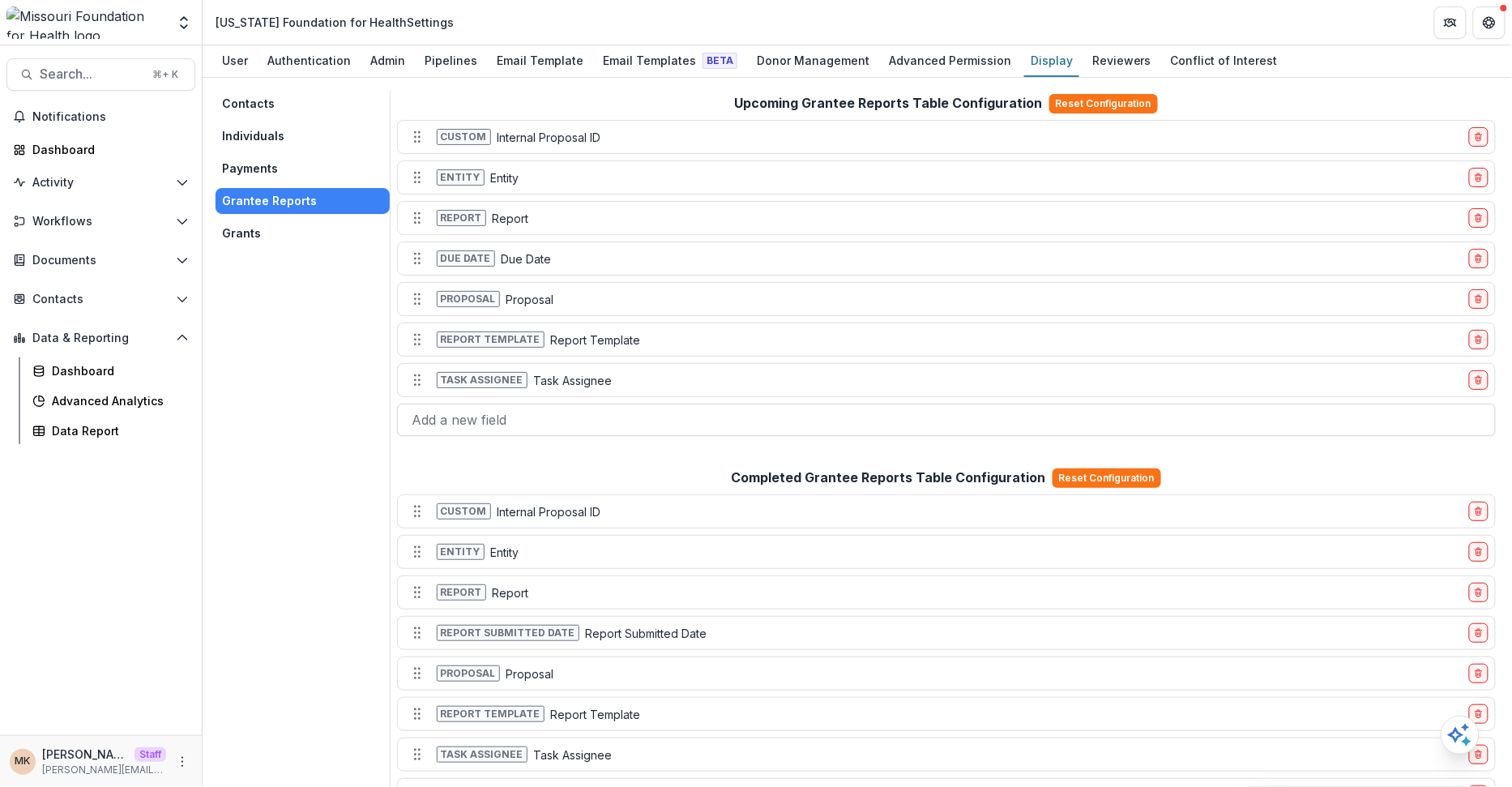
click at [525, 422] on div at bounding box center [947, 420] width 1069 height 23
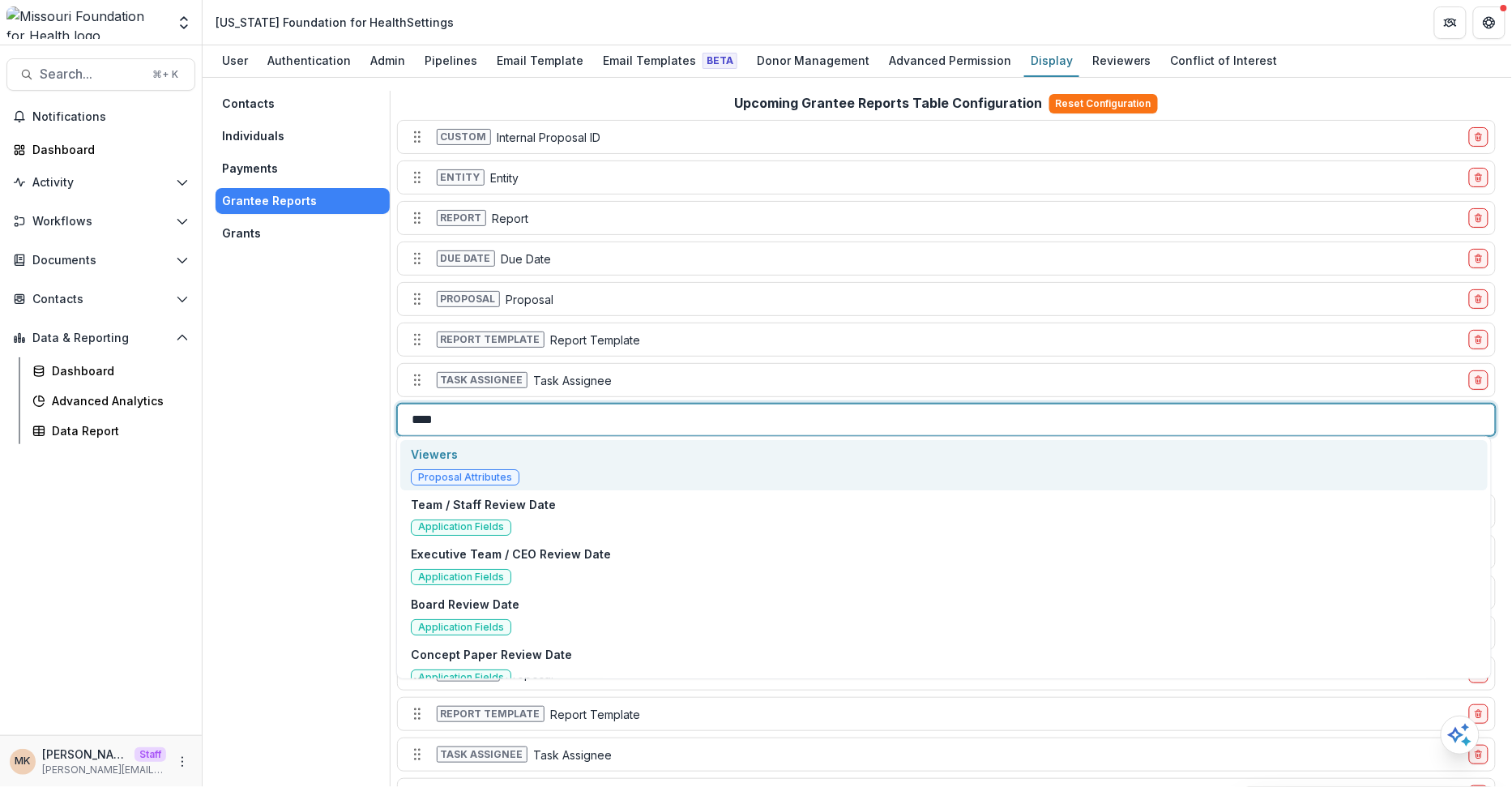
type input "****"
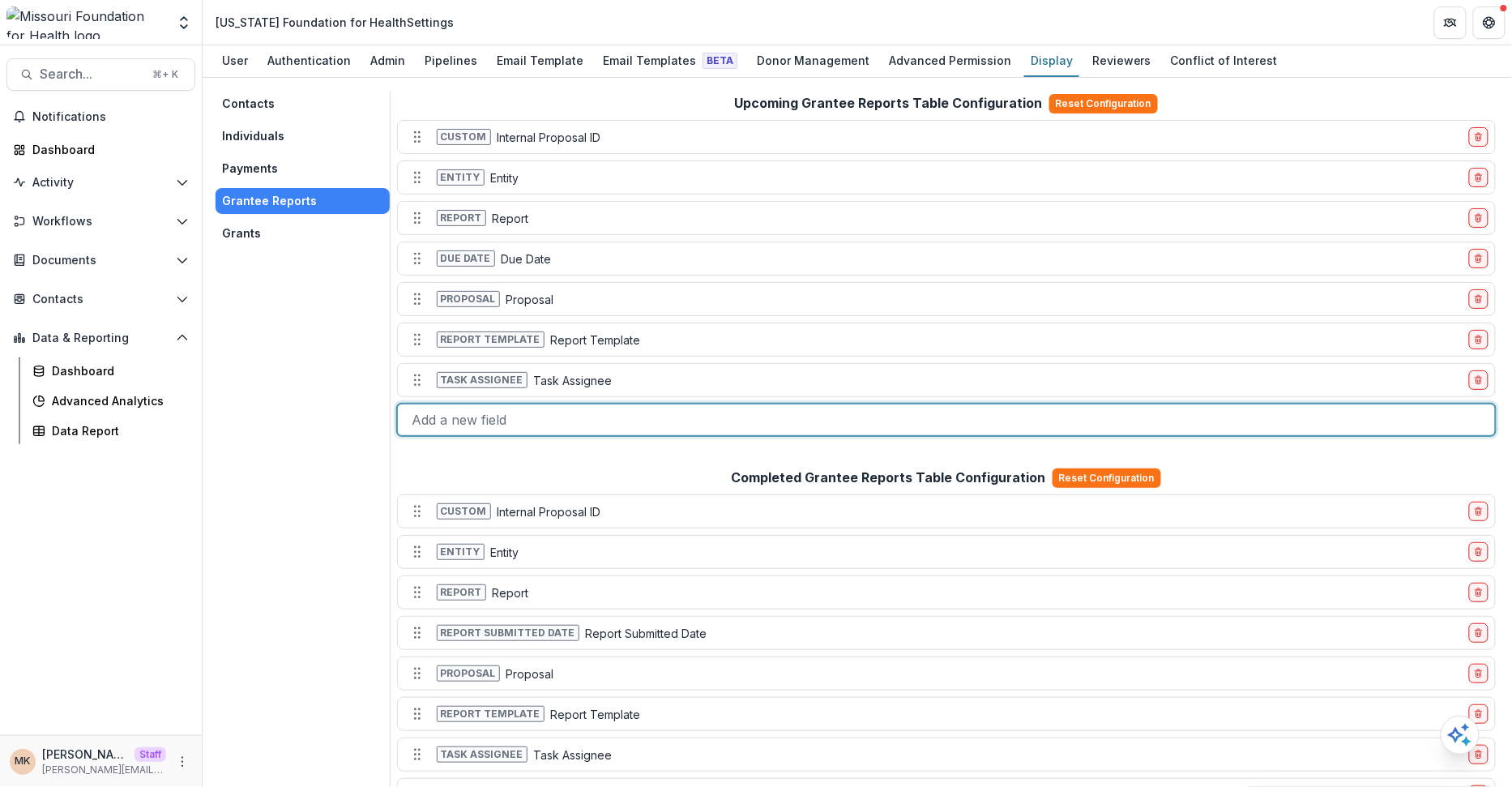
click at [777, 416] on div at bounding box center [947, 420] width 1069 height 23
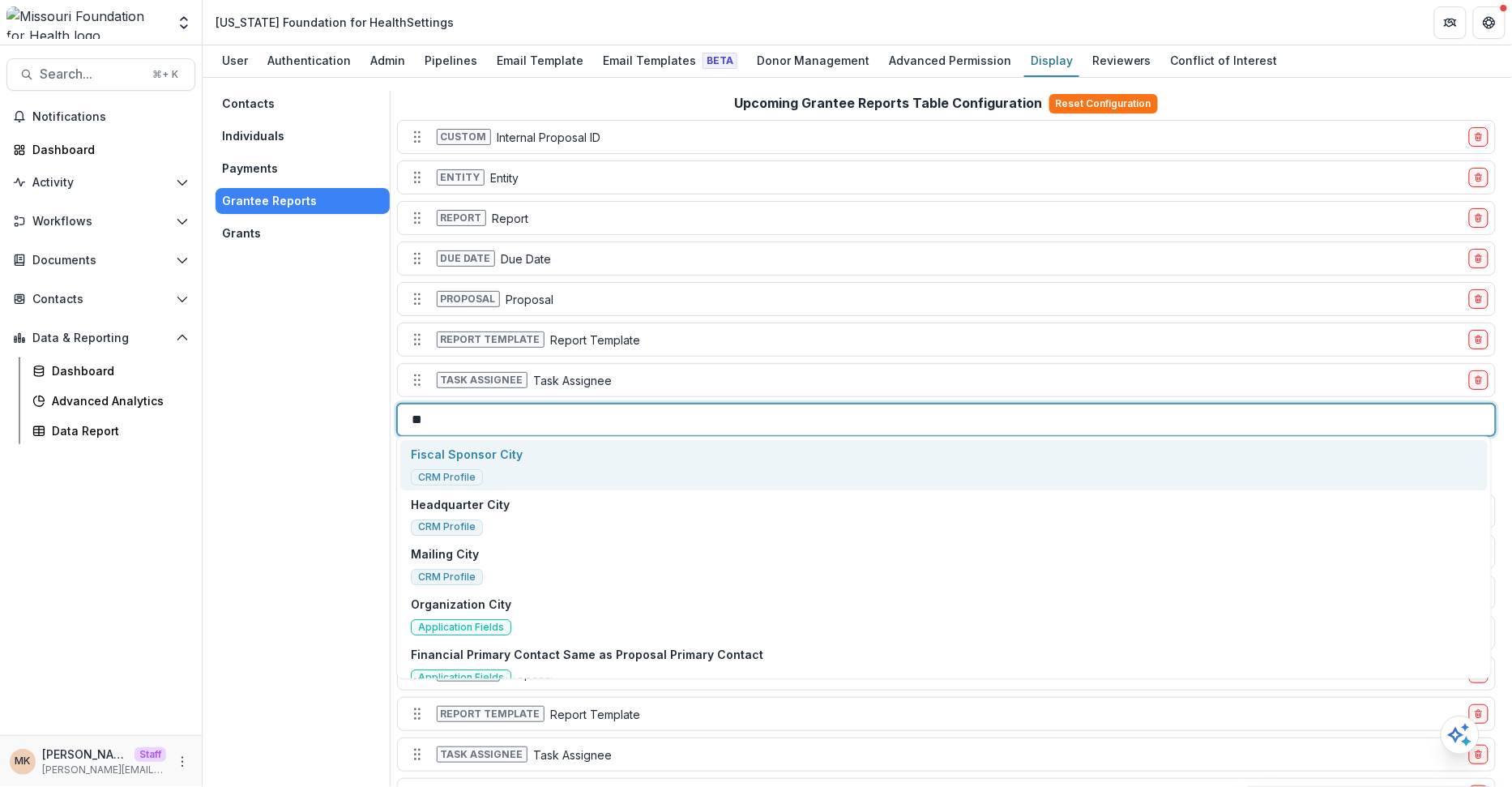
type input "*"
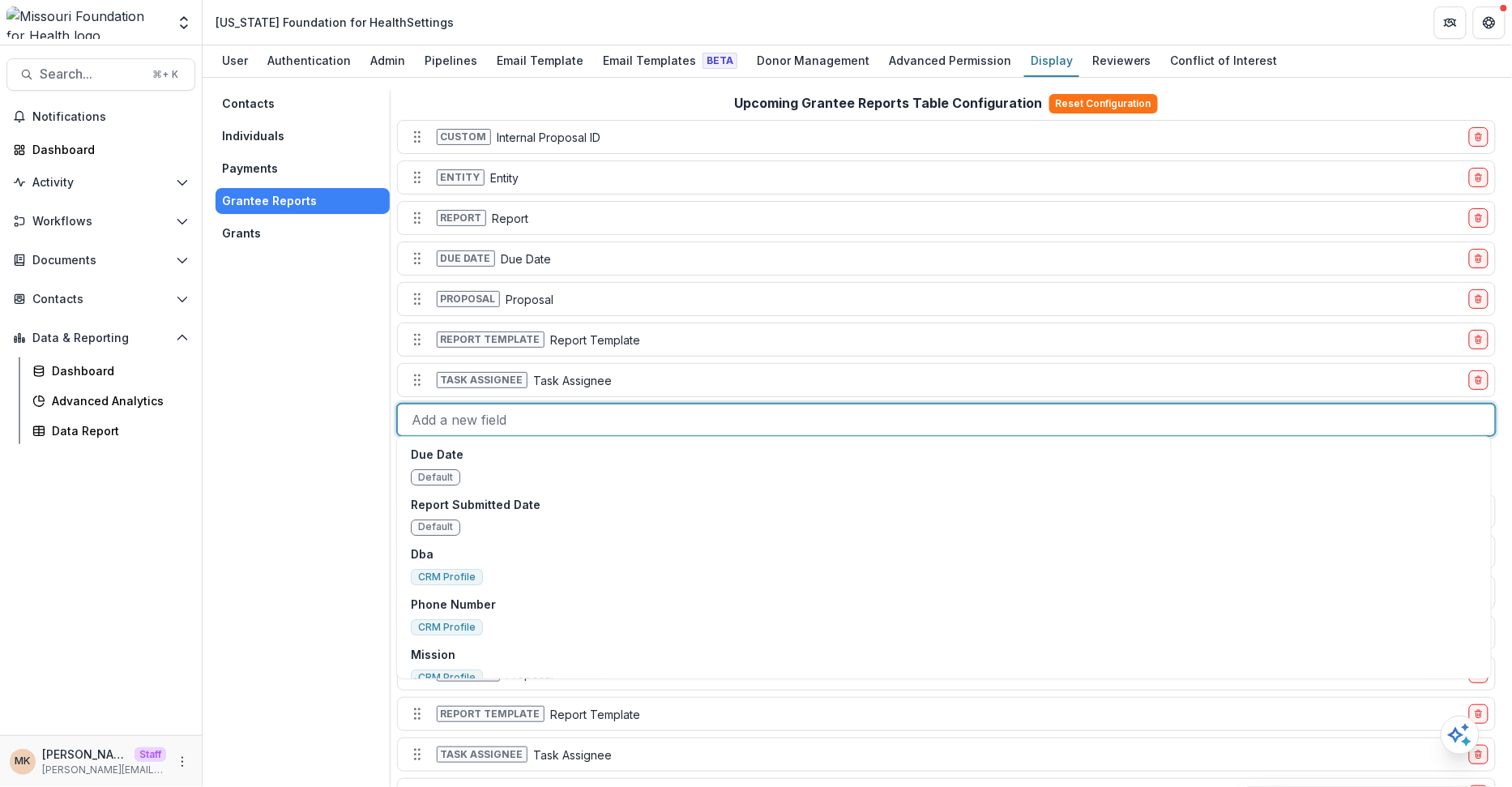
click at [297, 339] on div "Contacts Individuals Payments Grantee Reports Grants" at bounding box center [303, 473] width 175 height 764
